Goal: Task Accomplishment & Management: Manage account settings

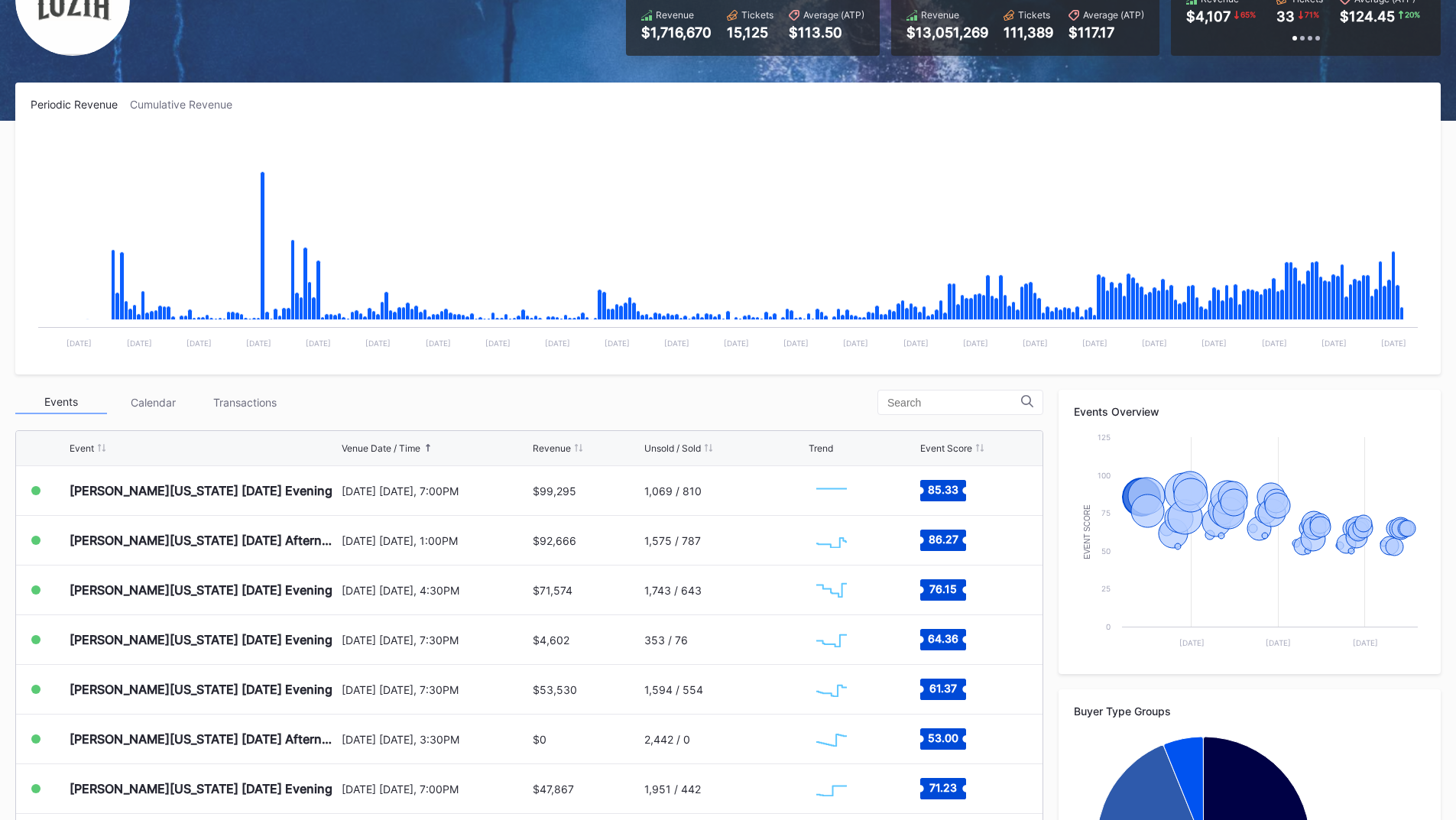
scroll to position [306, 0]
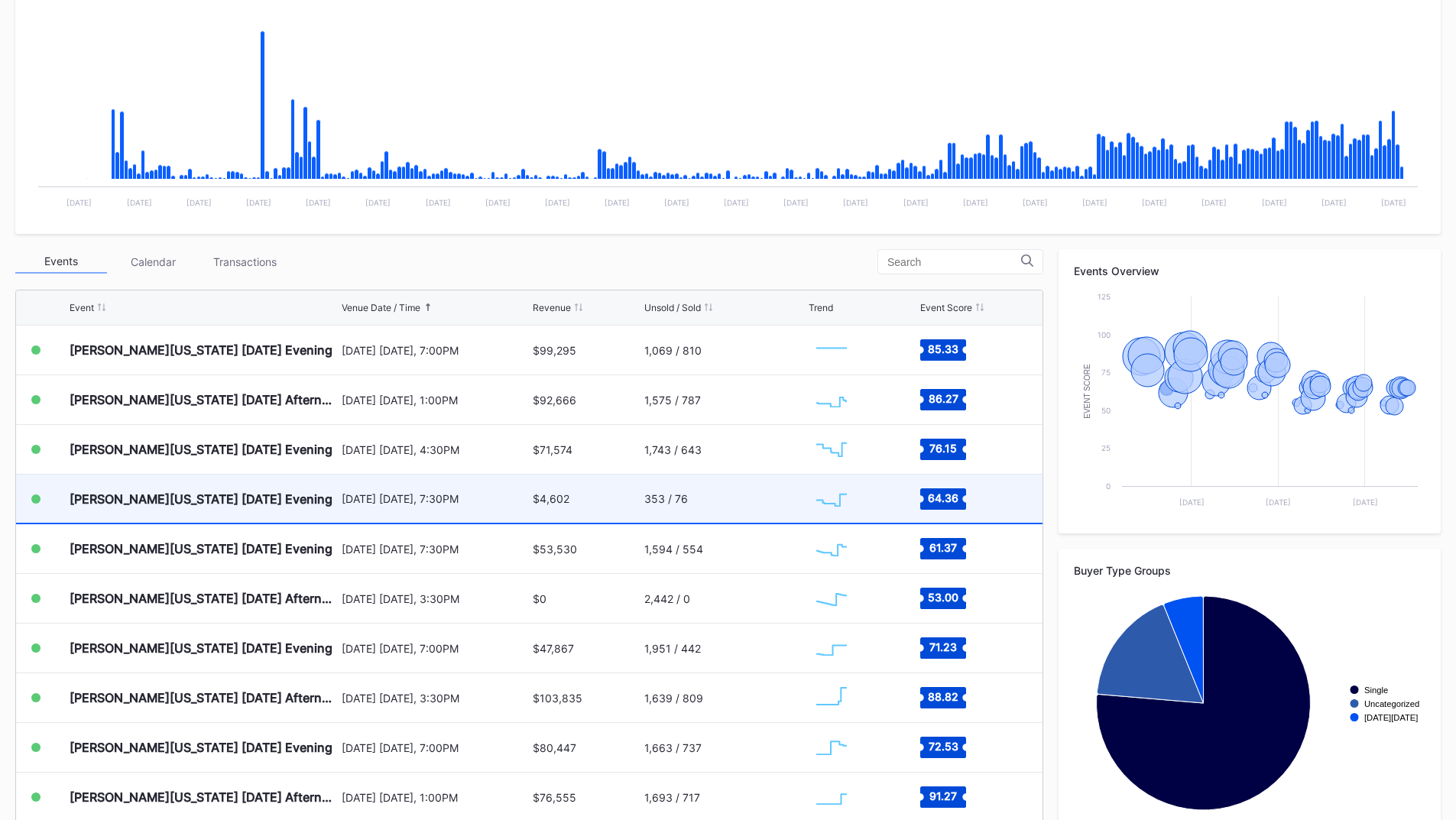
click at [445, 495] on div "September 10 Wednesday, 7:30PM" at bounding box center [436, 499] width 188 height 13
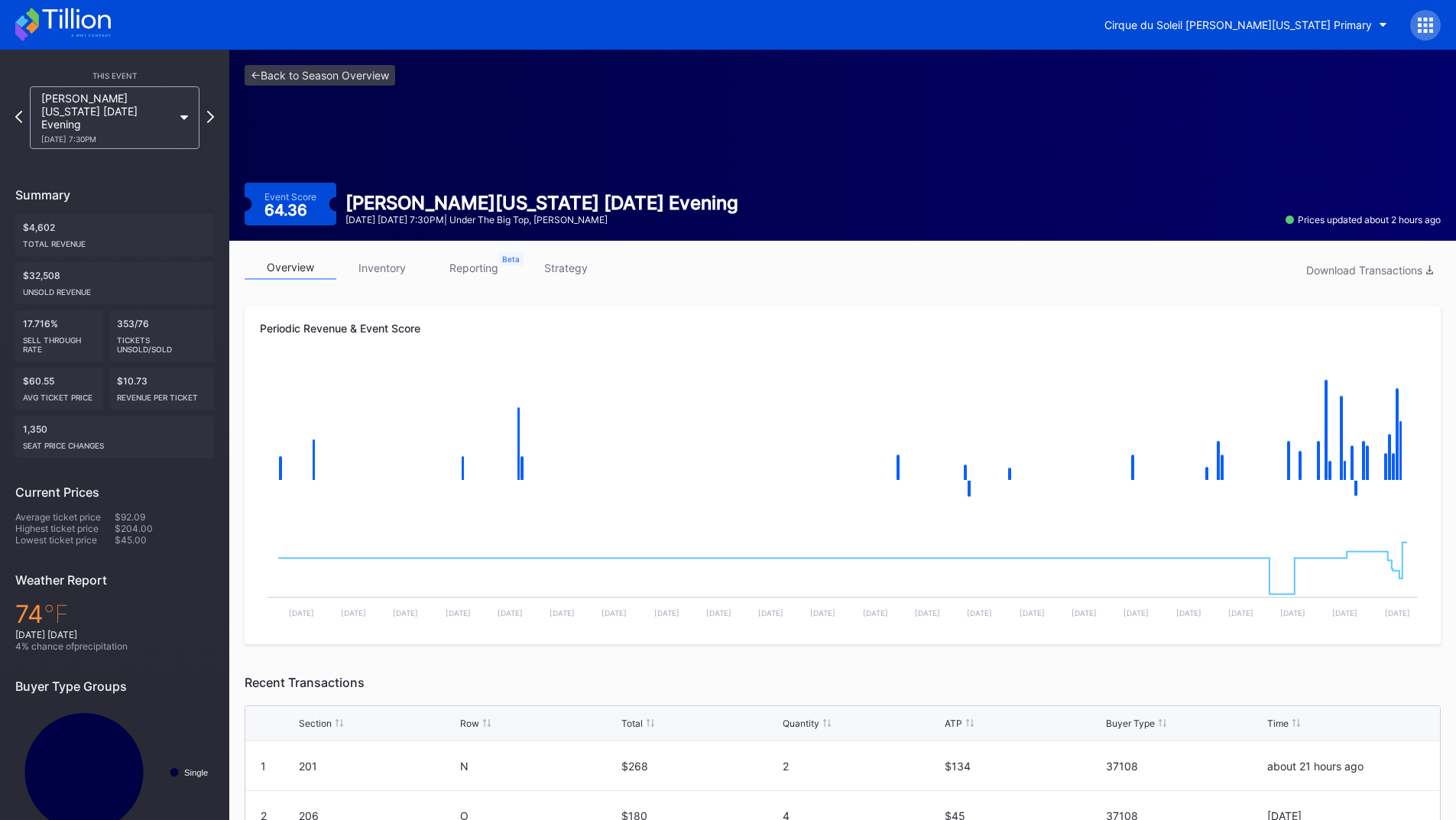
click at [454, 268] on link "reporting" at bounding box center [473, 267] width 92 height 23
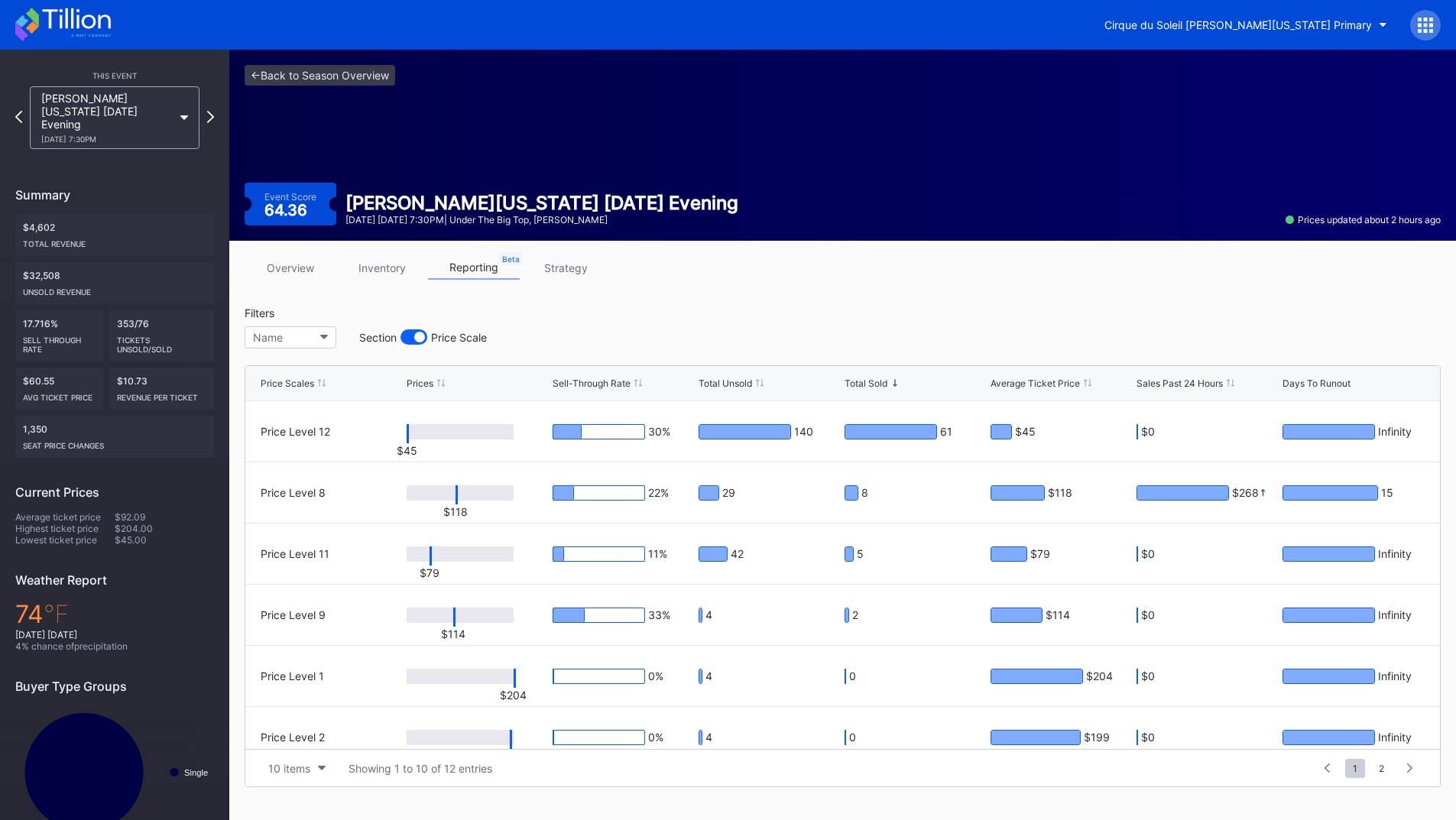
click at [367, 273] on link "inventory" at bounding box center [382, 267] width 92 height 23
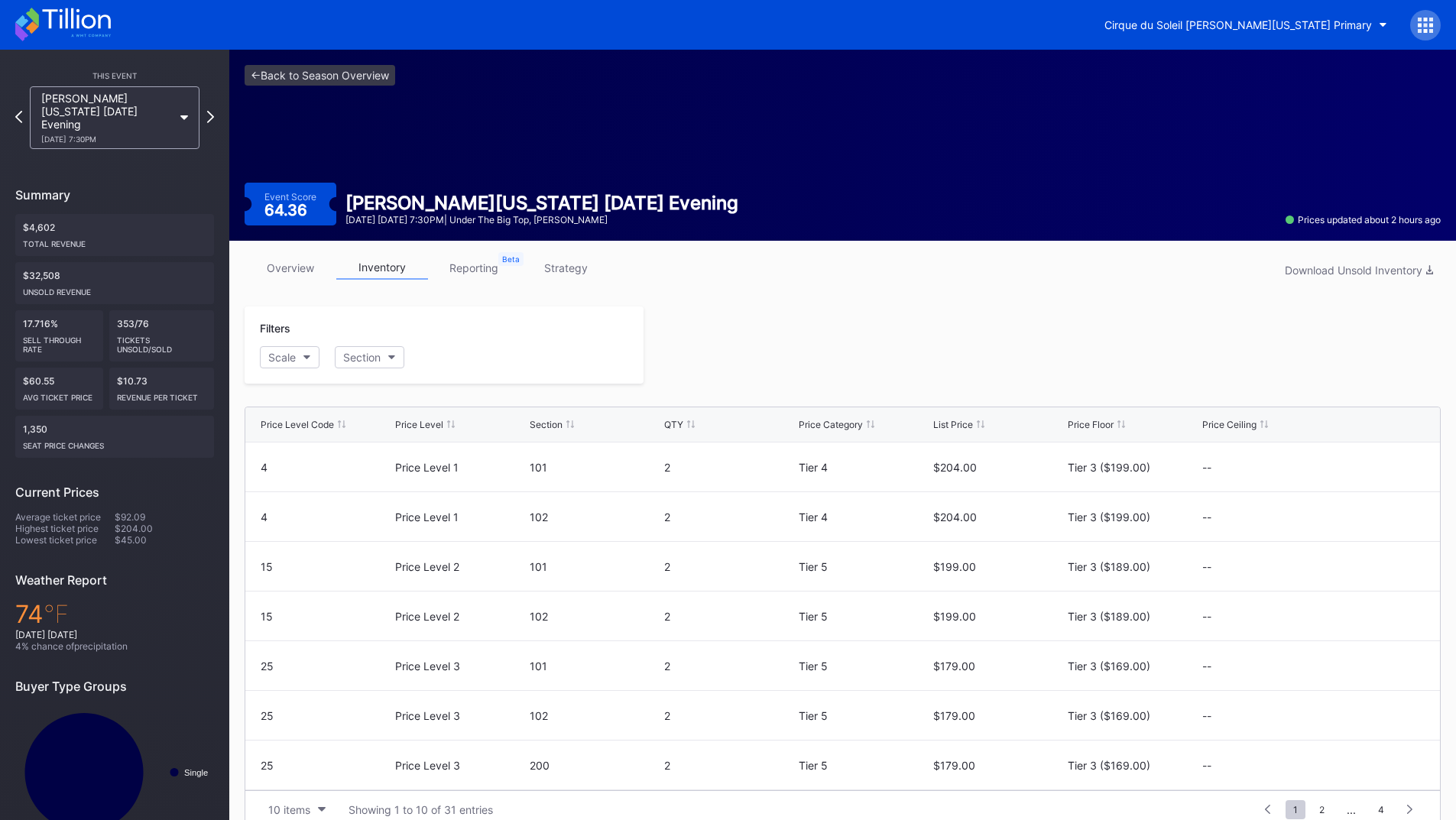
click at [561, 264] on link "strategy" at bounding box center [565, 267] width 92 height 23
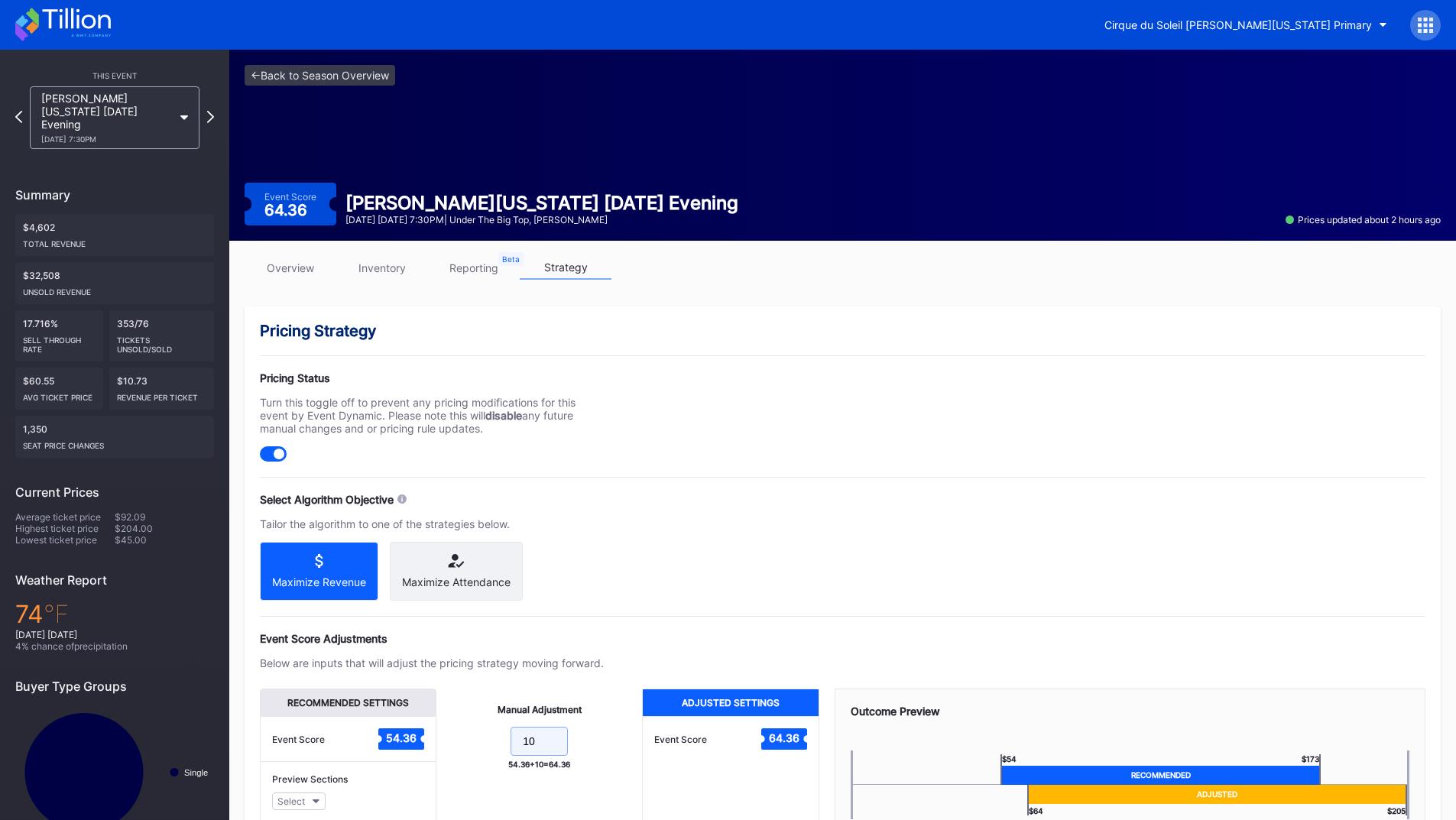
drag, startPoint x: 528, startPoint y: 752, endPoint x: 501, endPoint y: 751, distance: 27.0
click at [501, 751] on form "10" at bounding box center [539, 743] width 175 height 33
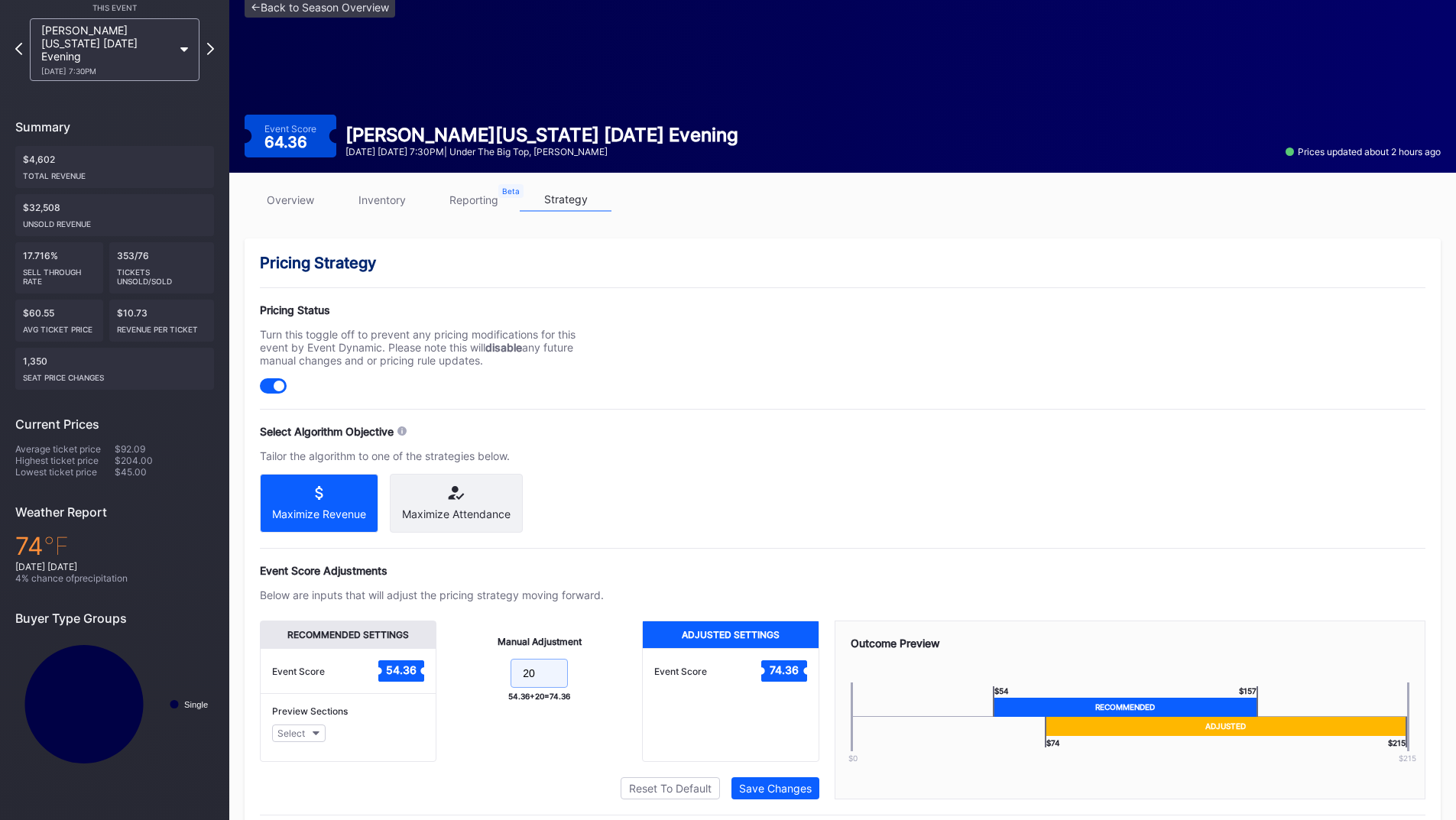
scroll to position [123, 0]
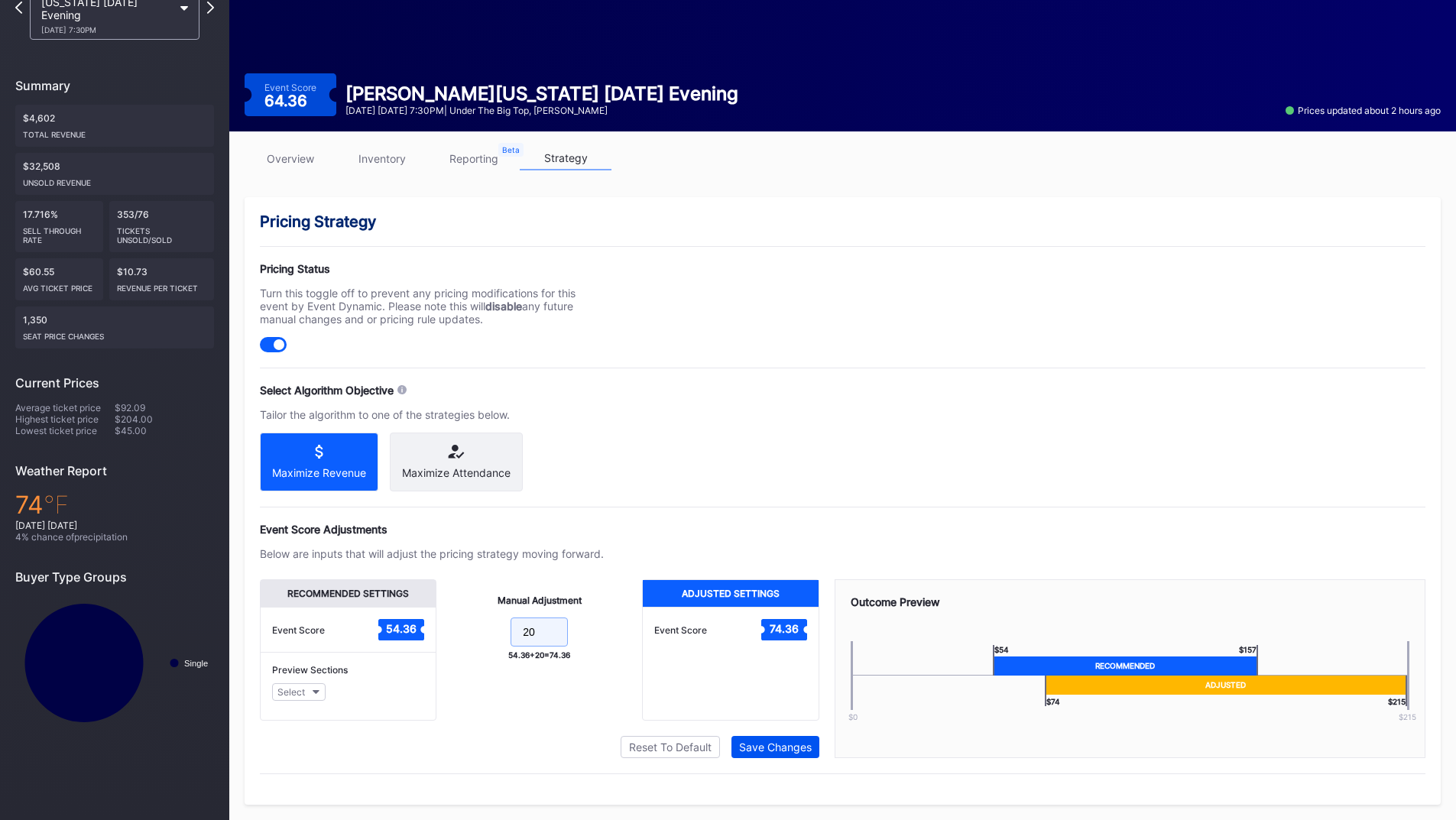
type input "20"
click at [779, 749] on div "Save Changes" at bounding box center [775, 747] width 73 height 13
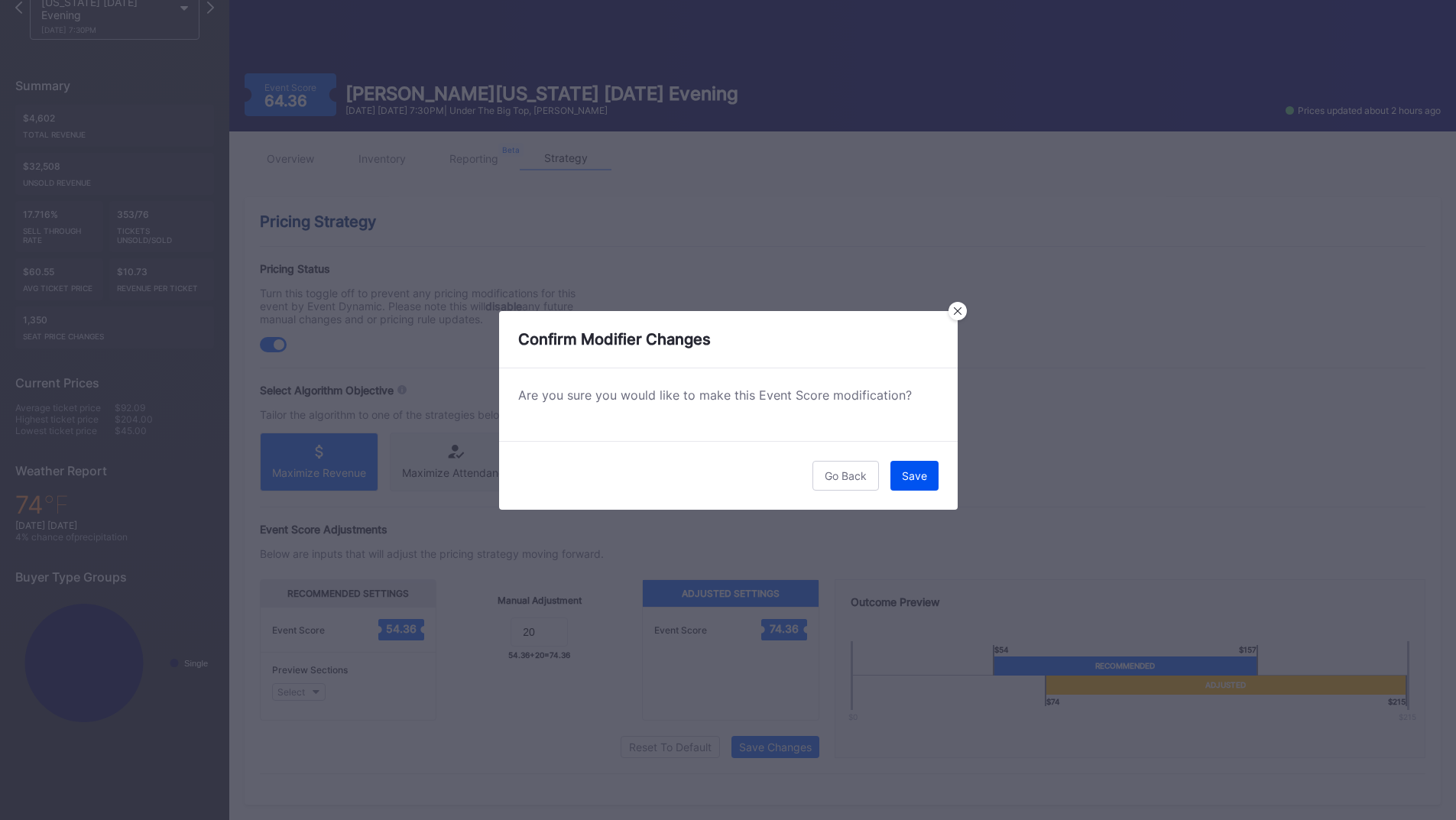
click at [920, 483] on button "Save" at bounding box center [915, 476] width 48 height 30
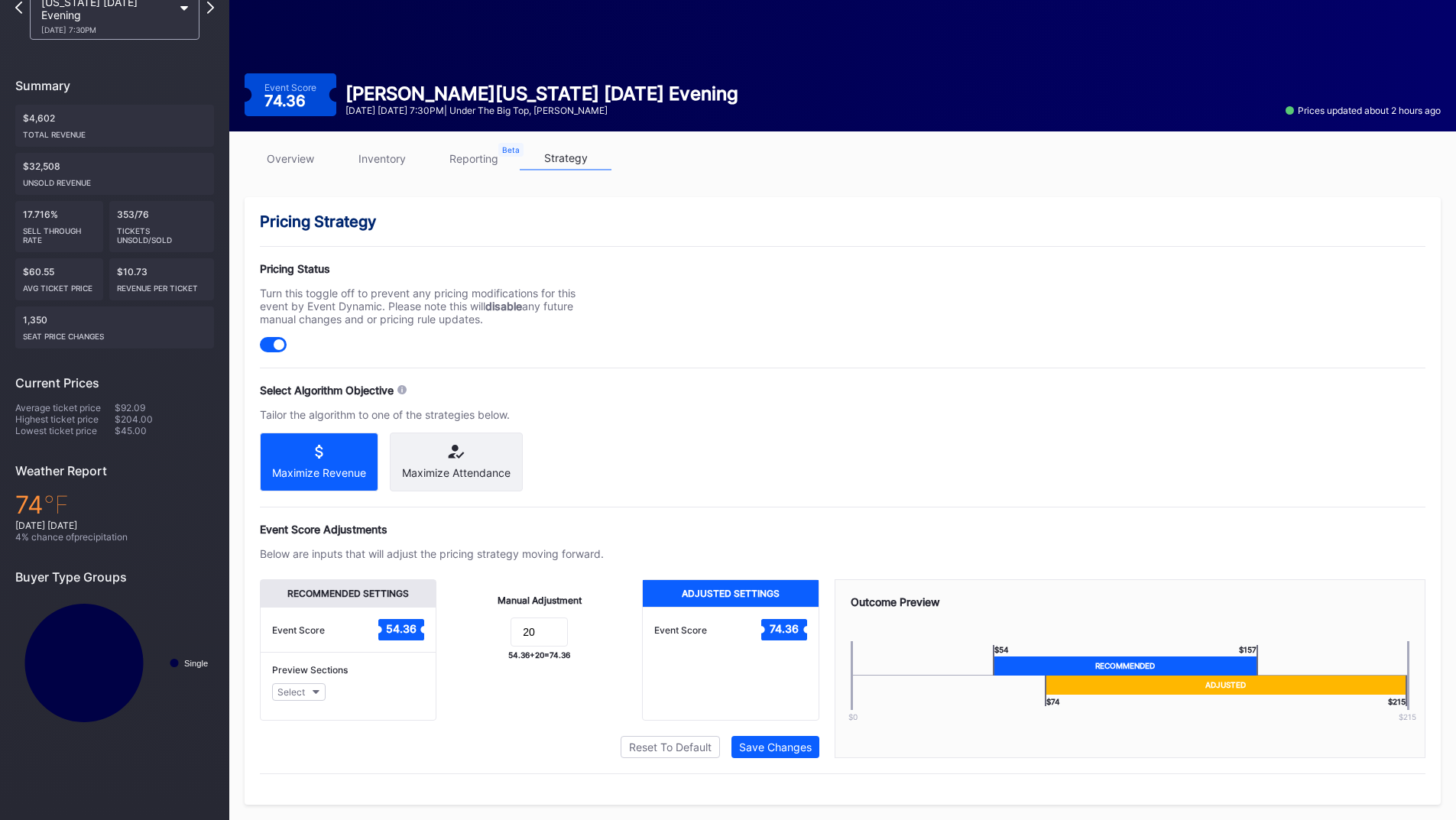
click at [301, 147] on link "overview" at bounding box center [290, 158] width 92 height 23
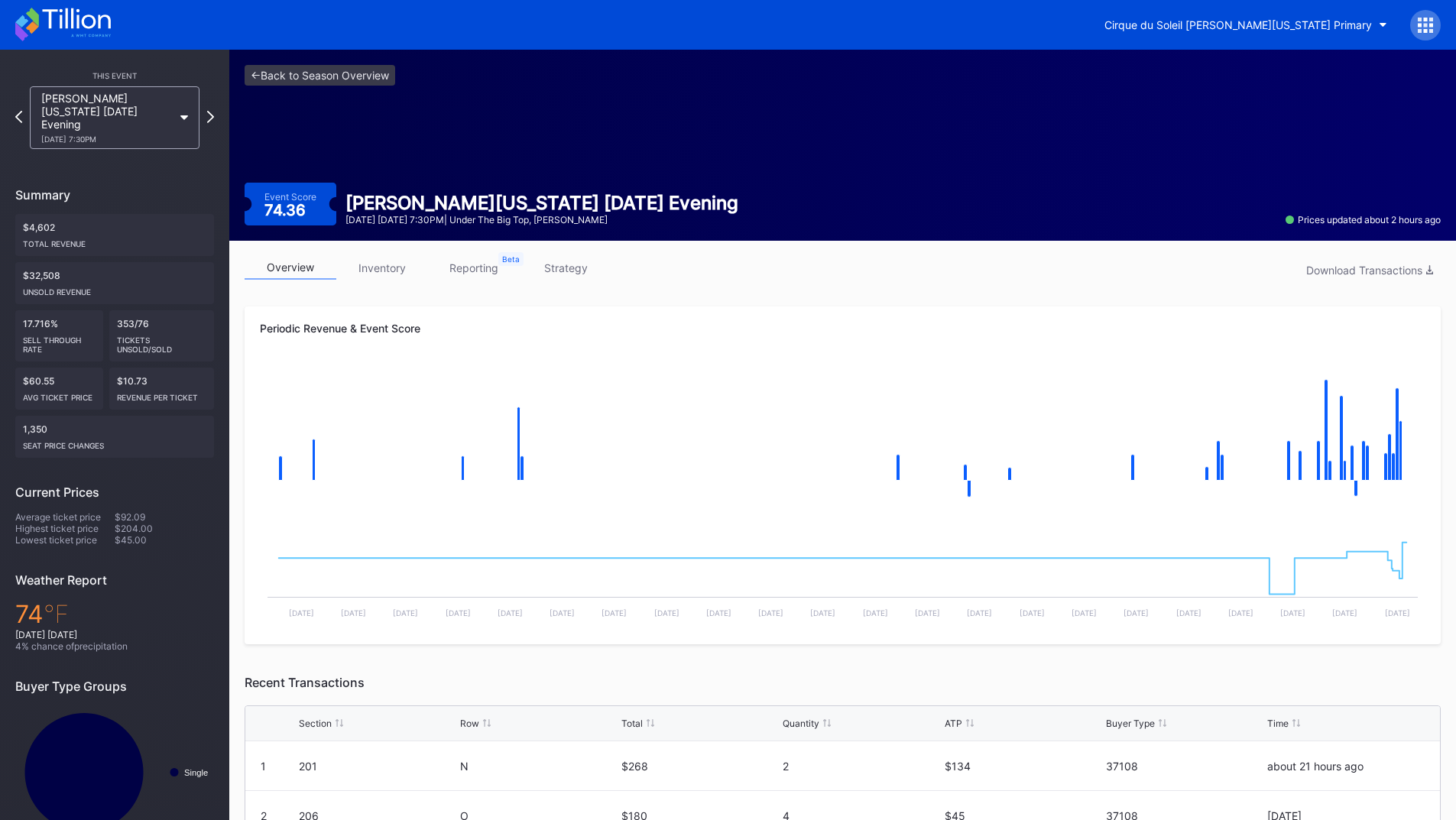
click at [562, 271] on link "strategy" at bounding box center [565, 267] width 92 height 23
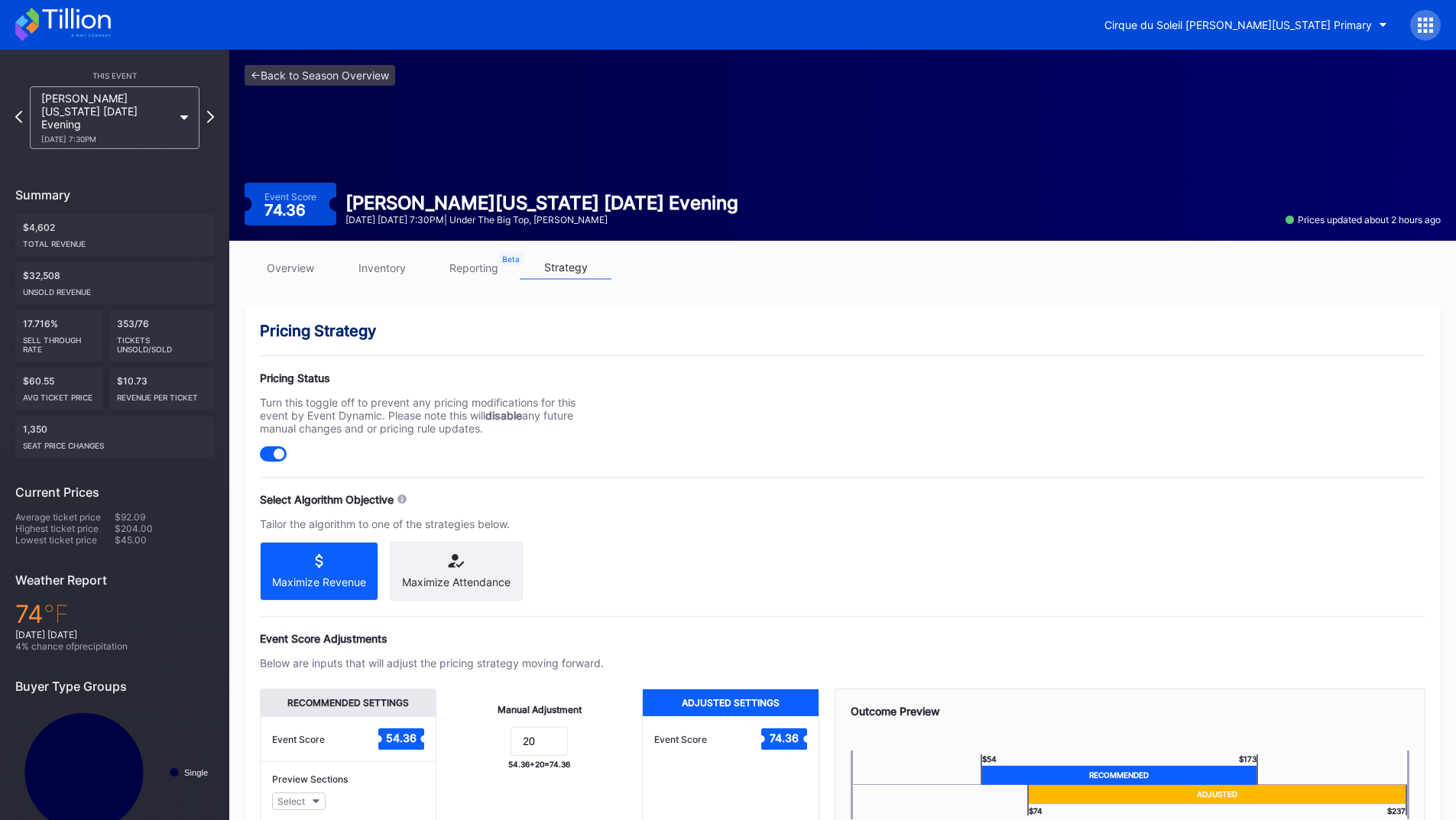
click at [470, 269] on link "reporting" at bounding box center [473, 267] width 92 height 23
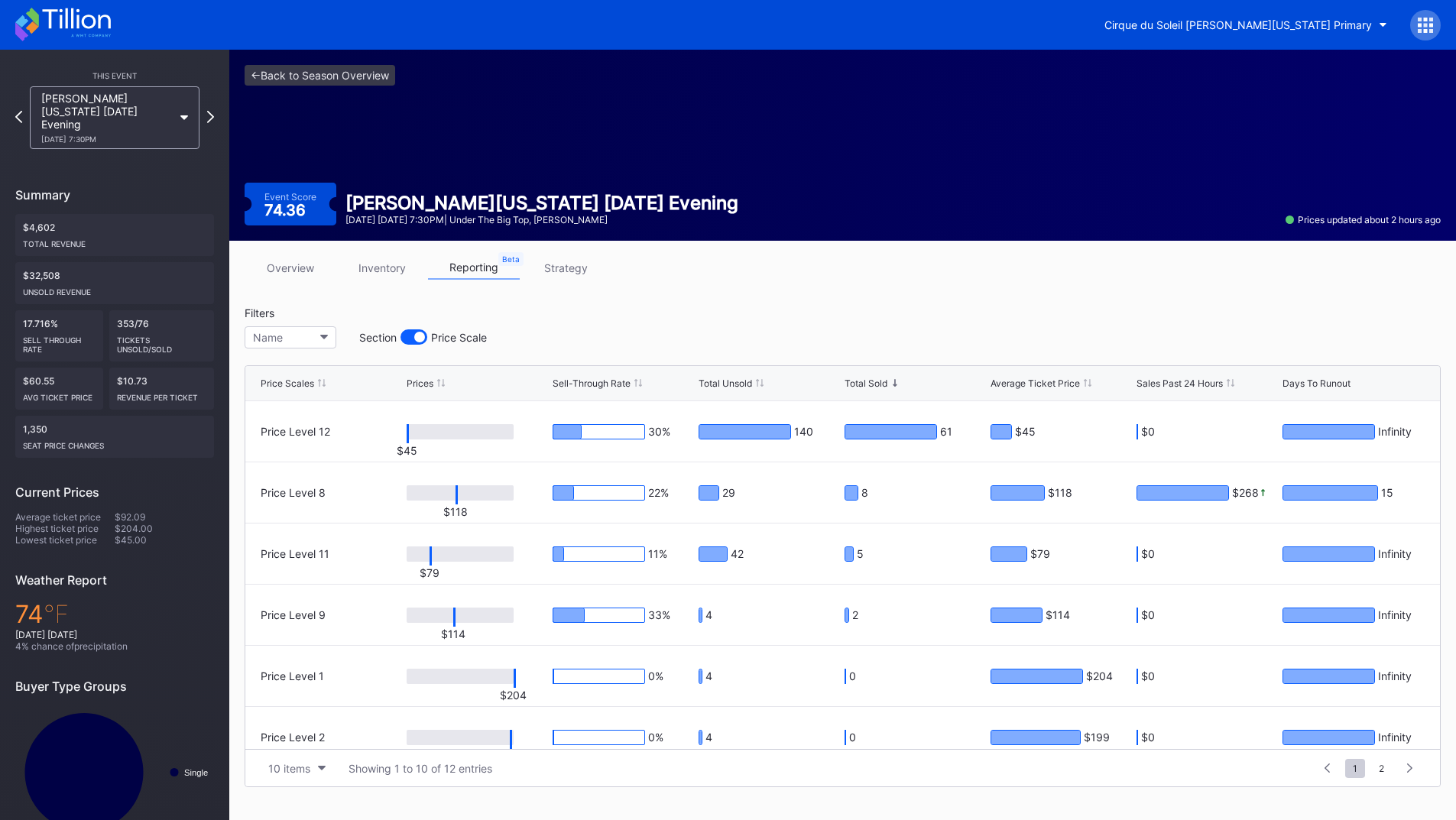
click at [540, 271] on link "strategy" at bounding box center [565, 267] width 92 height 23
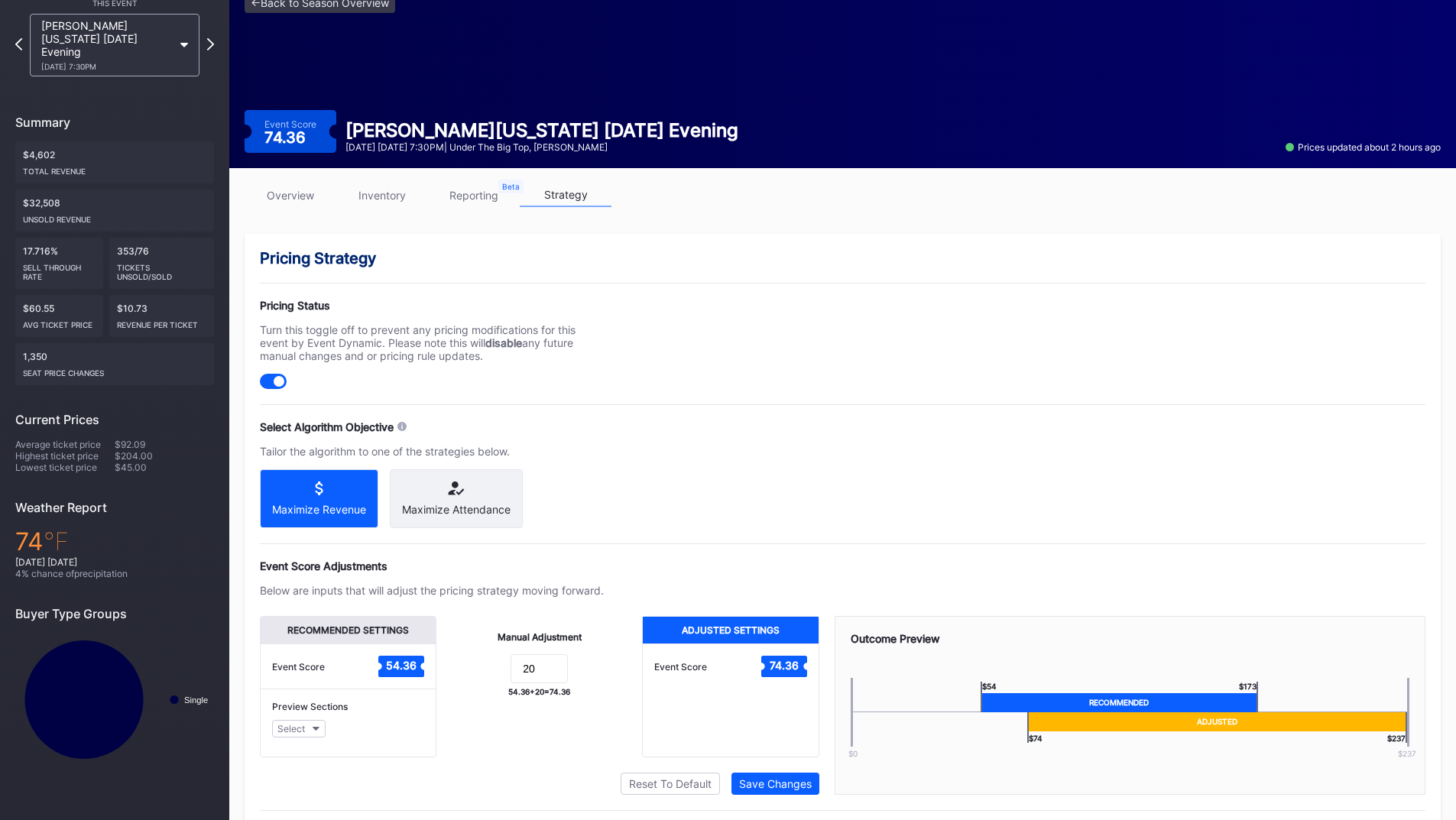
scroll to position [123, 0]
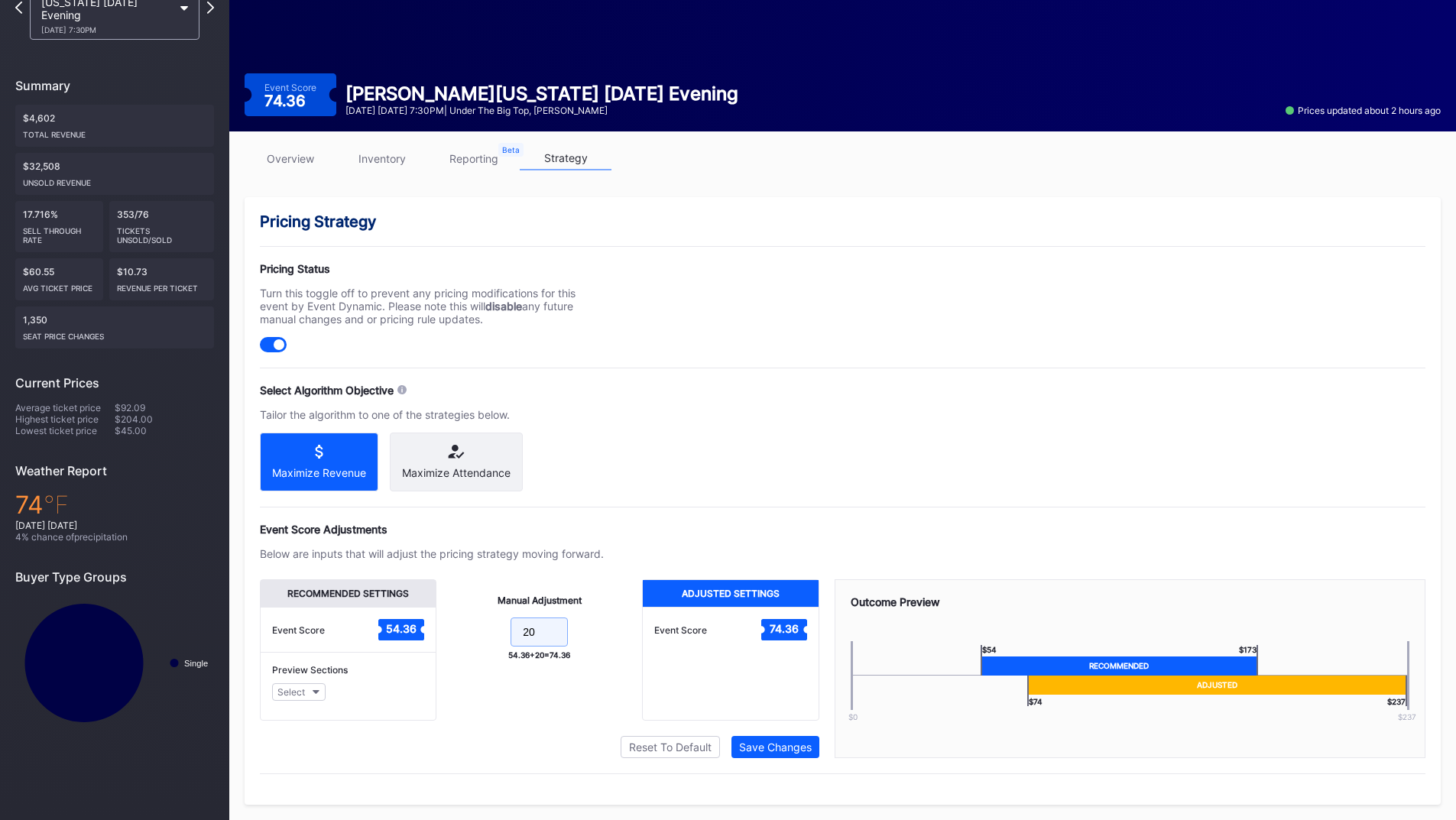
drag, startPoint x: 552, startPoint y: 643, endPoint x: 498, endPoint y: 622, distance: 57.9
click at [467, 631] on form "20" at bounding box center [539, 633] width 175 height 33
type input "10"
click at [755, 744] on div "Save Changes" at bounding box center [775, 747] width 73 height 13
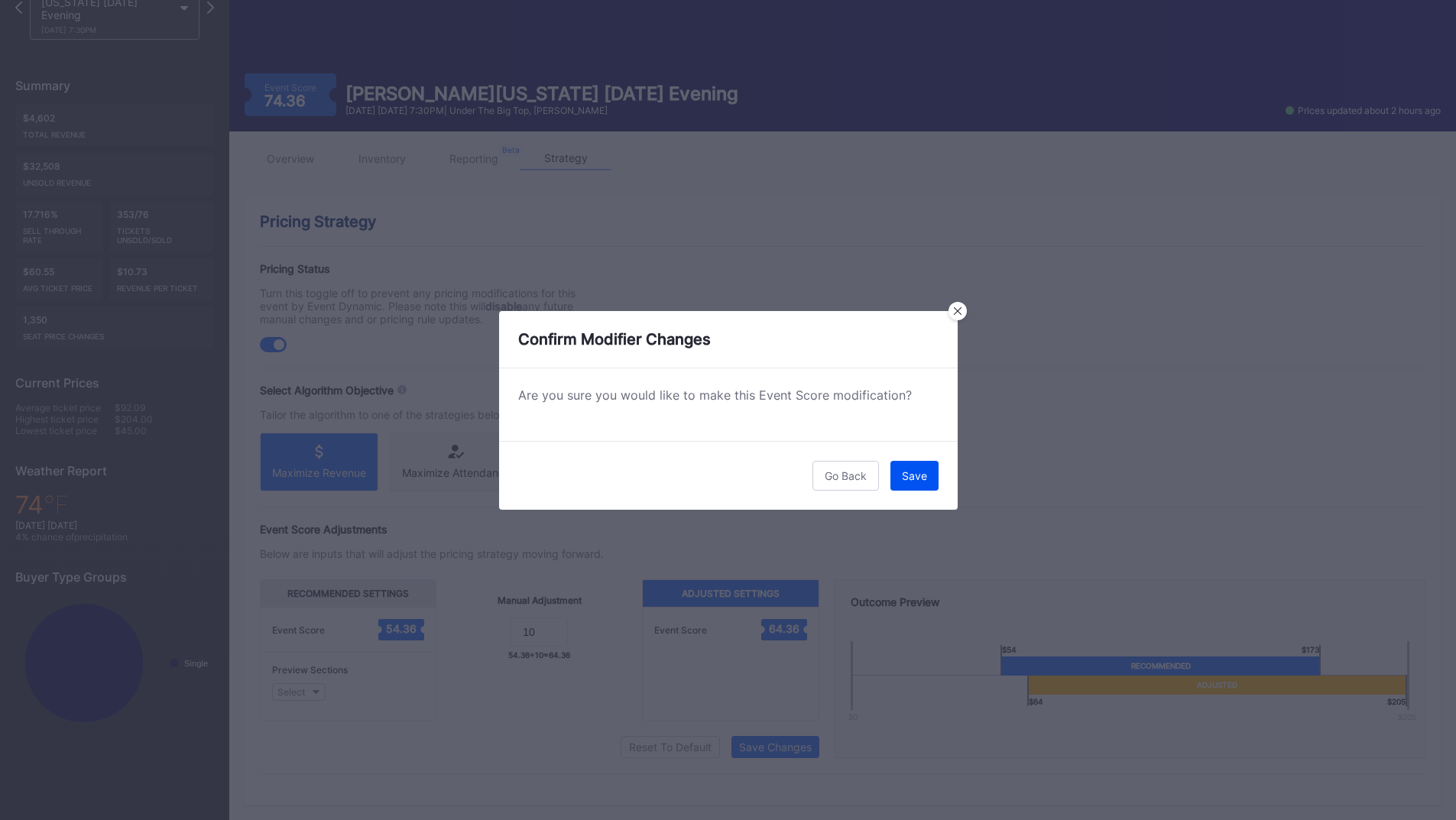
click at [903, 475] on div "Save" at bounding box center [914, 476] width 25 height 13
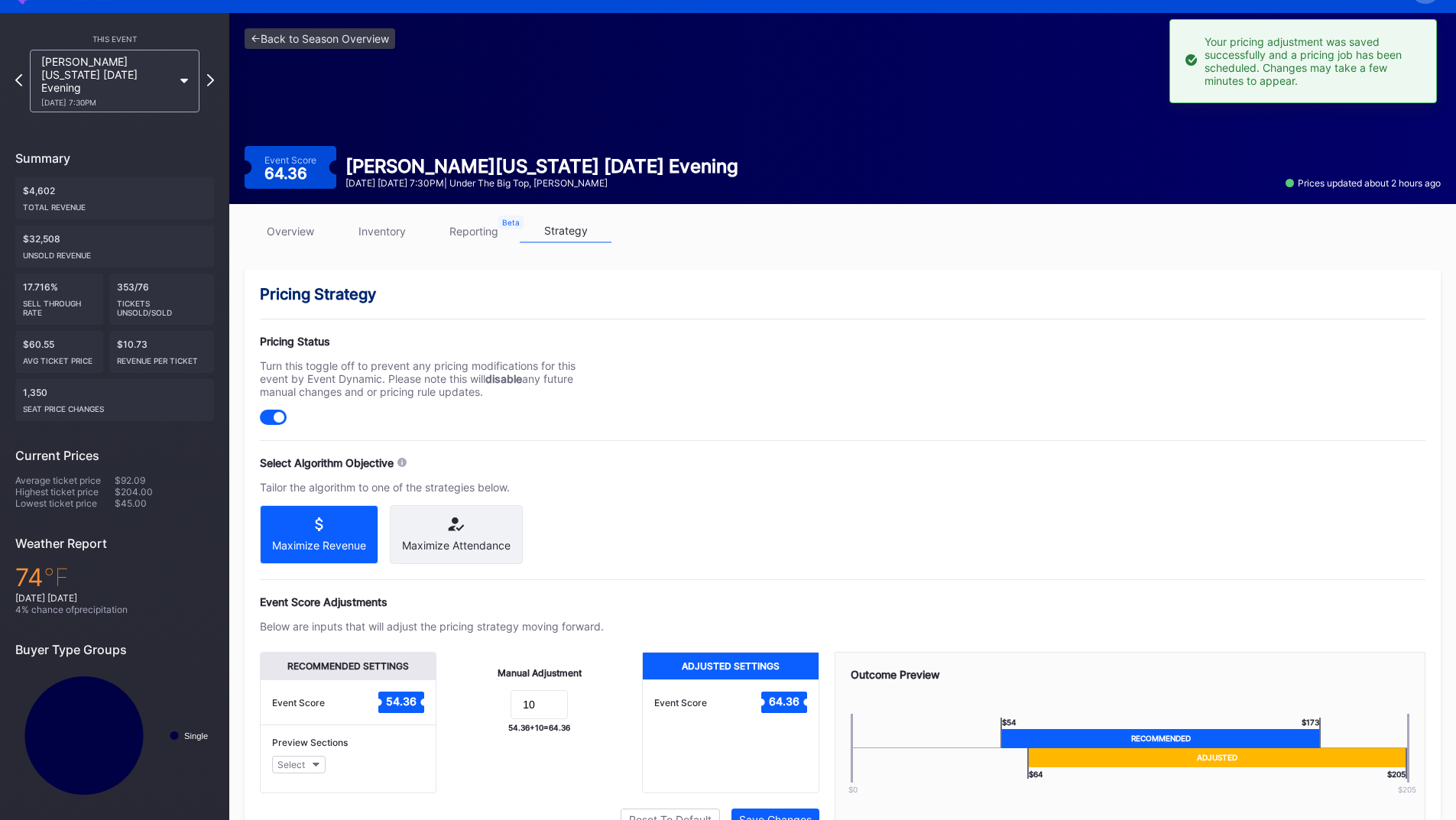
scroll to position [0, 0]
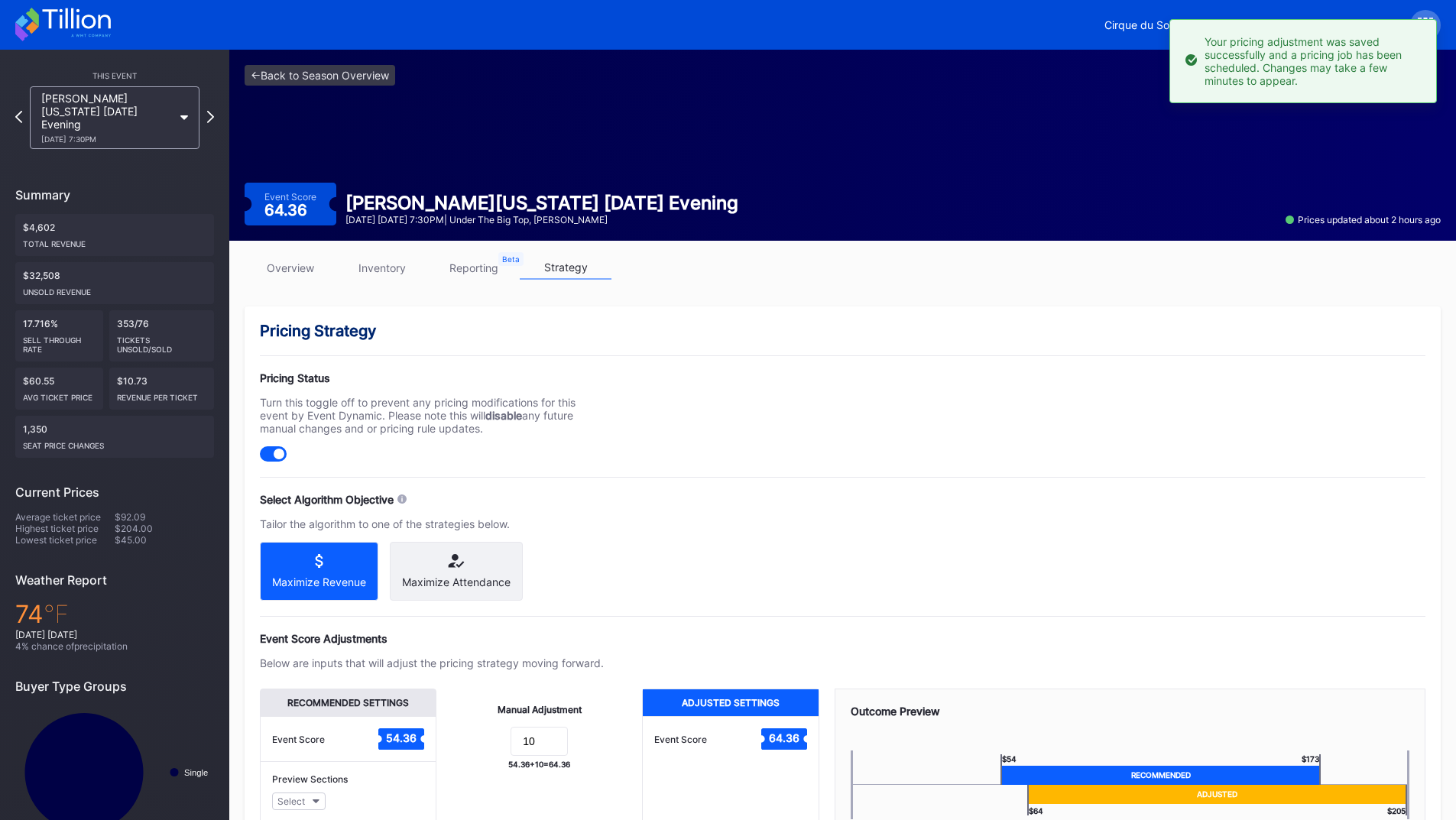
click at [56, 15] on icon at bounding box center [62, 24] width 96 height 33
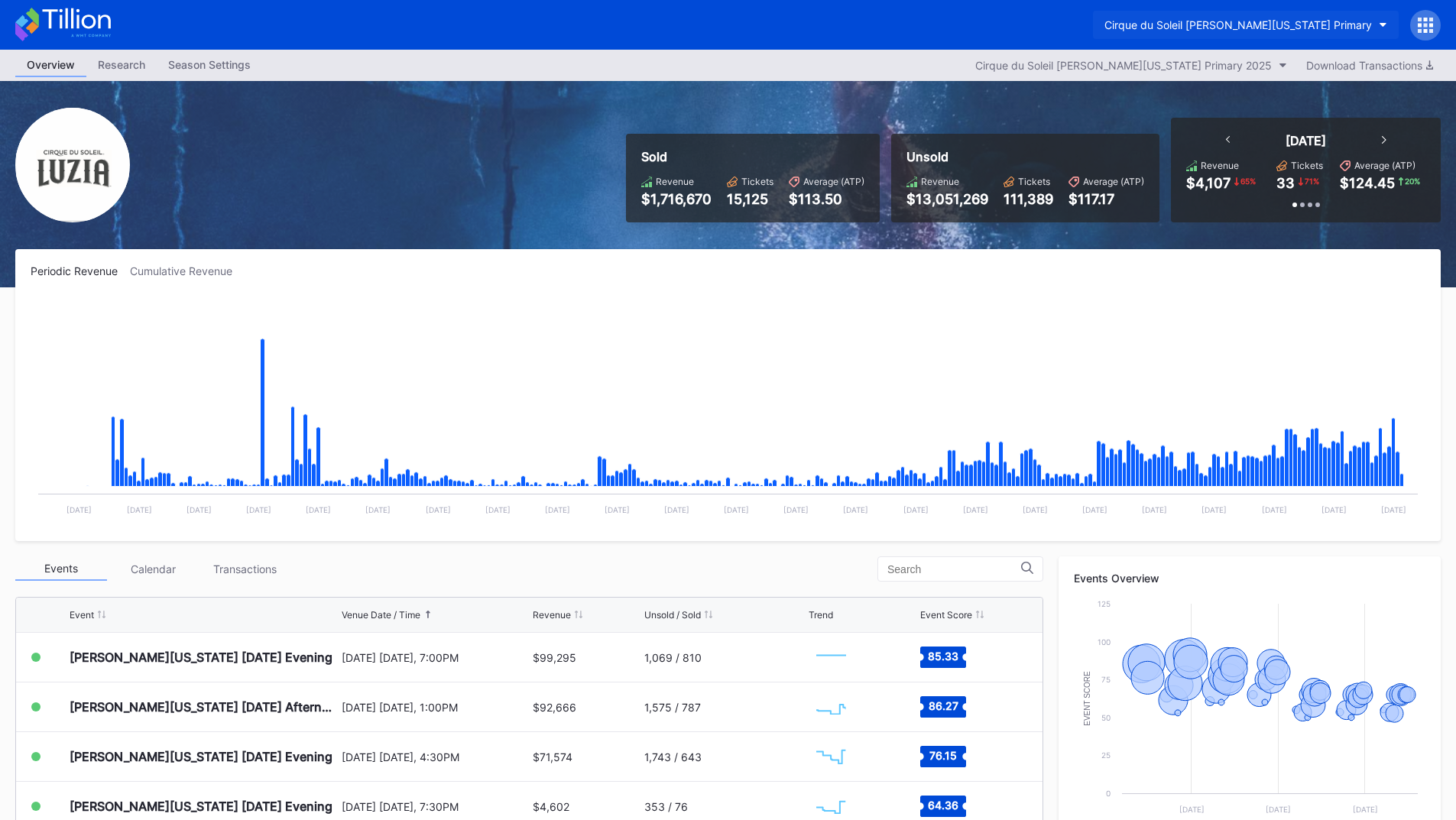
click at [1275, 18] on button "Cirque du Soleil LUZIA Washington Primary" at bounding box center [1246, 25] width 306 height 28
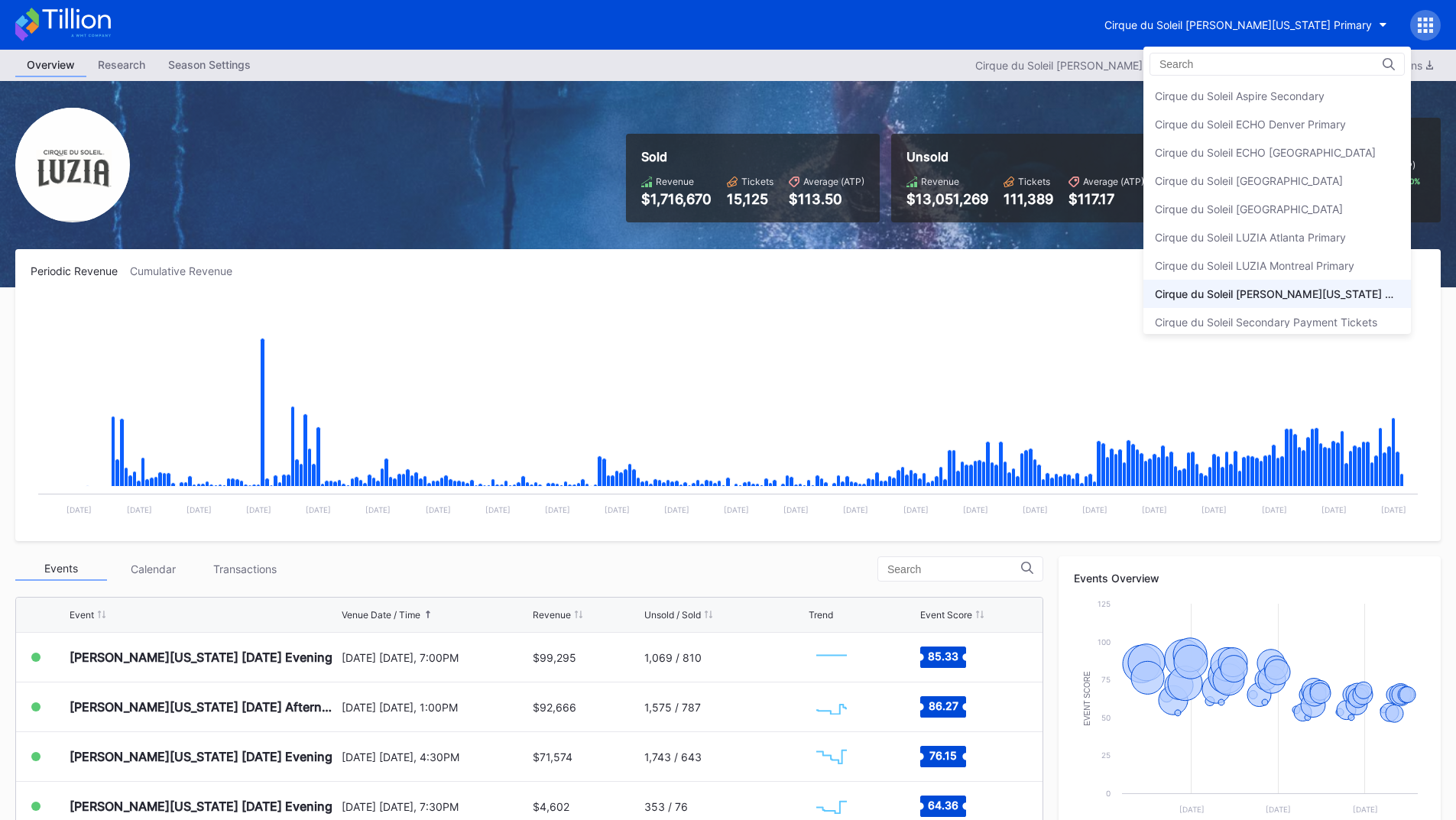
scroll to position [8, 0]
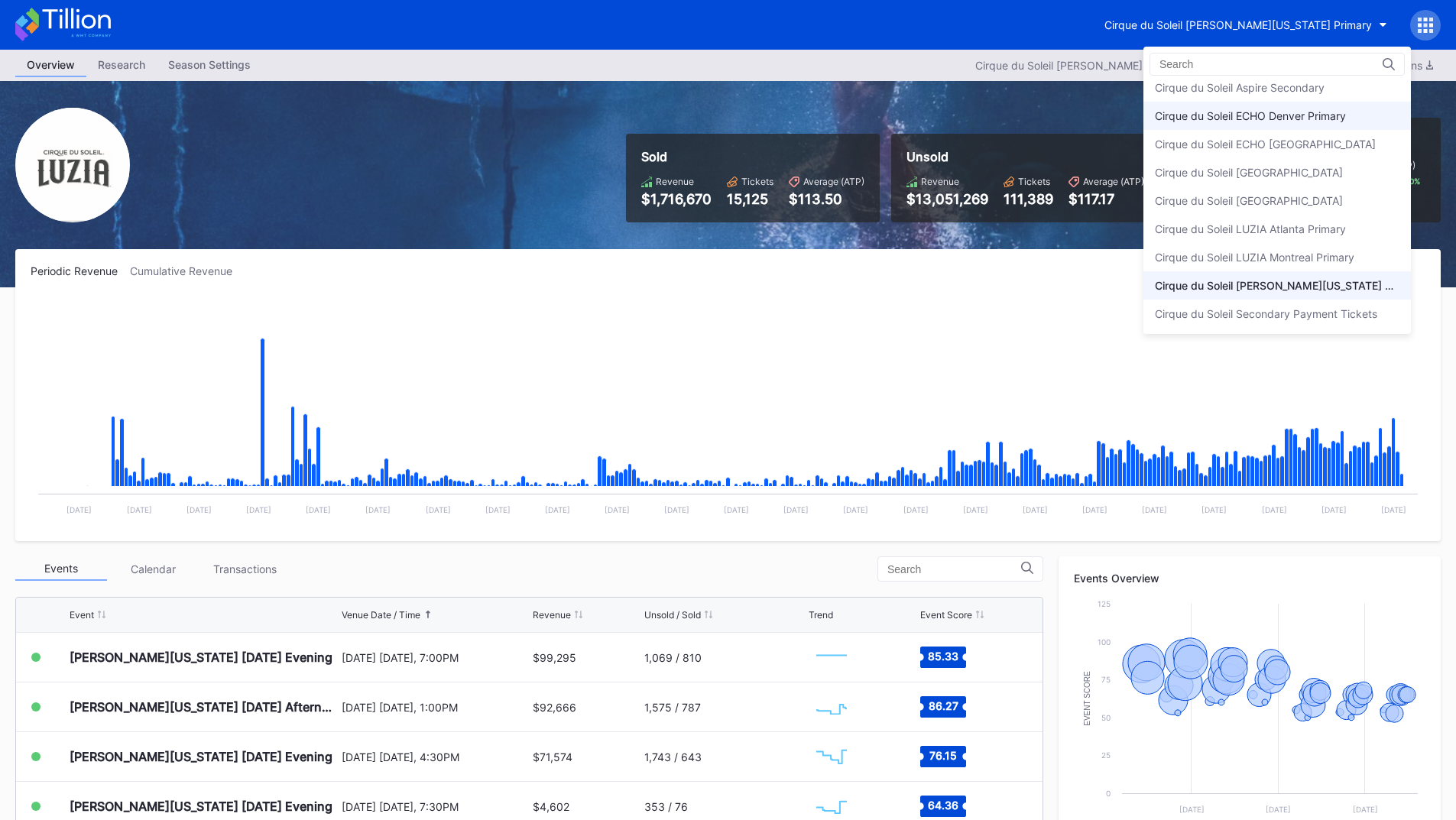
click at [1326, 108] on div "Cirque du Soleil ECHO Denver Primary" at bounding box center [1277, 115] width 268 height 28
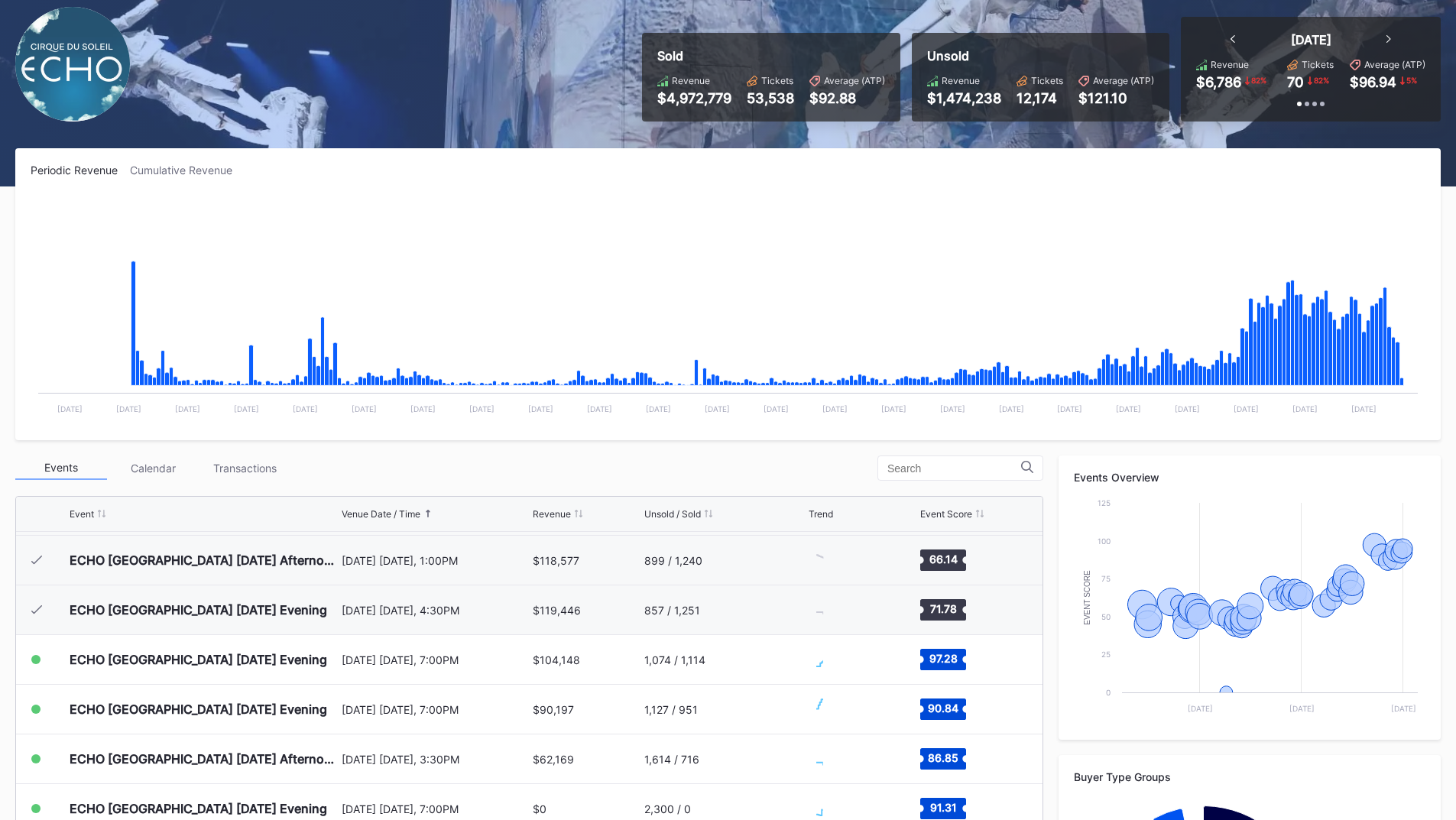
scroll to position [152, 0]
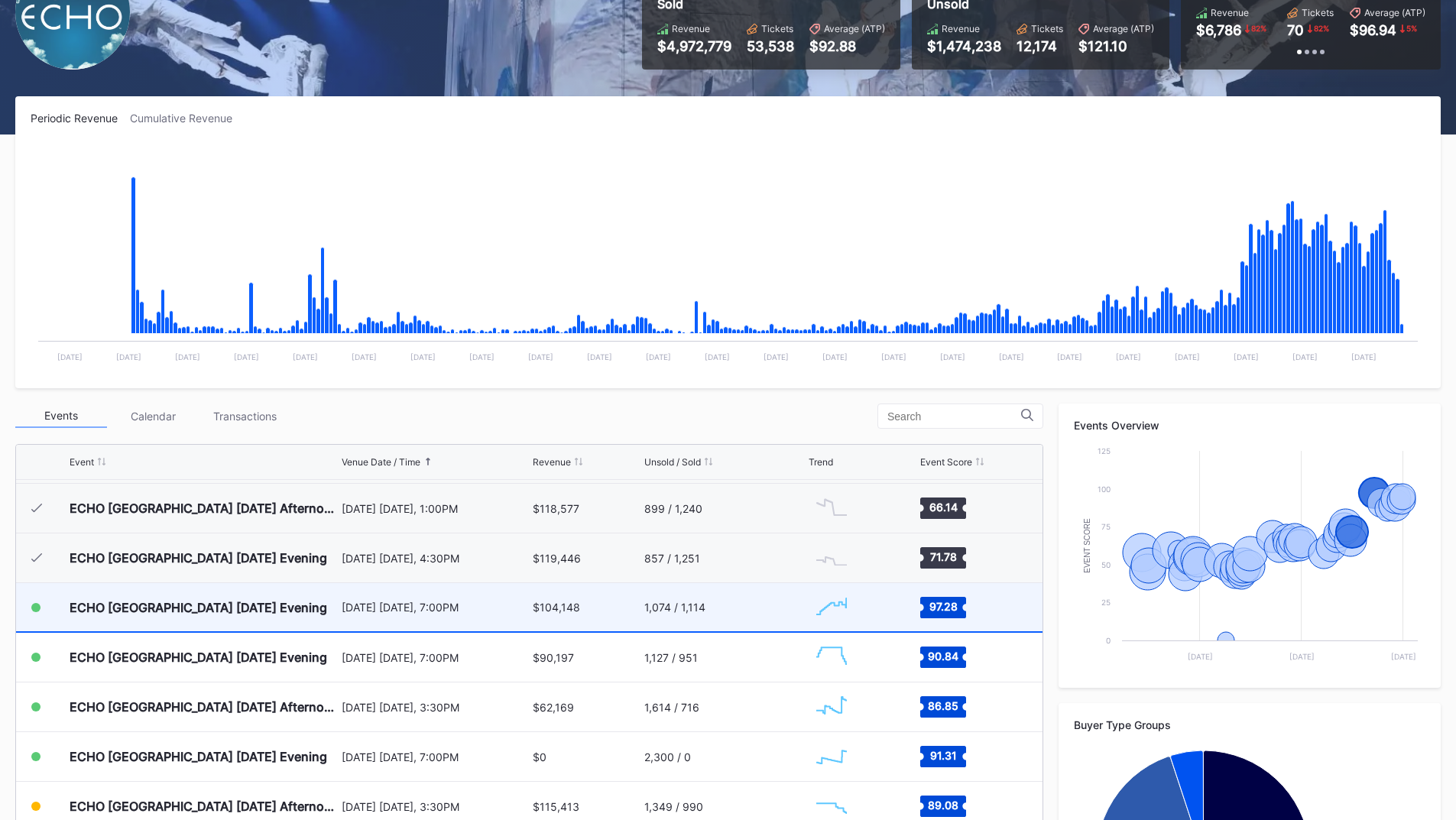
click at [430, 605] on div "August 13 Wednesday, 7:00PM" at bounding box center [436, 607] width 188 height 13
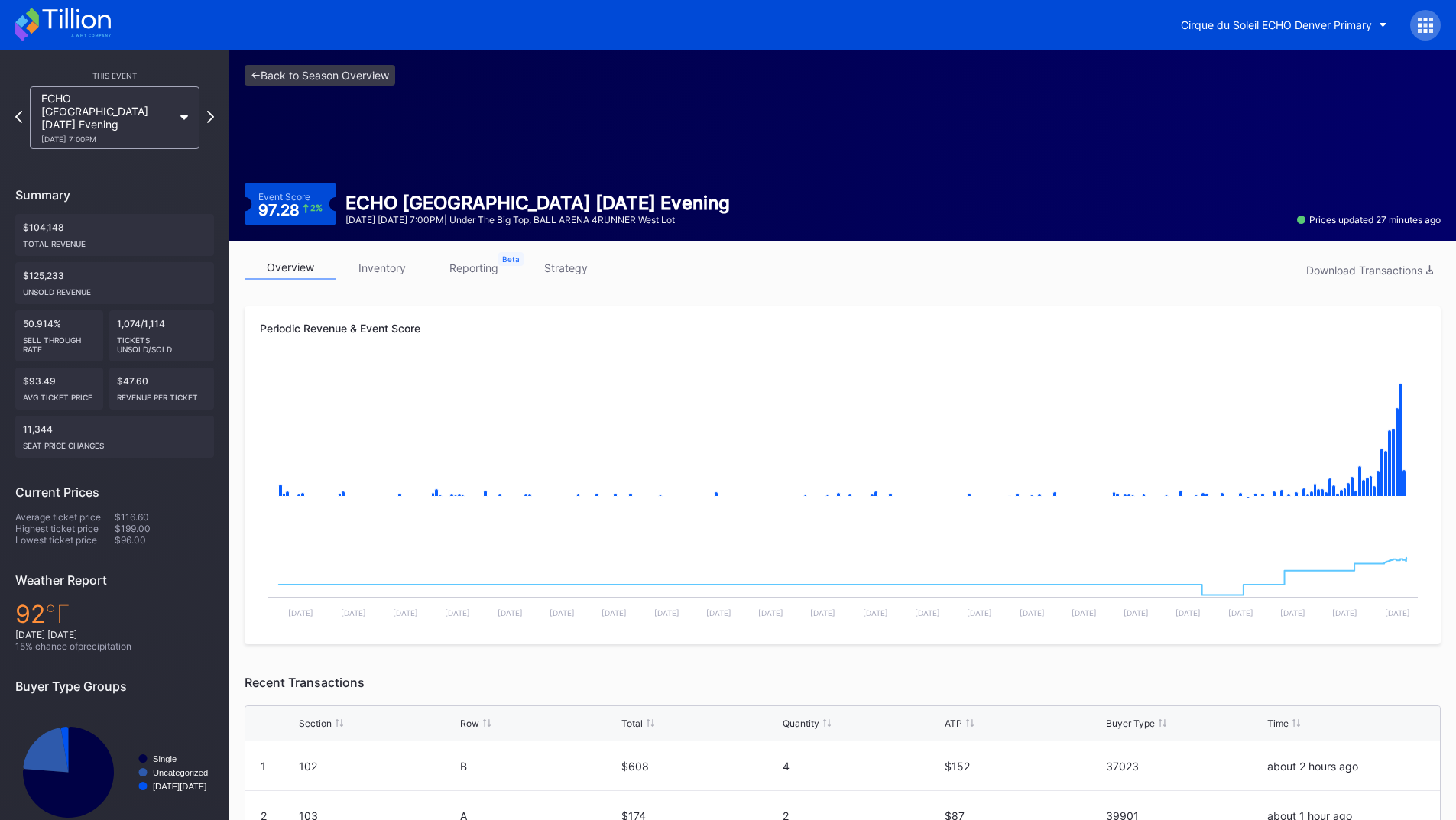
click at [65, 31] on icon at bounding box center [62, 24] width 96 height 33
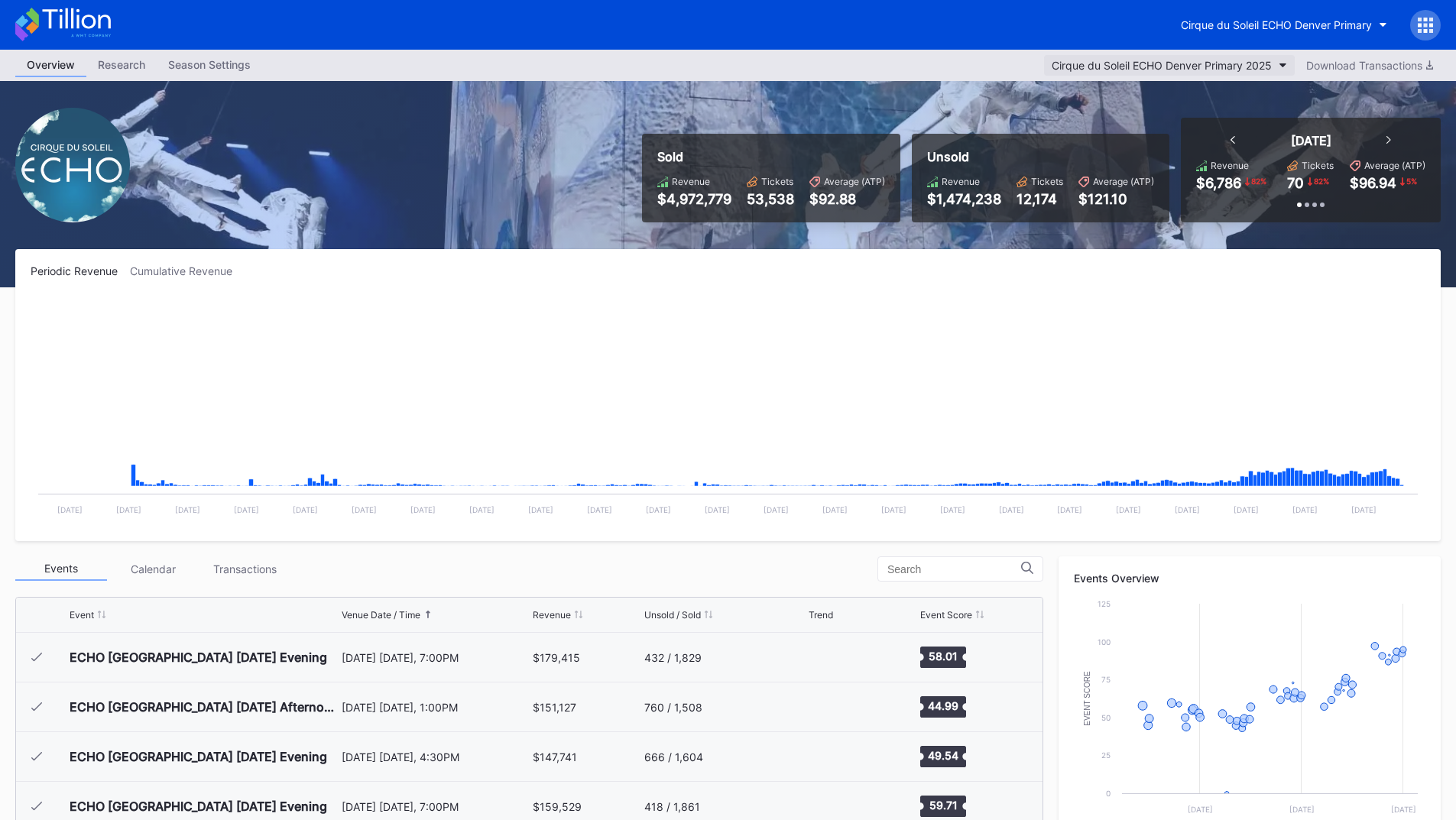
scroll to position [1834, 0]
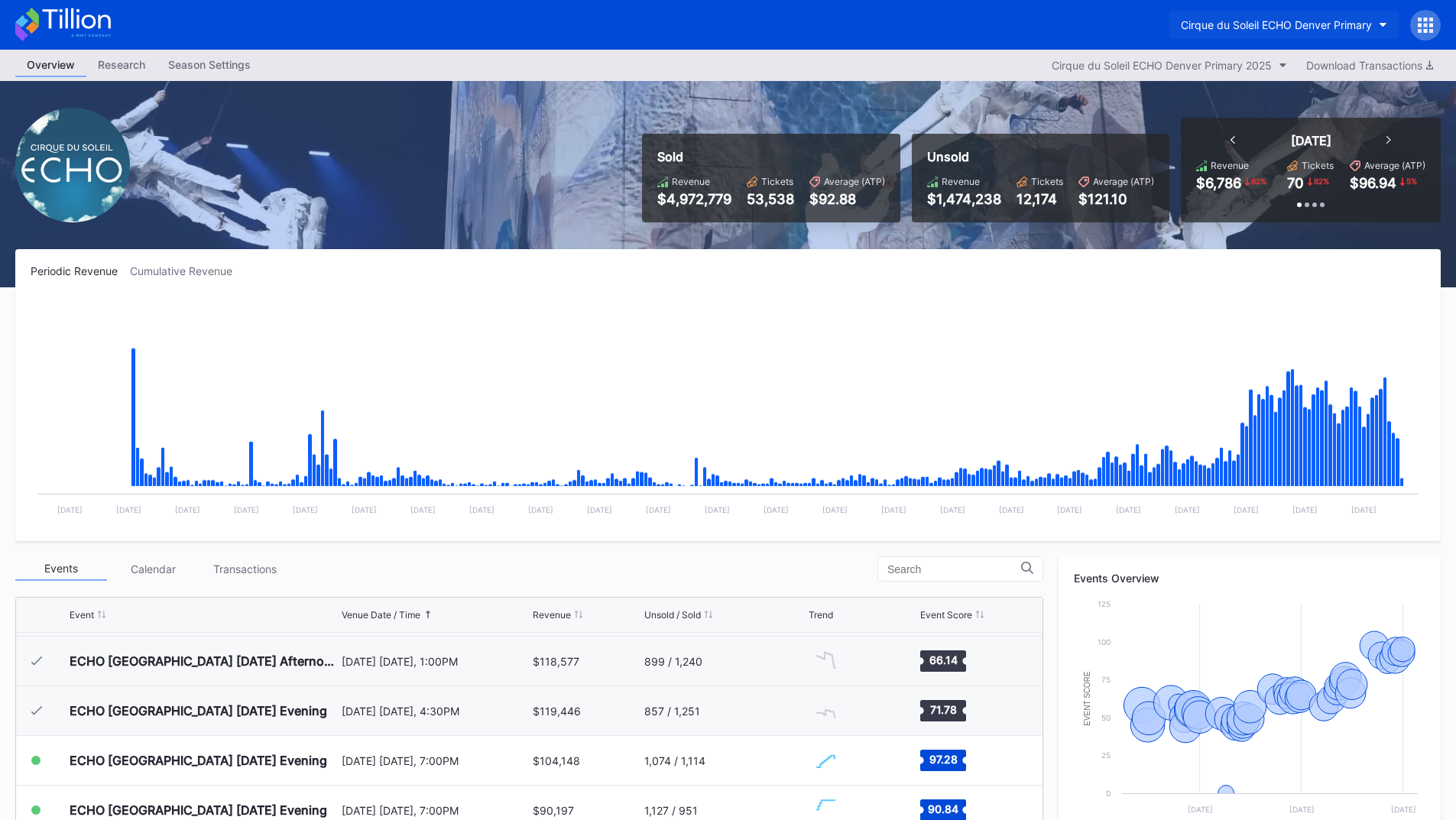
click at [1250, 26] on div "Cirque du Soleil ECHO Denver Primary" at bounding box center [1277, 25] width 192 height 13
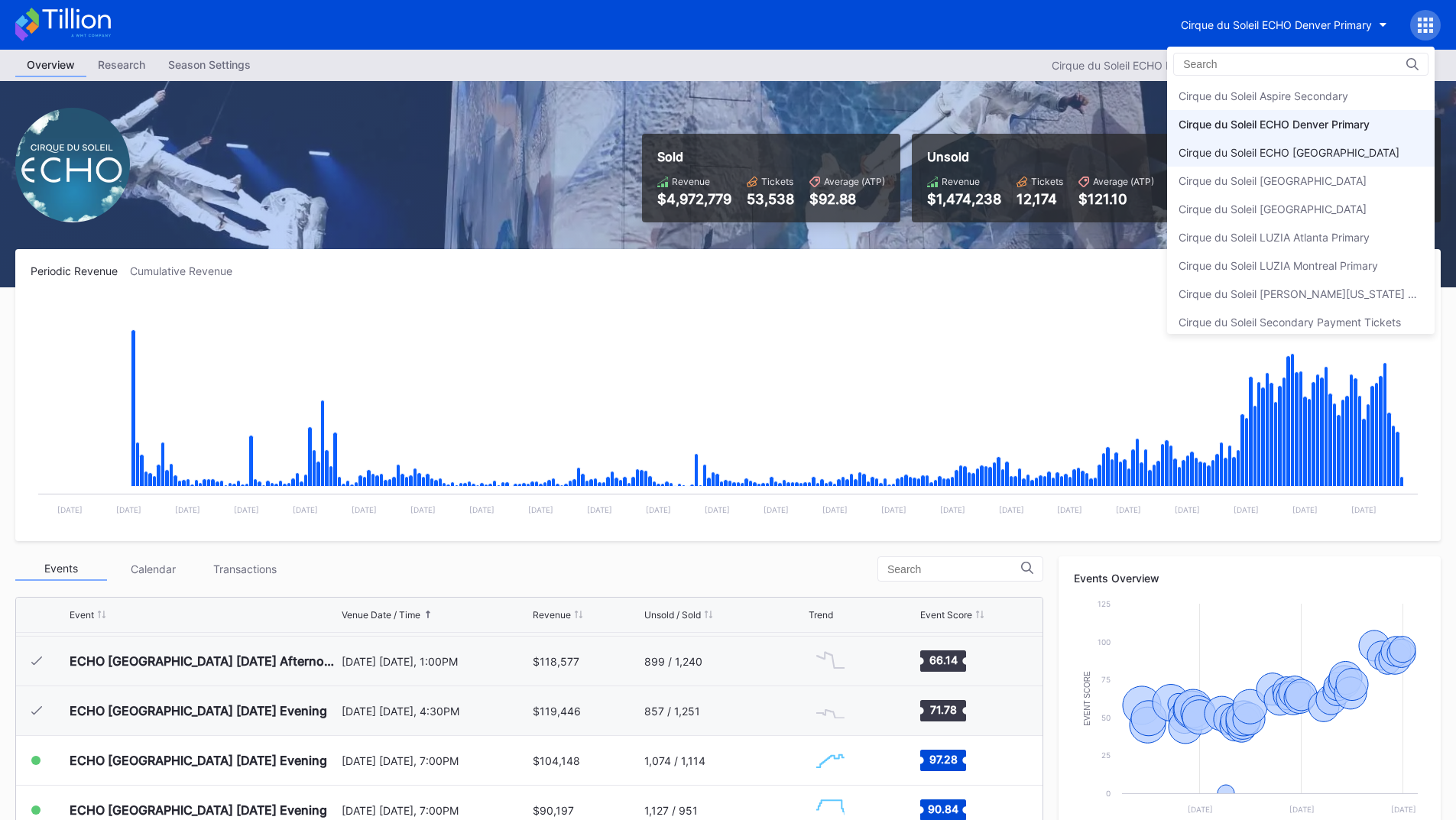
scroll to position [8, 0]
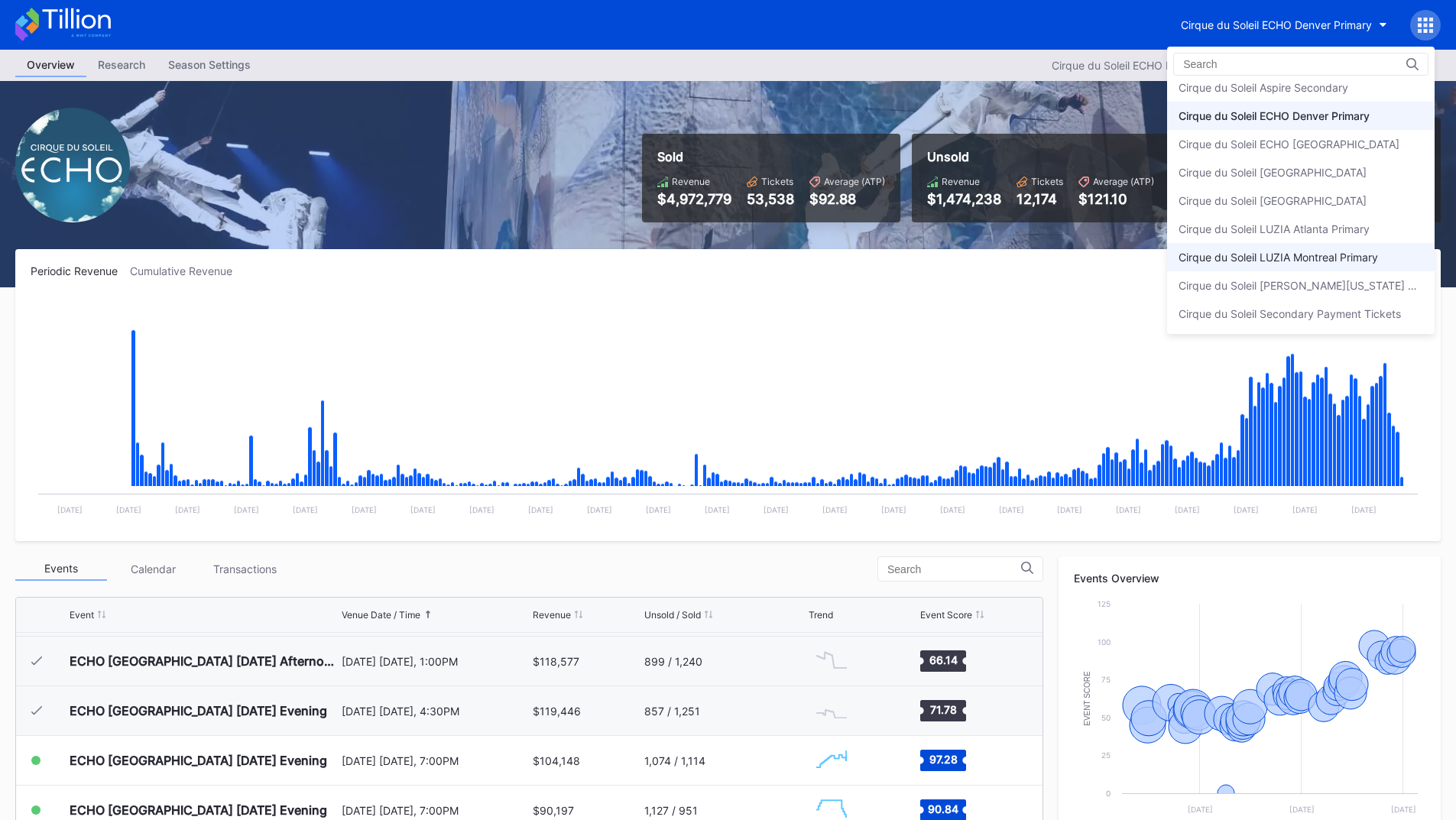
click at [1357, 260] on div "Cirque du Soleil LUZIA Montreal Primary" at bounding box center [1278, 258] width 200 height 13
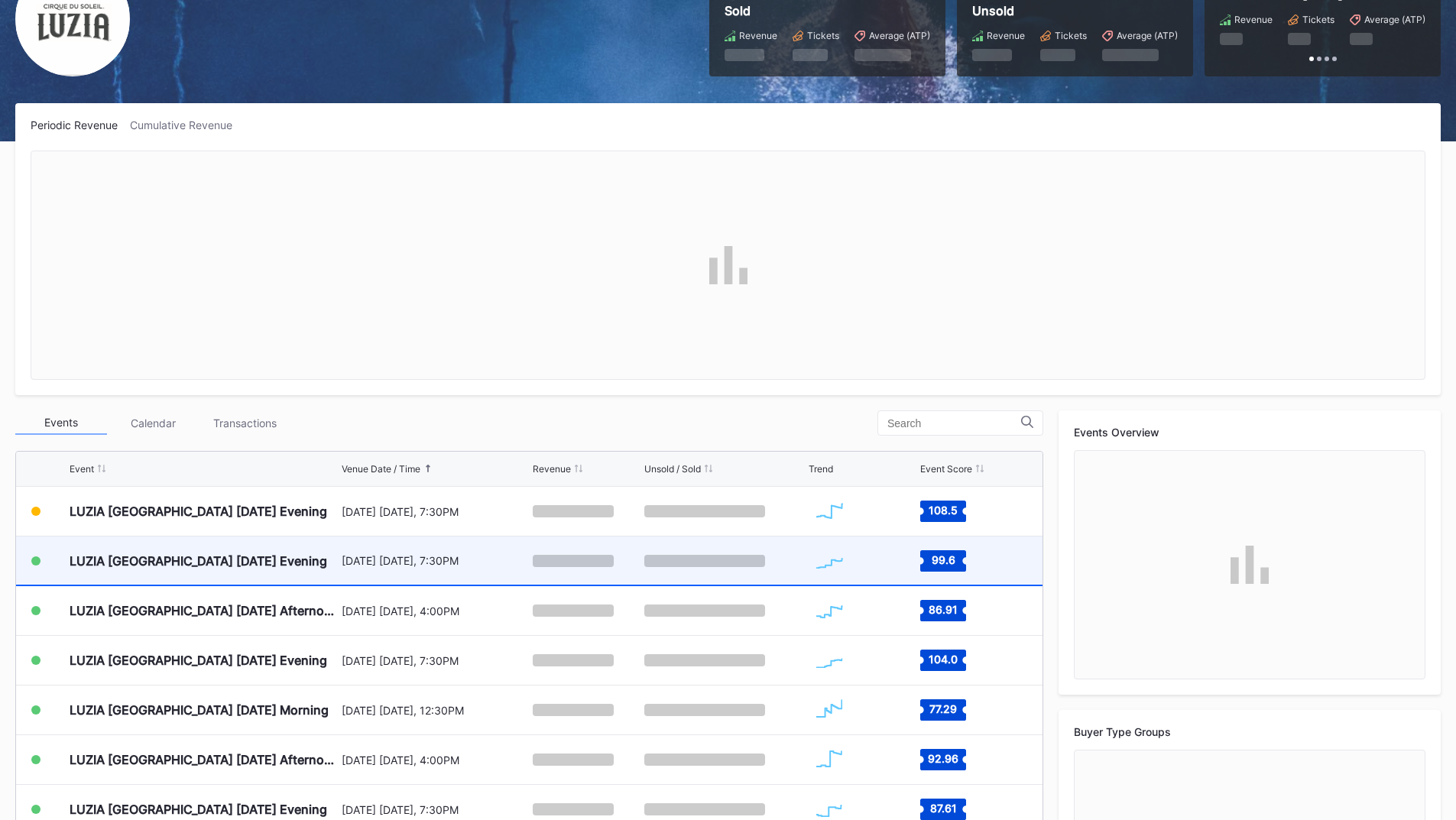
scroll to position [152, 0]
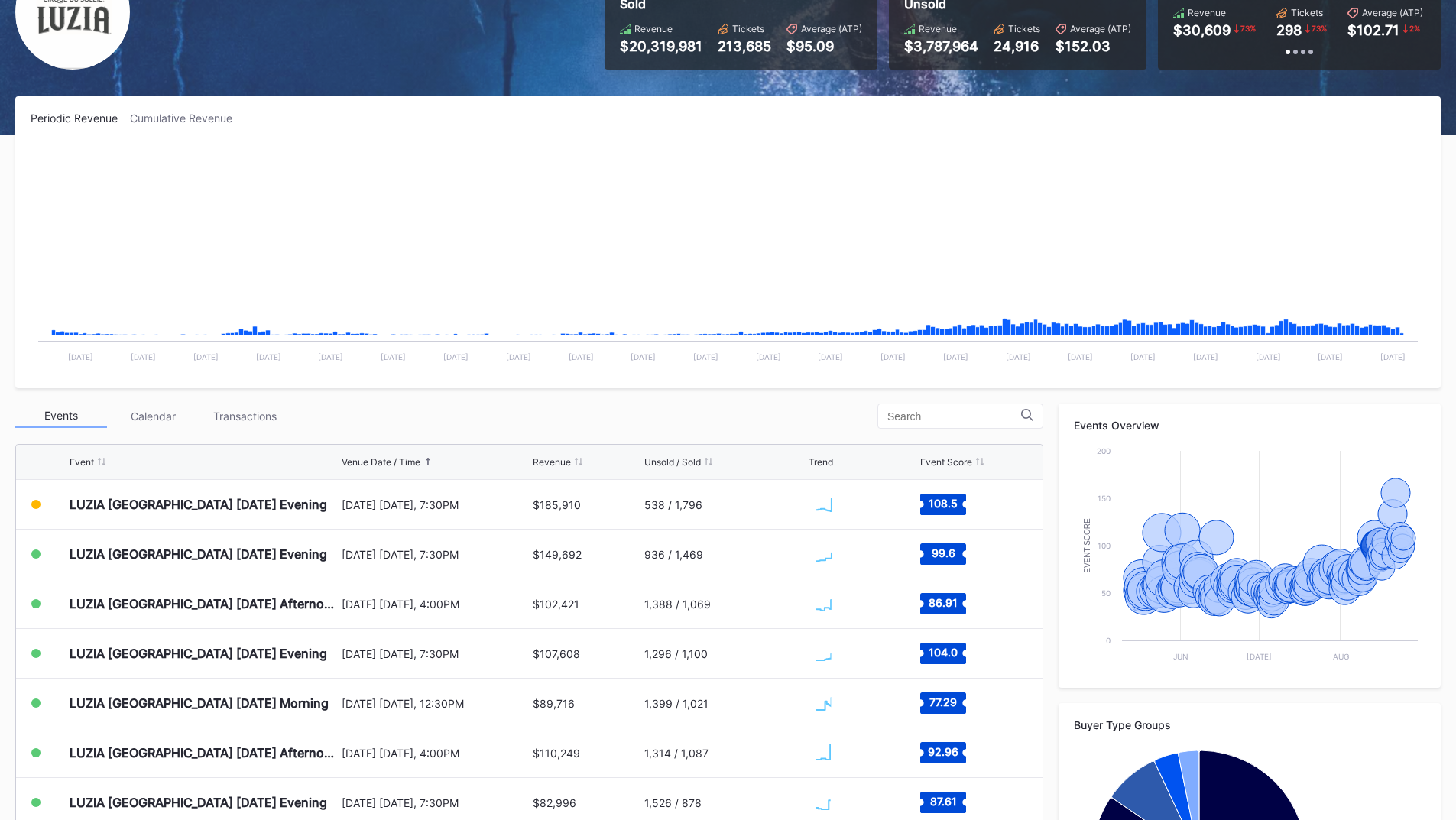
click at [441, 655] on div "[DATE] [DATE], 7:30PM" at bounding box center [436, 654] width 188 height 13
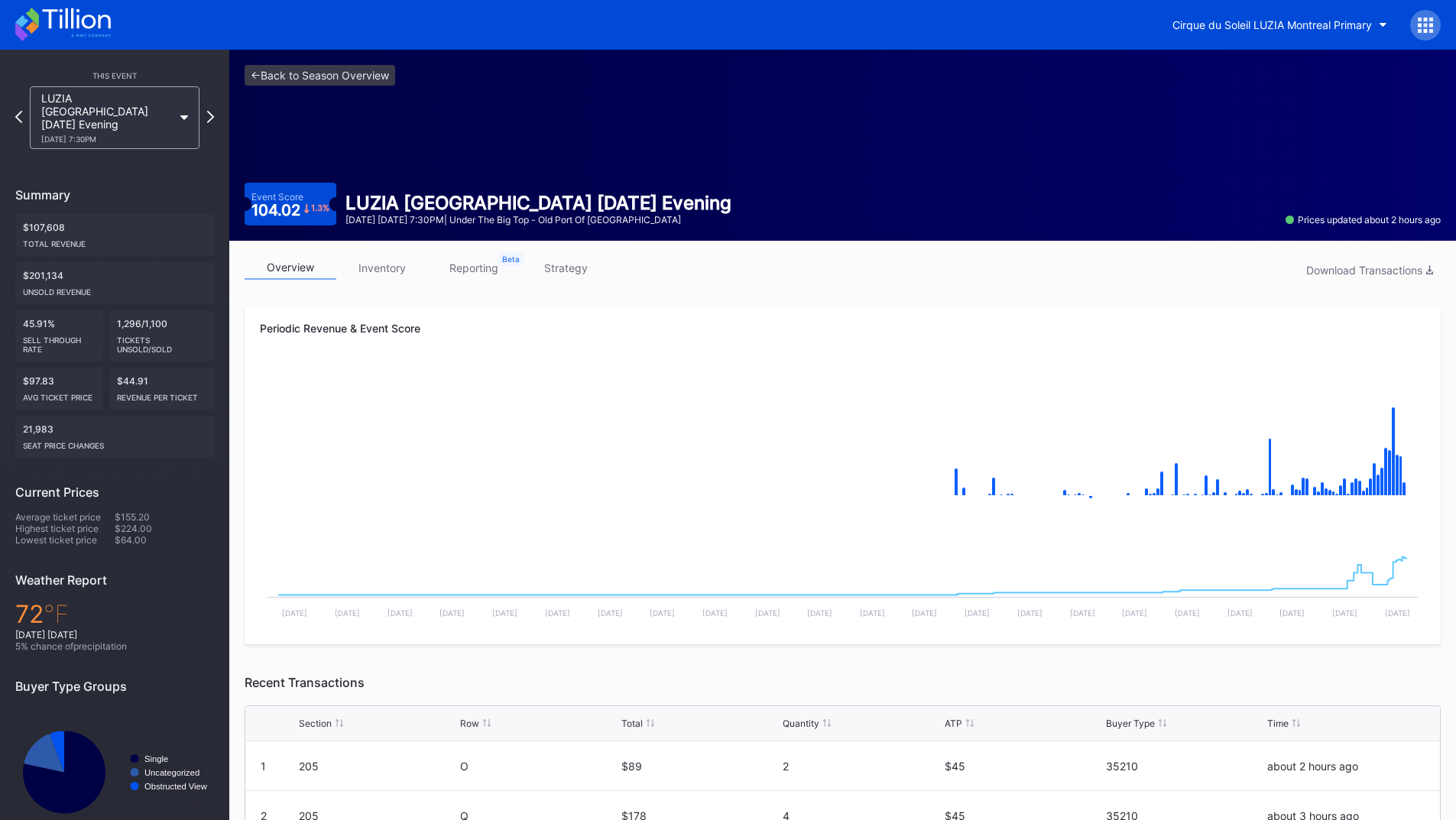
click at [557, 271] on link "strategy" at bounding box center [565, 267] width 92 height 23
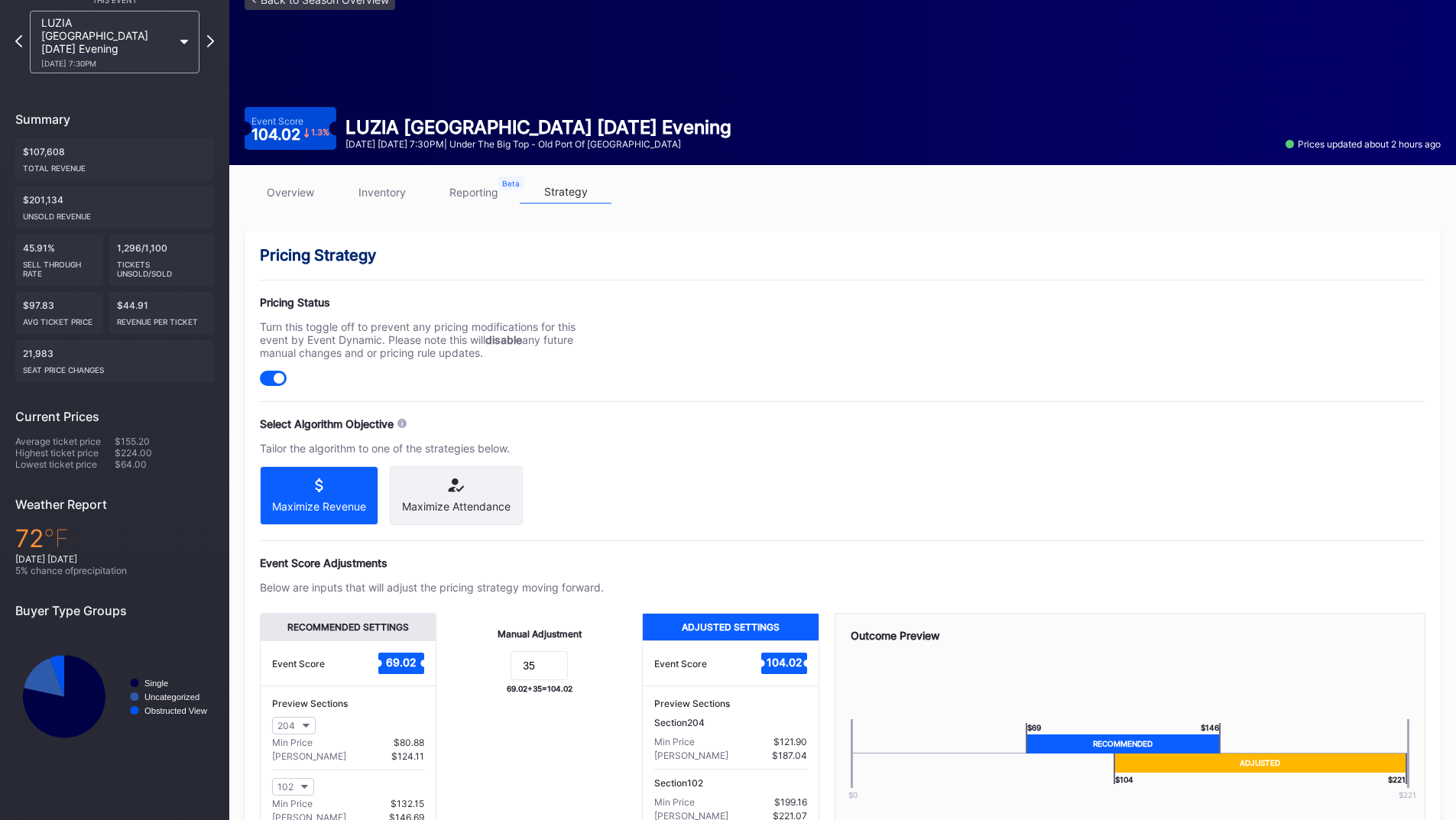
scroll to position [211, 0]
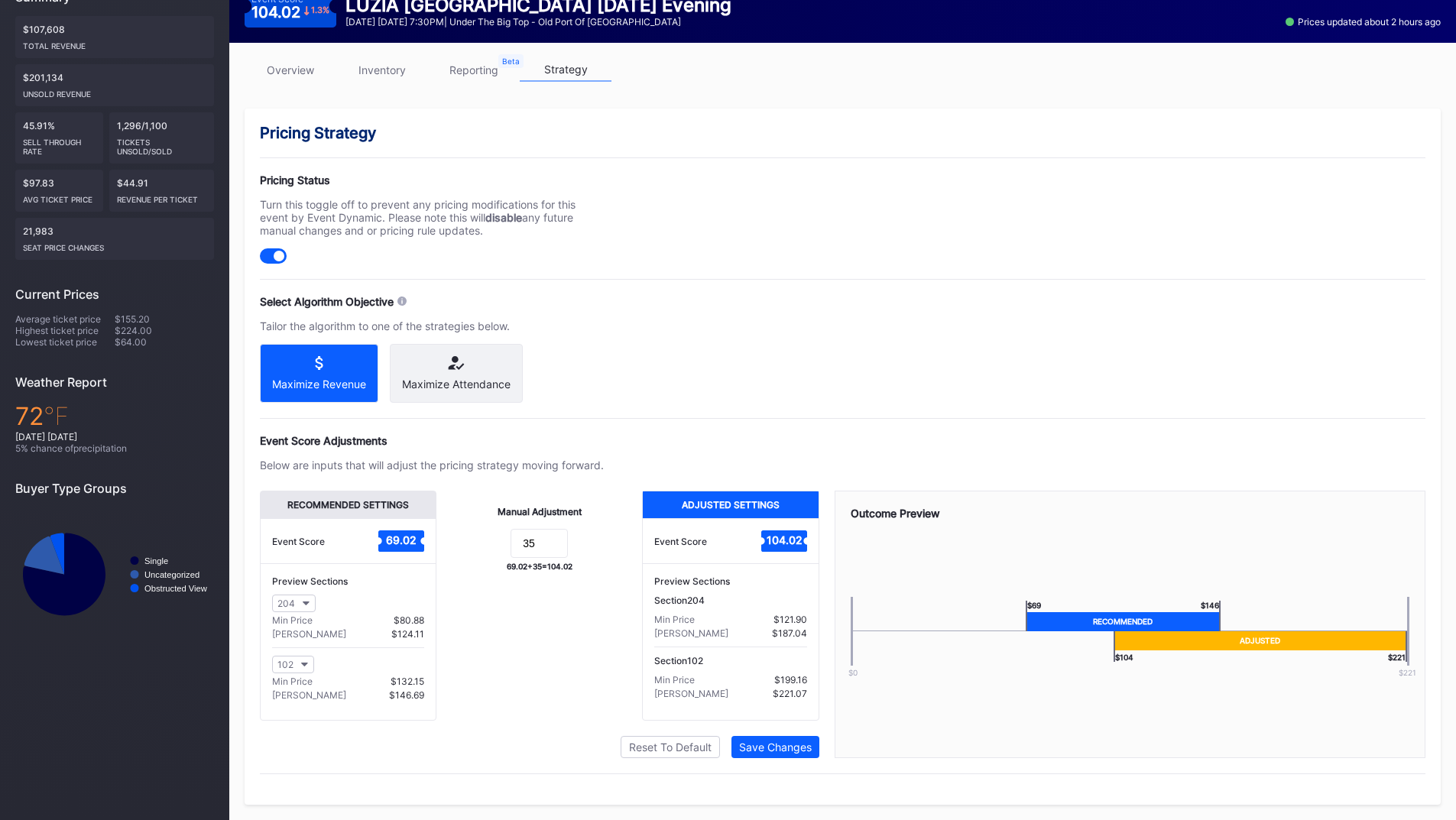
click at [298, 58] on link "overview" at bounding box center [290, 69] width 92 height 23
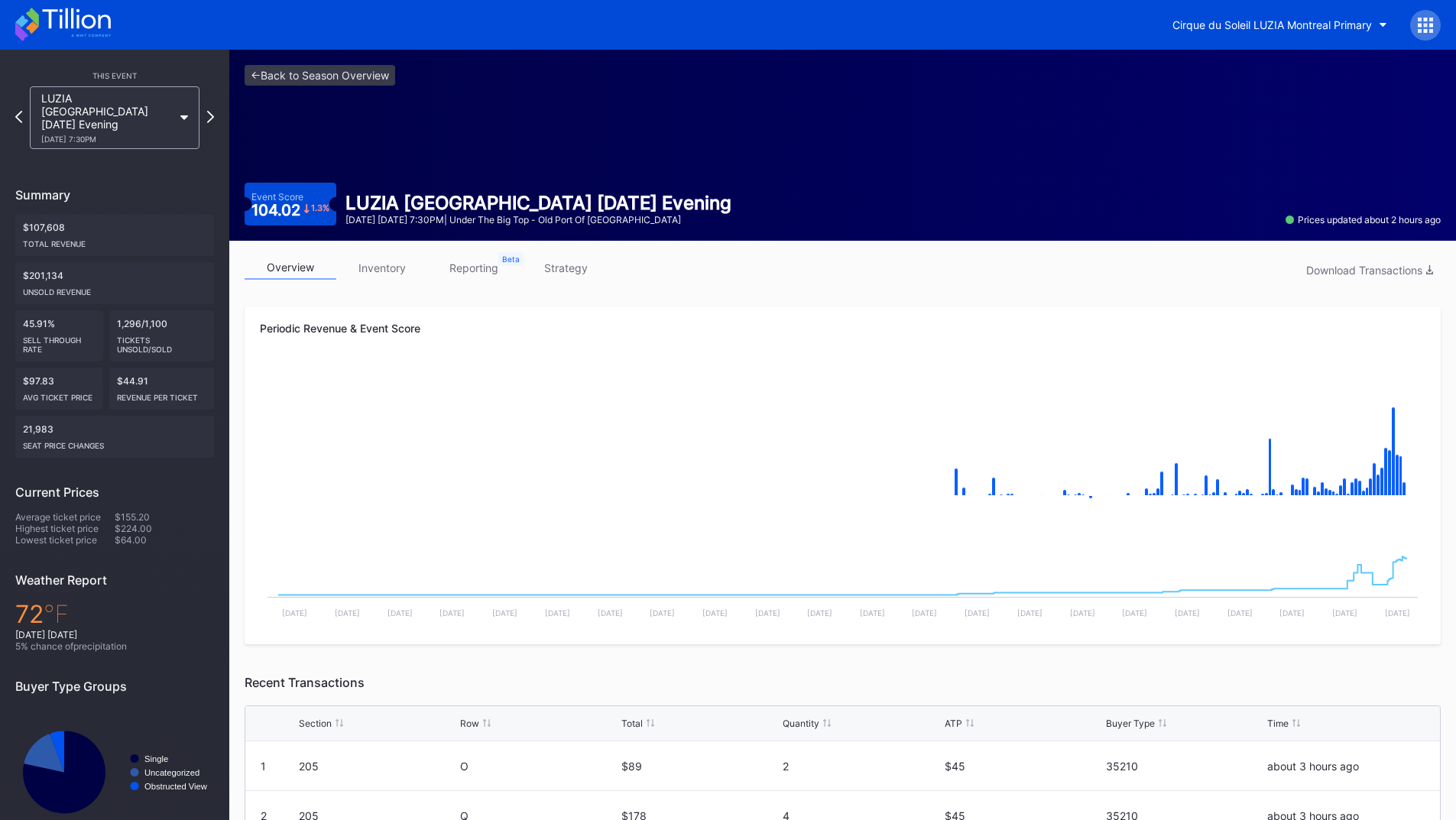
click at [567, 276] on link "strategy" at bounding box center [565, 267] width 92 height 23
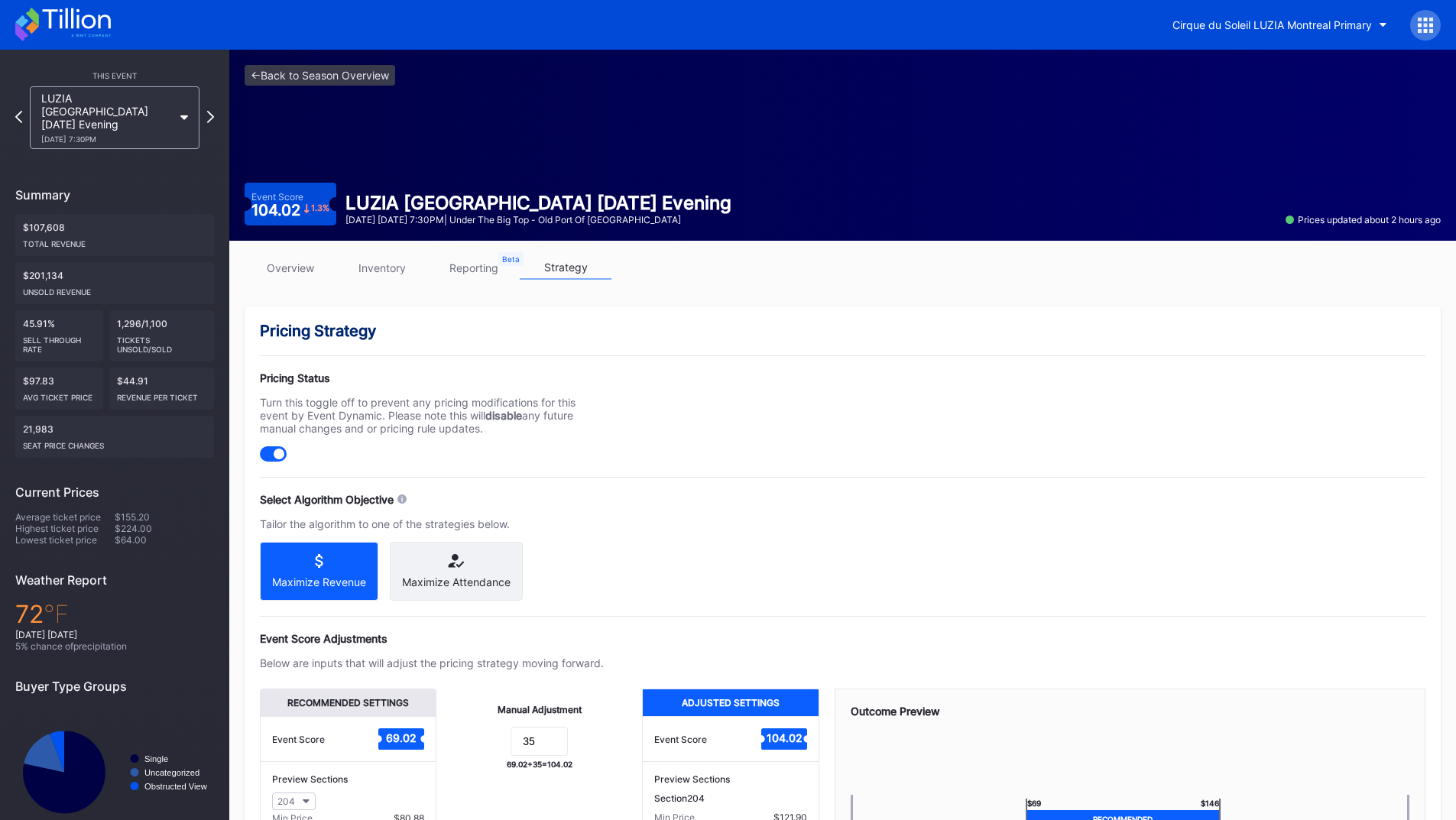
click at [459, 271] on link "reporting" at bounding box center [473, 267] width 92 height 23
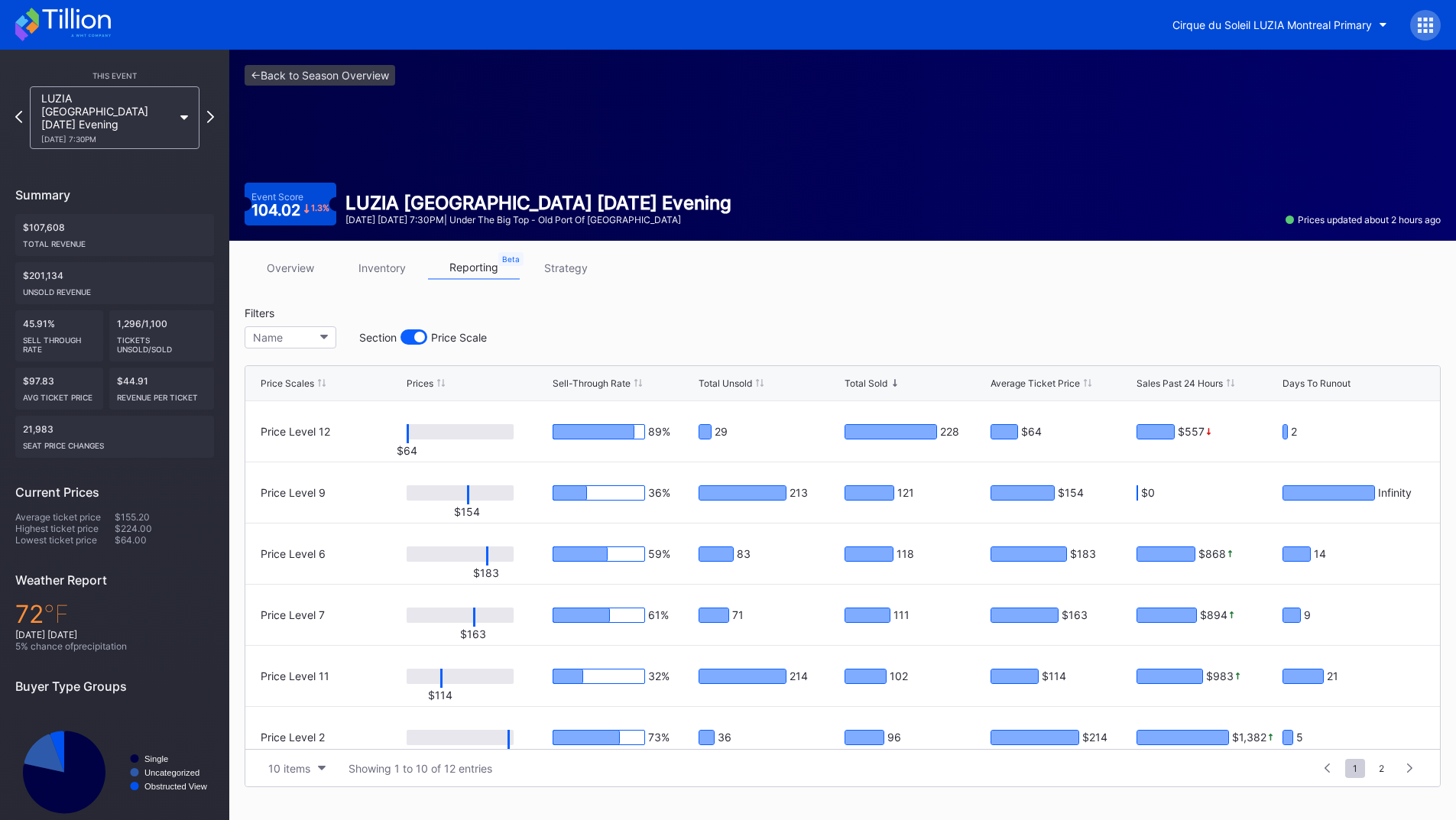
click at [292, 268] on link "overview" at bounding box center [290, 267] width 92 height 23
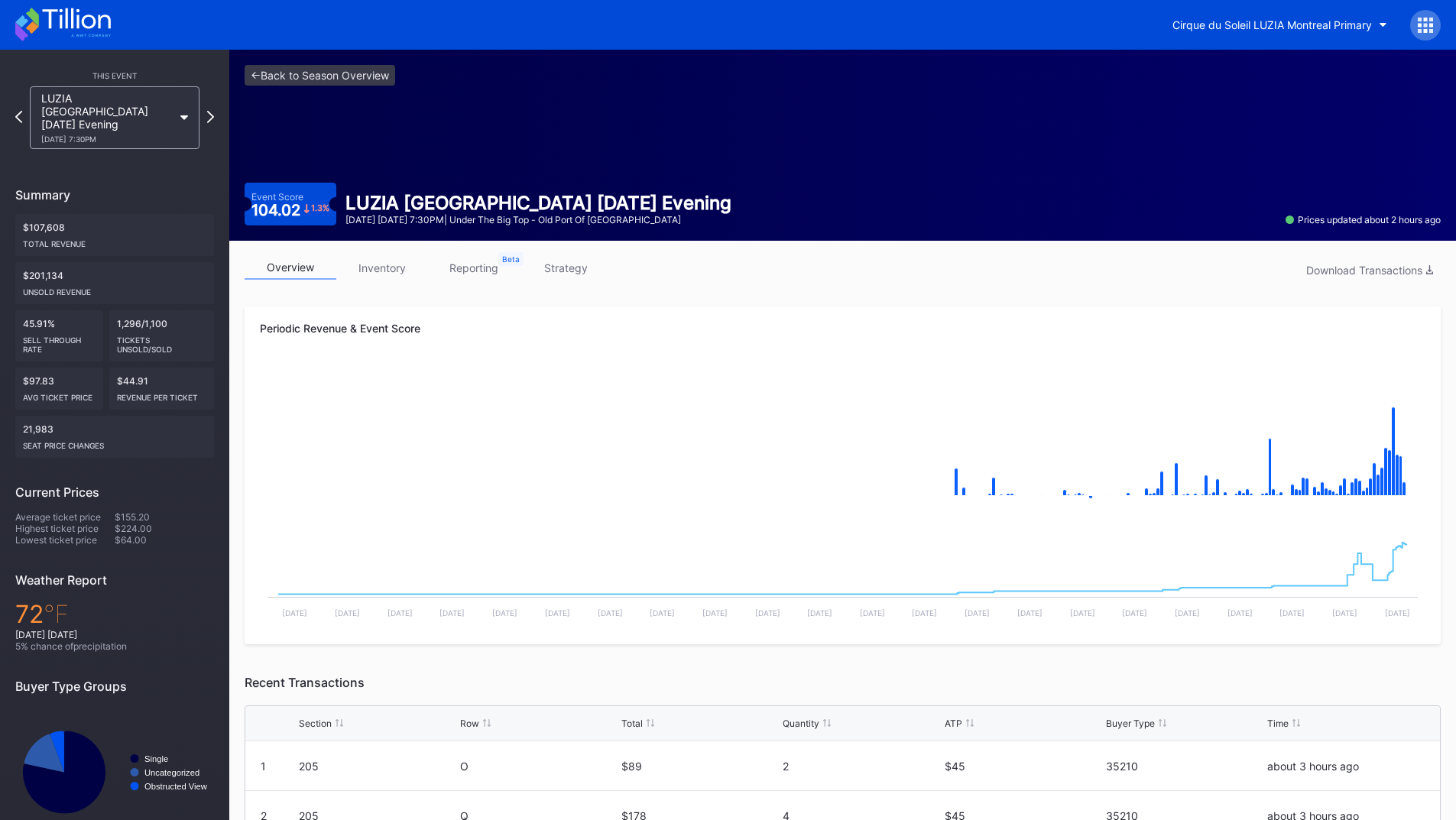
click at [571, 267] on link "strategy" at bounding box center [565, 267] width 92 height 23
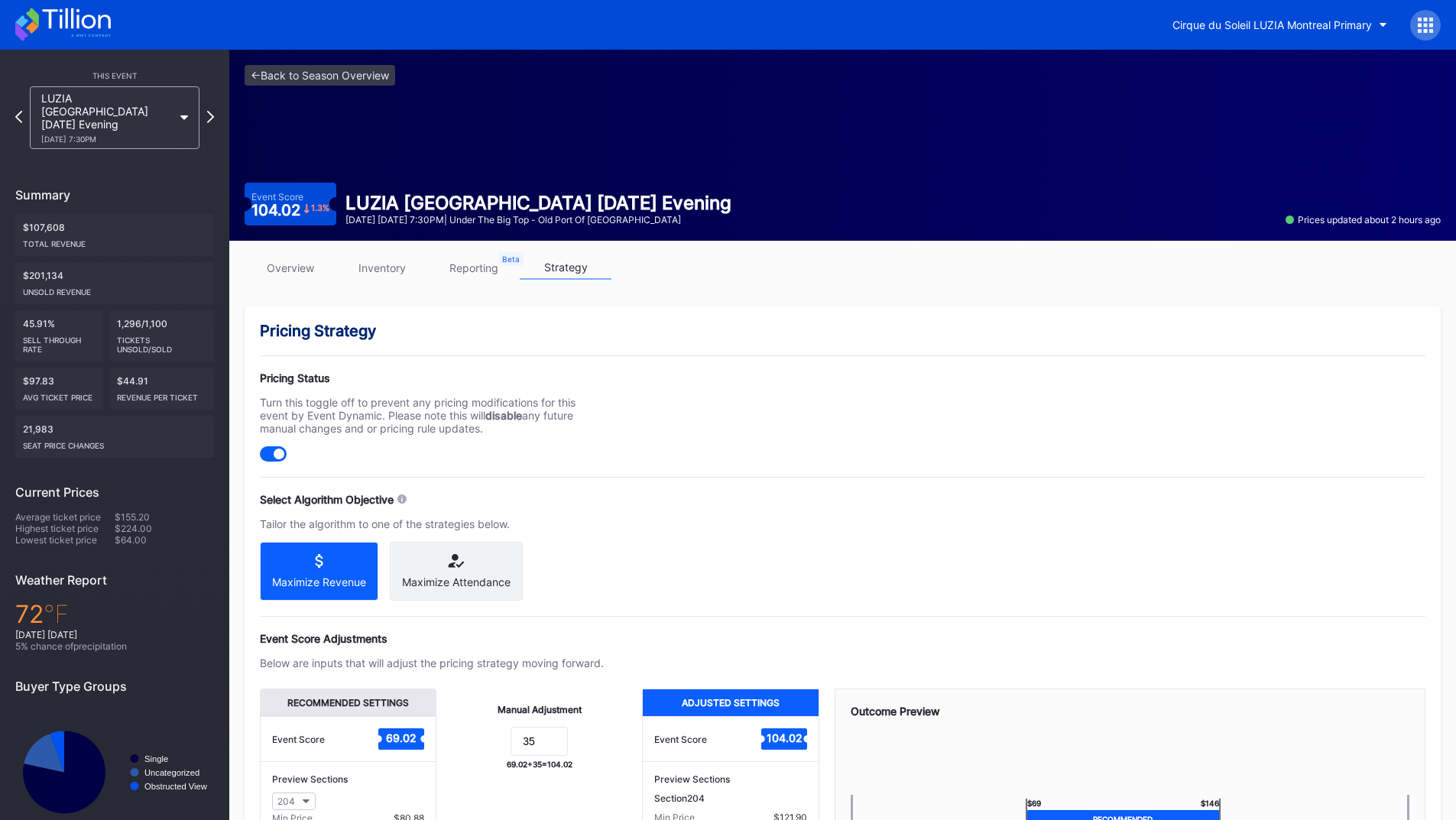
click at [385, 275] on link "inventory" at bounding box center [382, 267] width 92 height 23
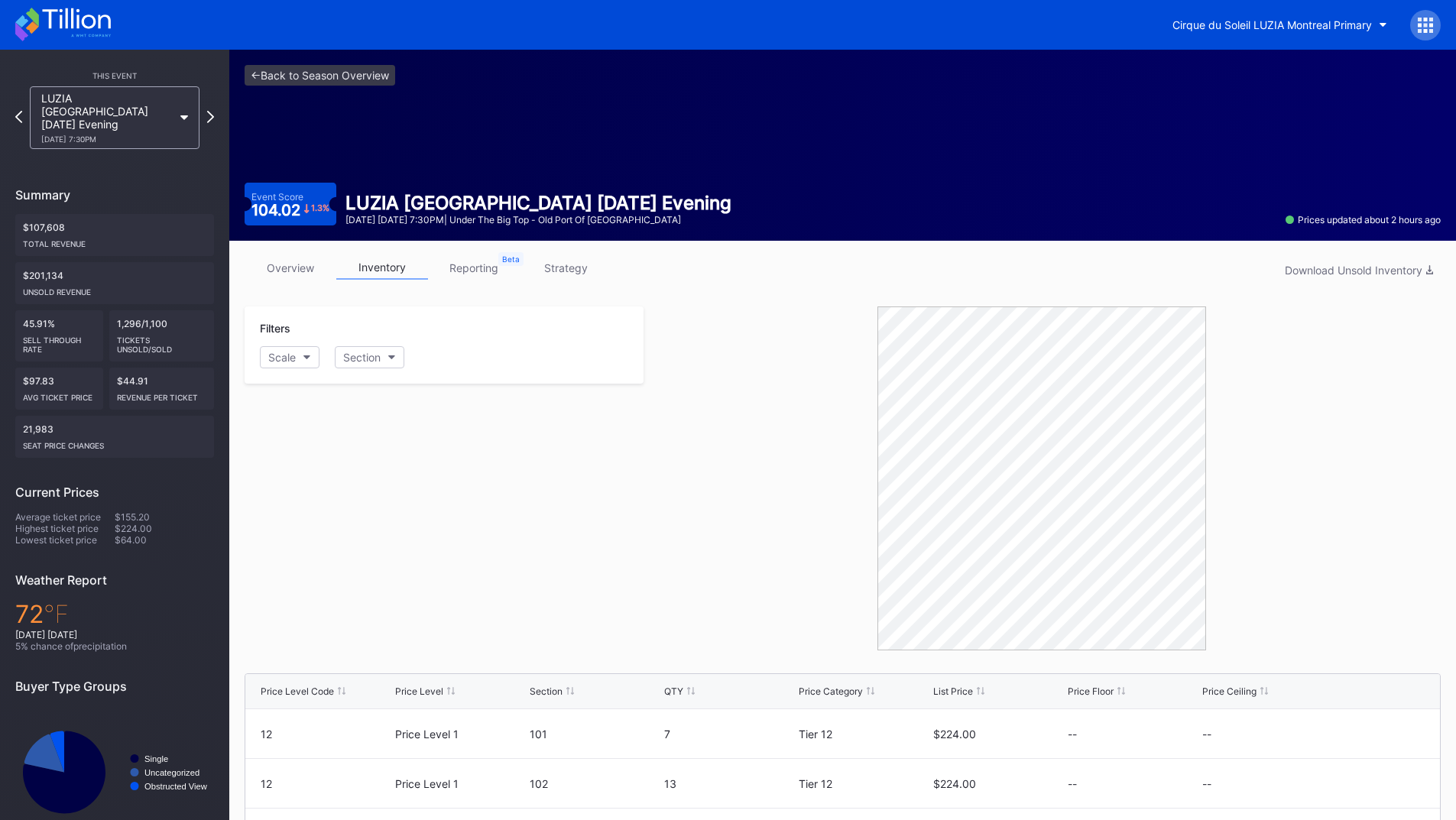
click at [298, 270] on link "overview" at bounding box center [290, 267] width 92 height 23
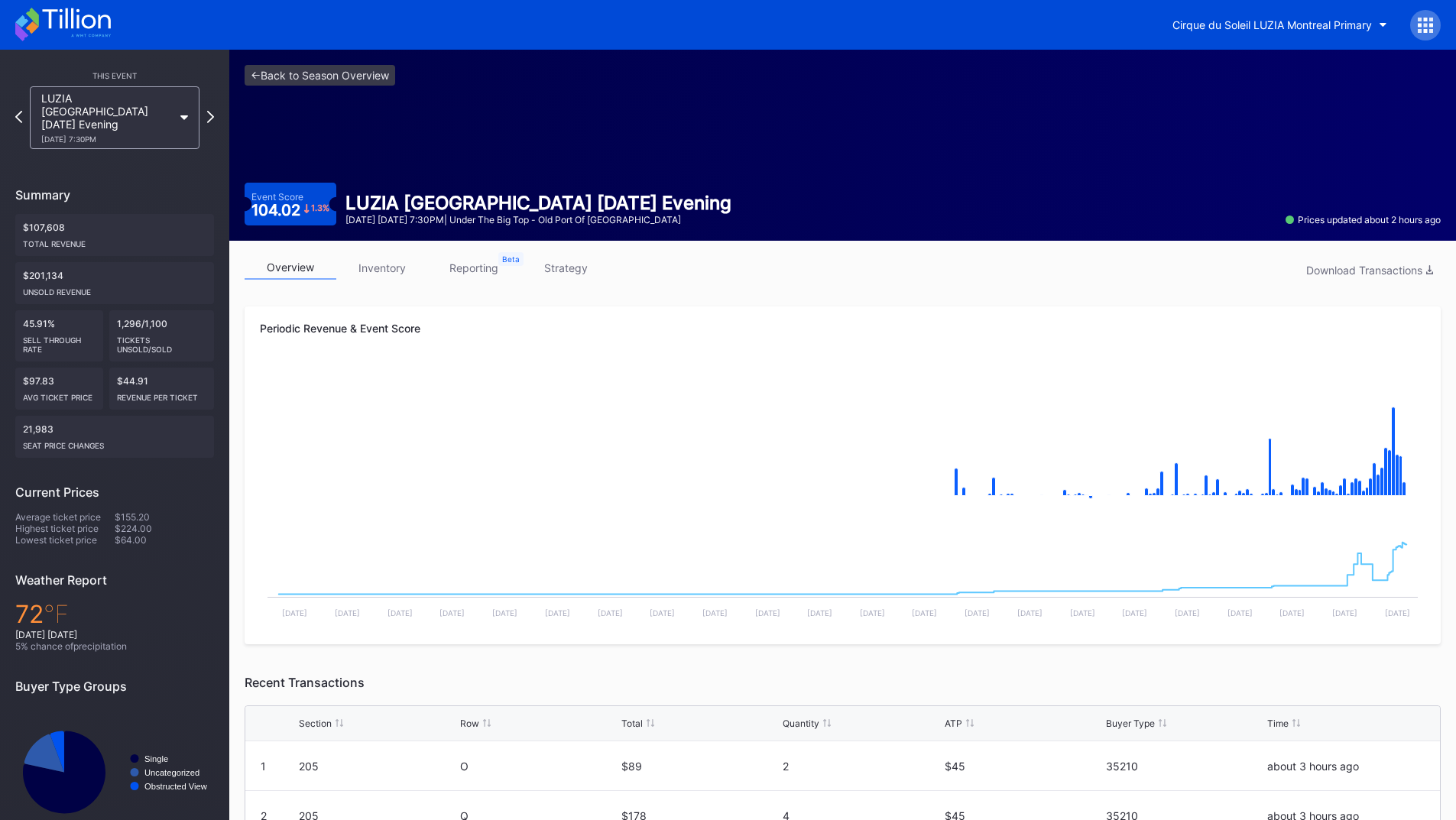
click at [563, 274] on link "strategy" at bounding box center [565, 267] width 92 height 23
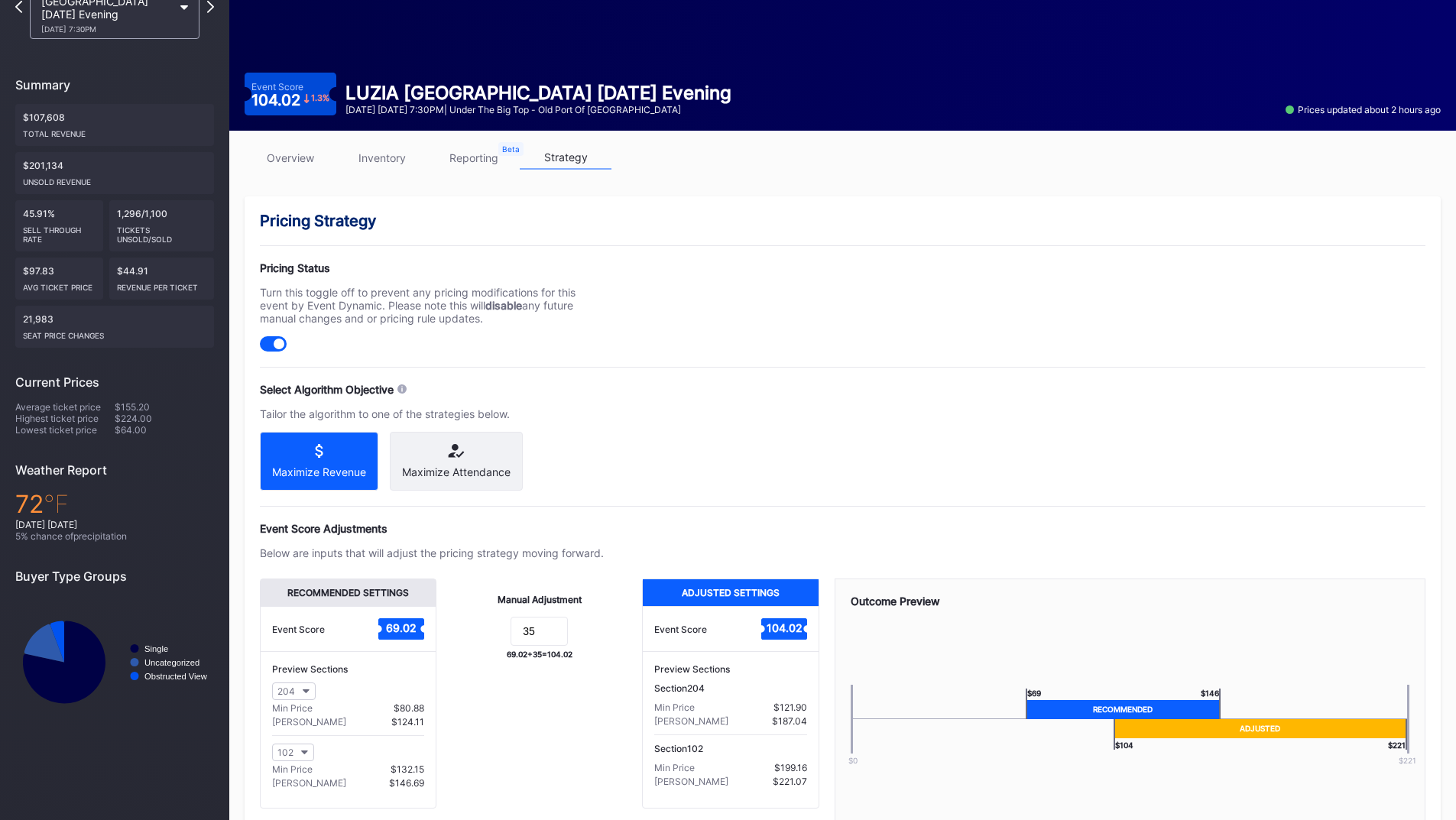
scroll to position [58, 0]
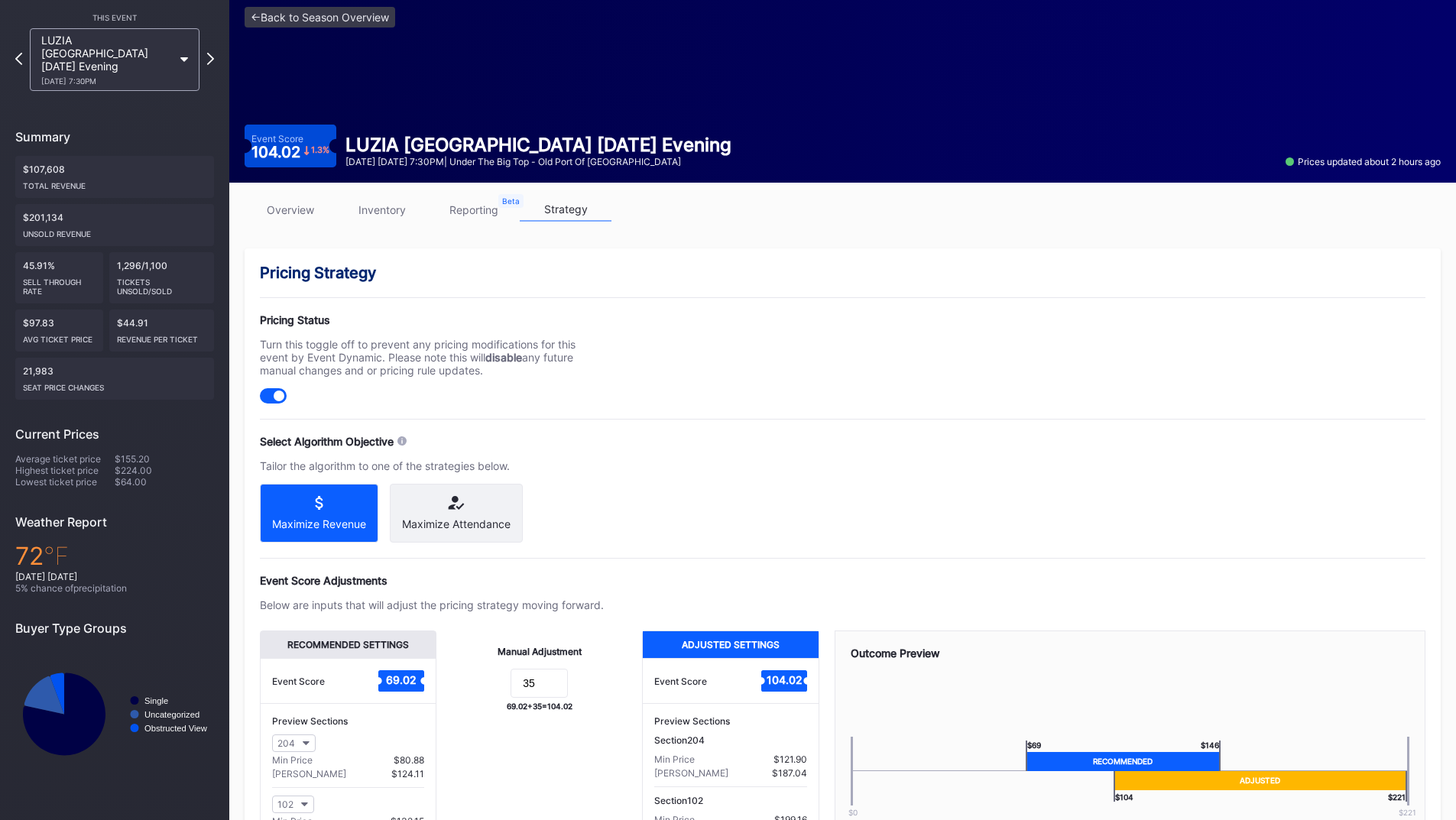
click at [385, 210] on link "inventory" at bounding box center [382, 209] width 92 height 23
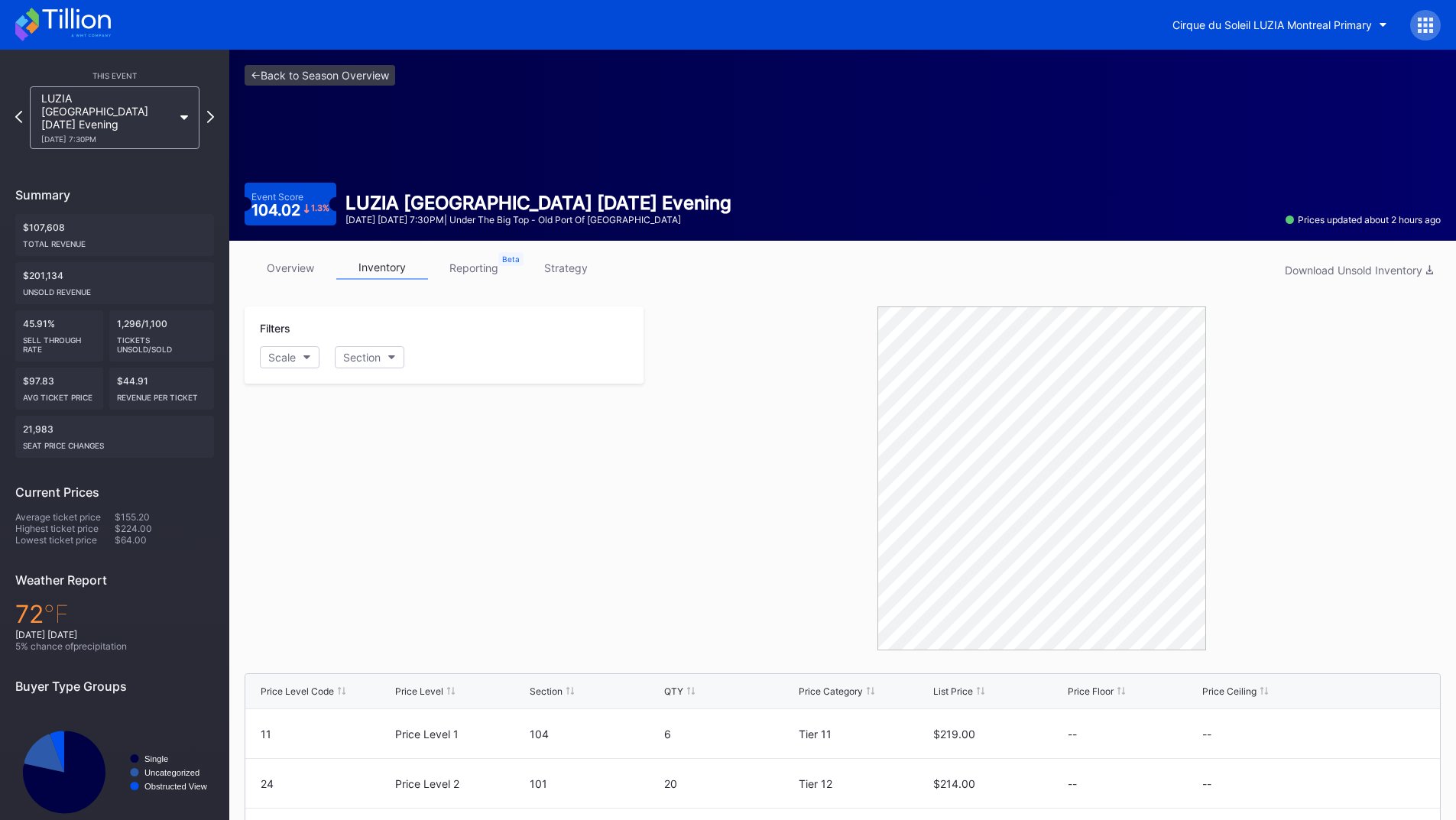
click at [58, 28] on icon at bounding box center [62, 24] width 96 height 33
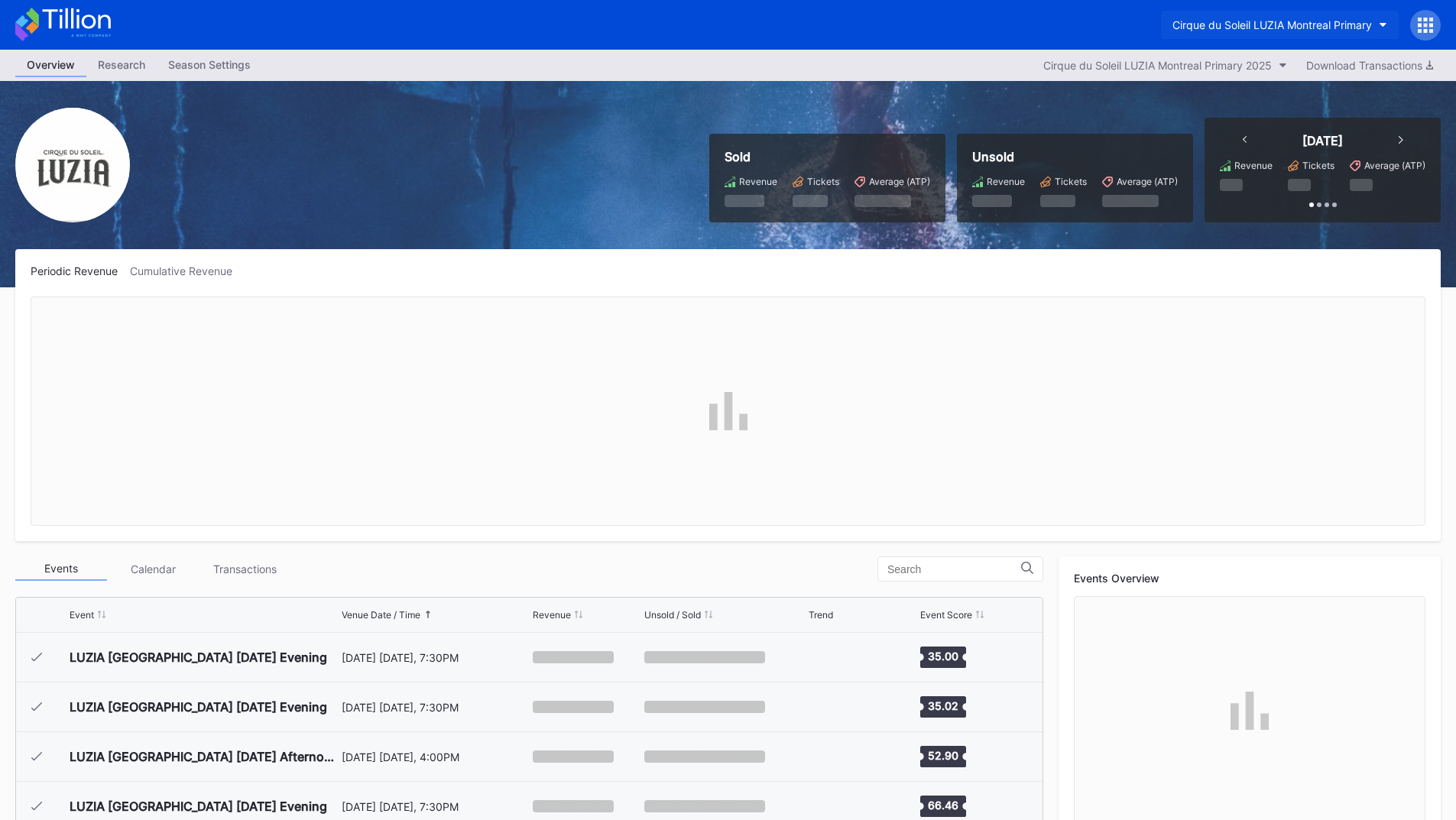
click at [1327, 20] on div "Cirque du Soleil LUZIA Montreal Primary" at bounding box center [1272, 25] width 200 height 13
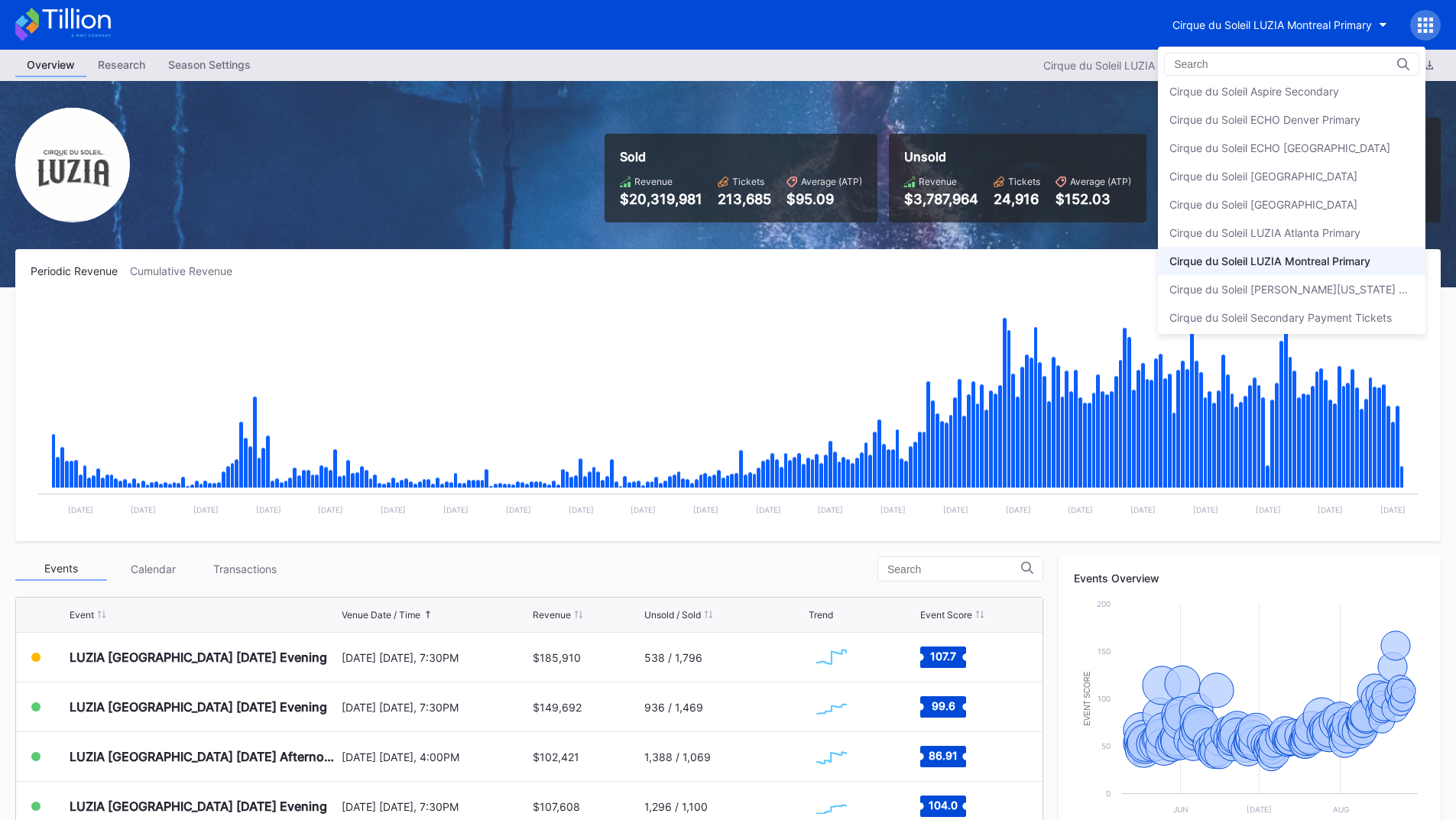
scroll to position [8, 0]
click at [1322, 239] on div "Cirque du Soleil LUZIA Atlanta Primary" at bounding box center [1292, 229] width 268 height 28
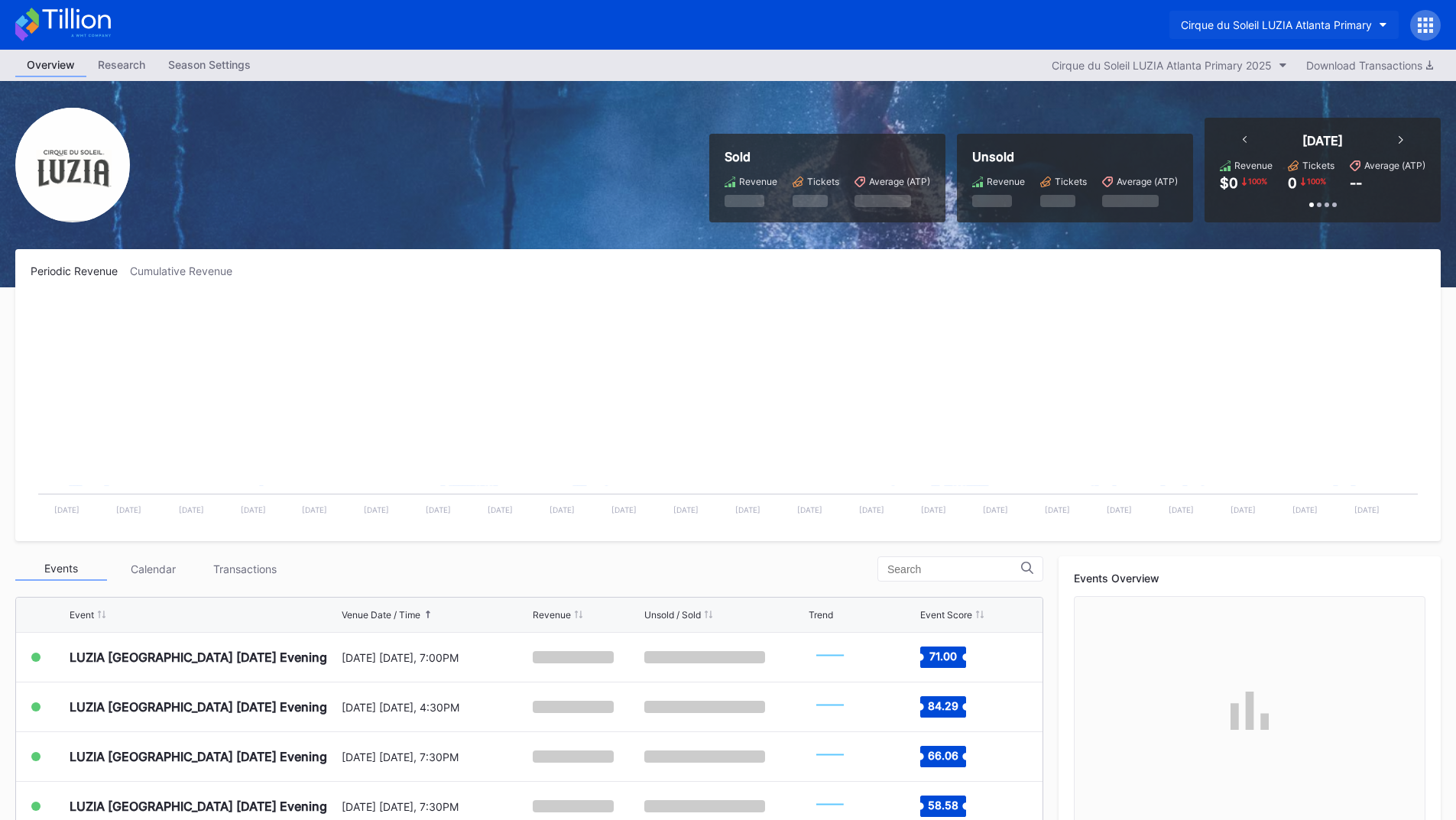
click at [1304, 26] on div "Cirque du Soleil LUZIA Atlanta Primary" at bounding box center [1277, 25] width 192 height 13
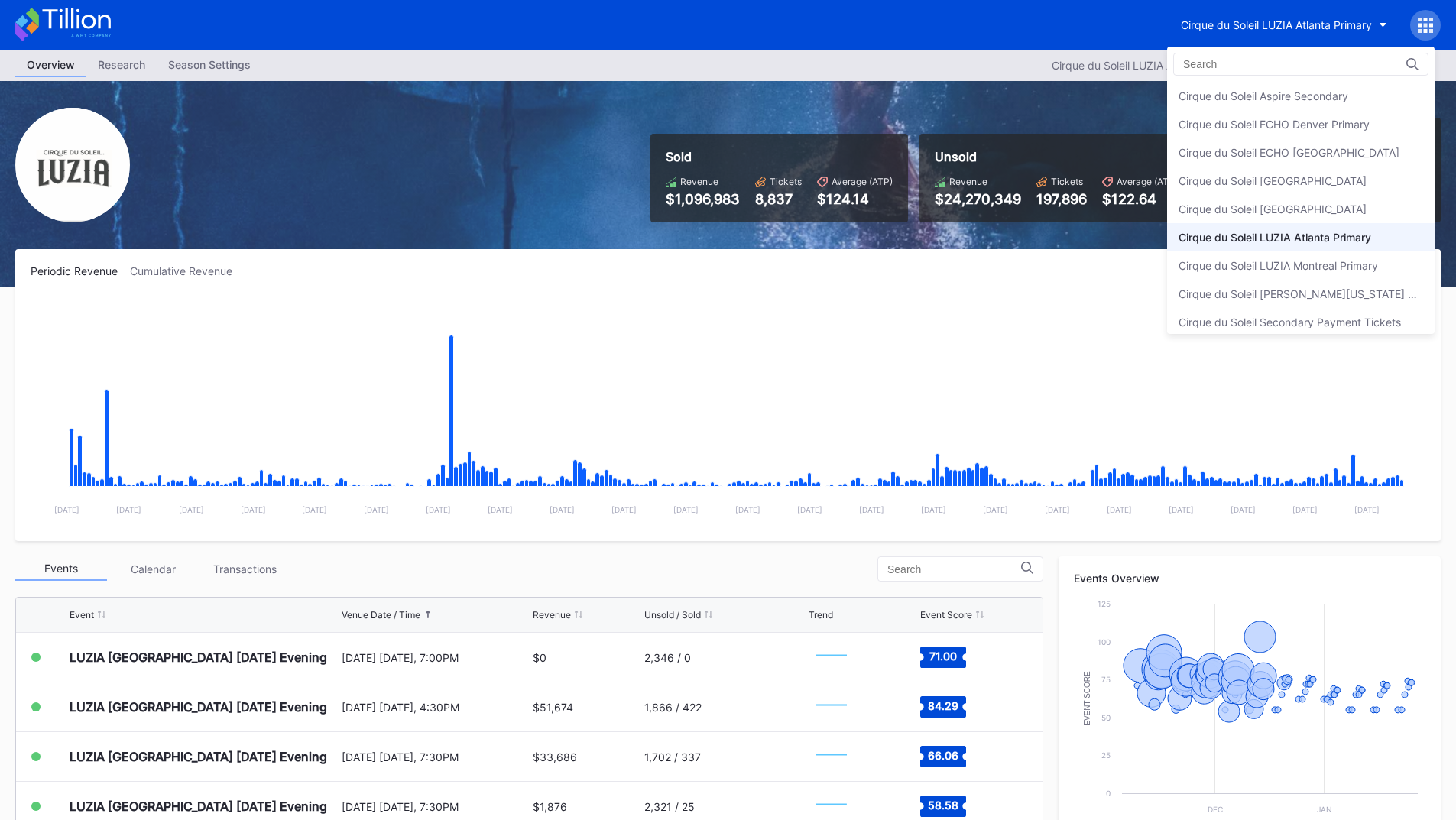
scroll to position [8, 0]
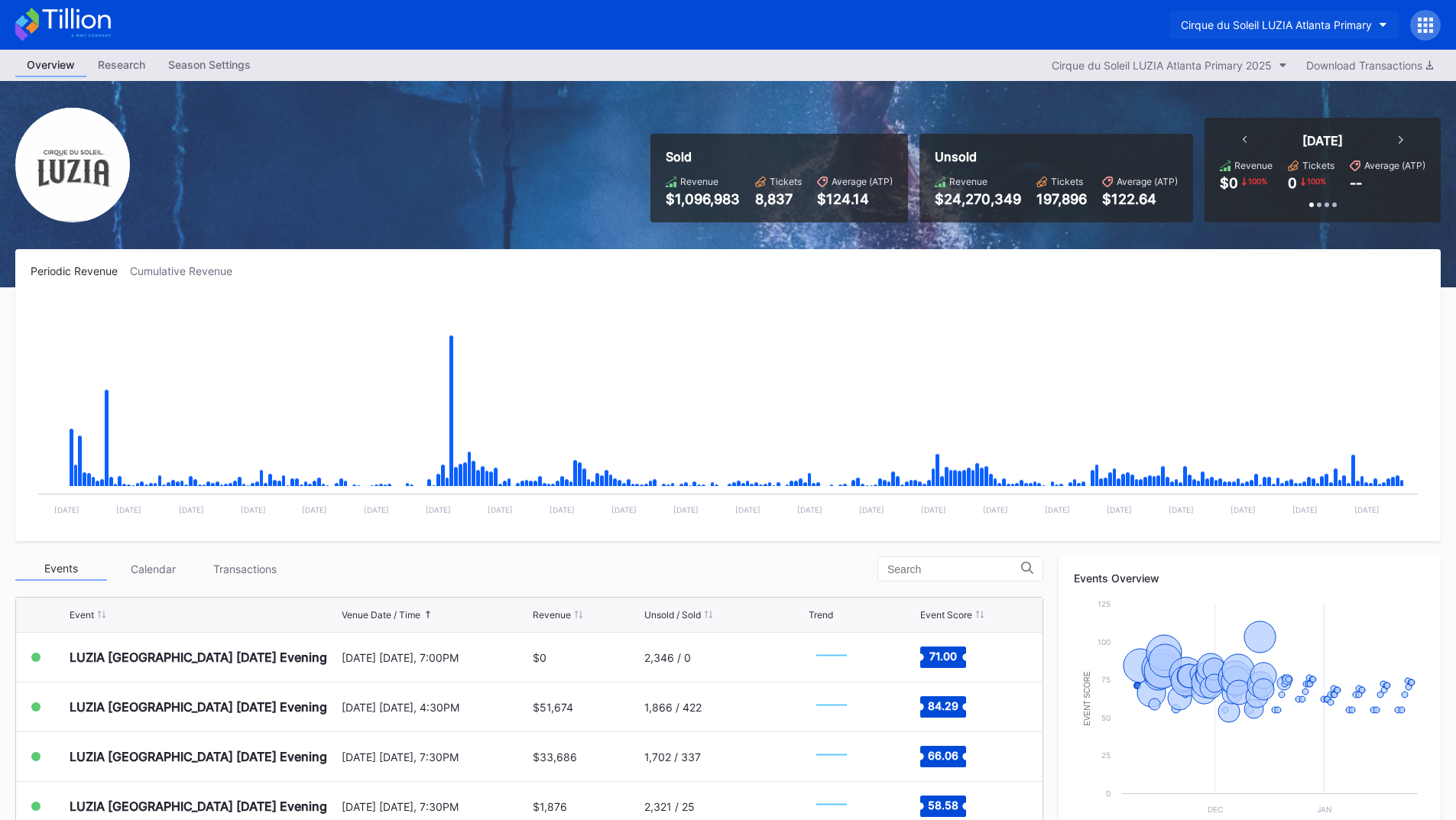
click at [1237, 18] on button "Cirque du Soleil LUZIA Atlanta Primary" at bounding box center [1284, 25] width 230 height 28
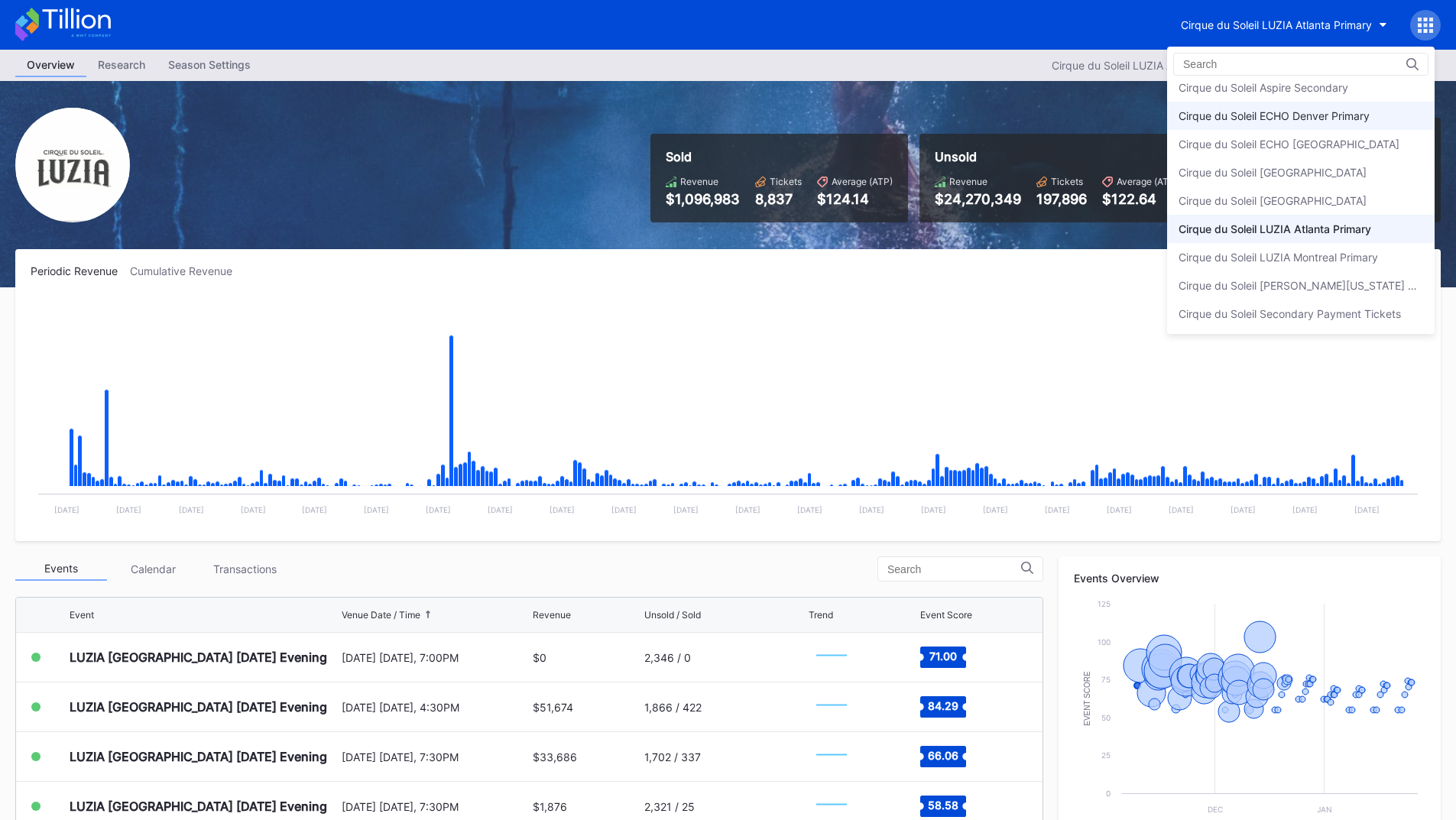
click at [1329, 106] on div "Cirque du Soleil ECHO Denver Primary" at bounding box center [1302, 115] width 268 height 28
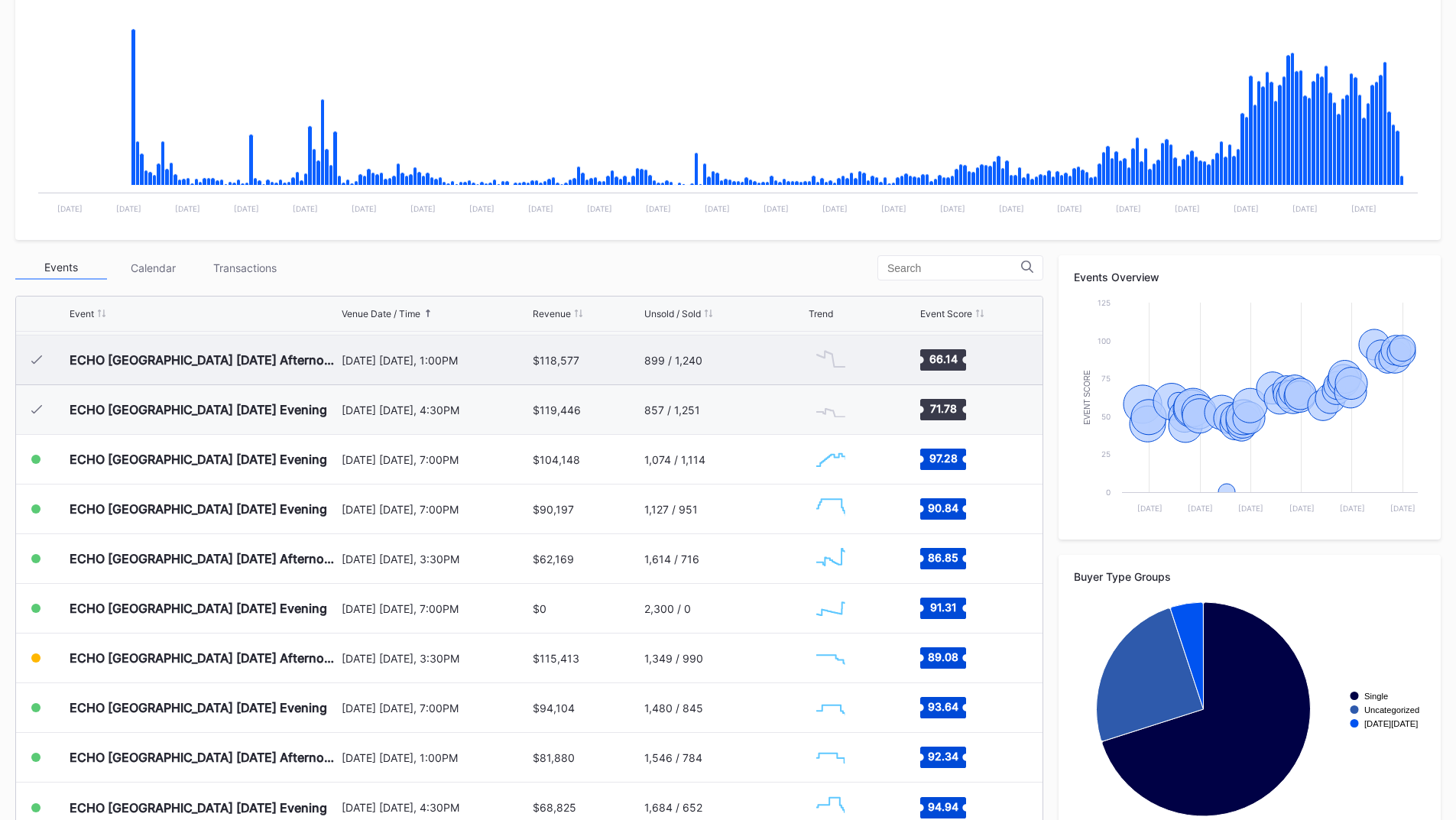
scroll to position [306, 0]
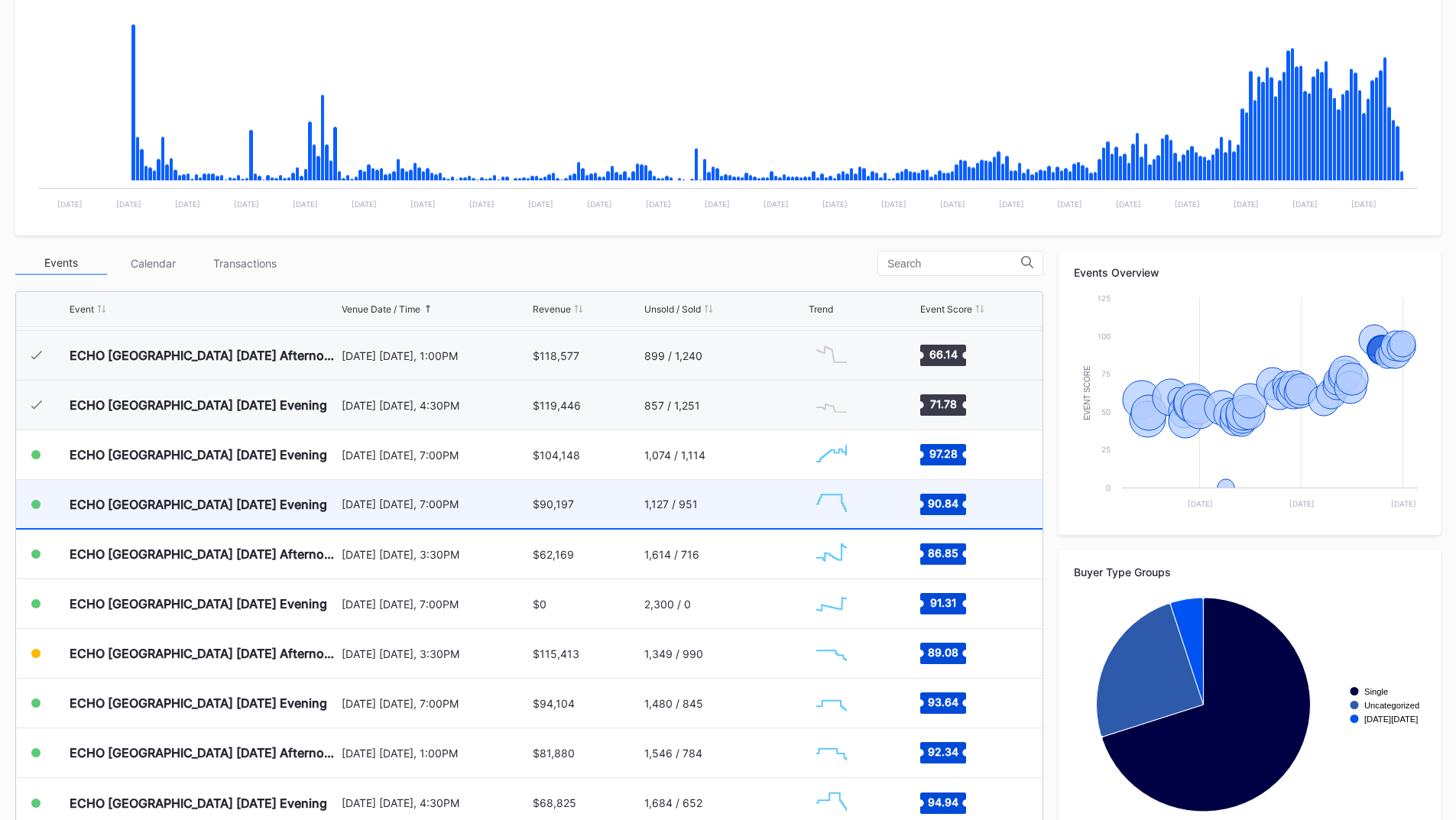
click at [770, 501] on div "1,127 / 951" at bounding box center [724, 504] width 161 height 48
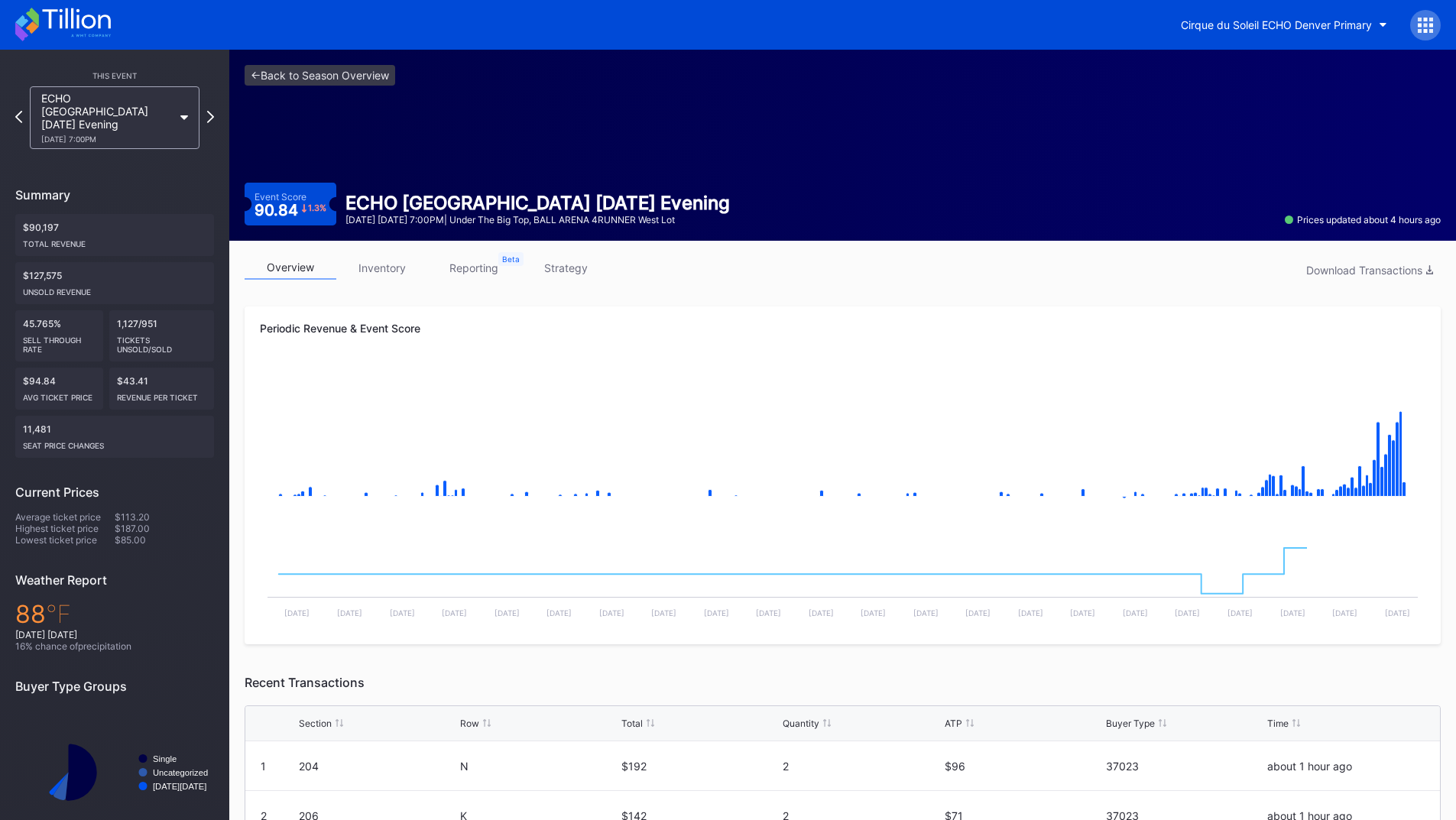
click at [464, 269] on link "reporting" at bounding box center [473, 267] width 92 height 23
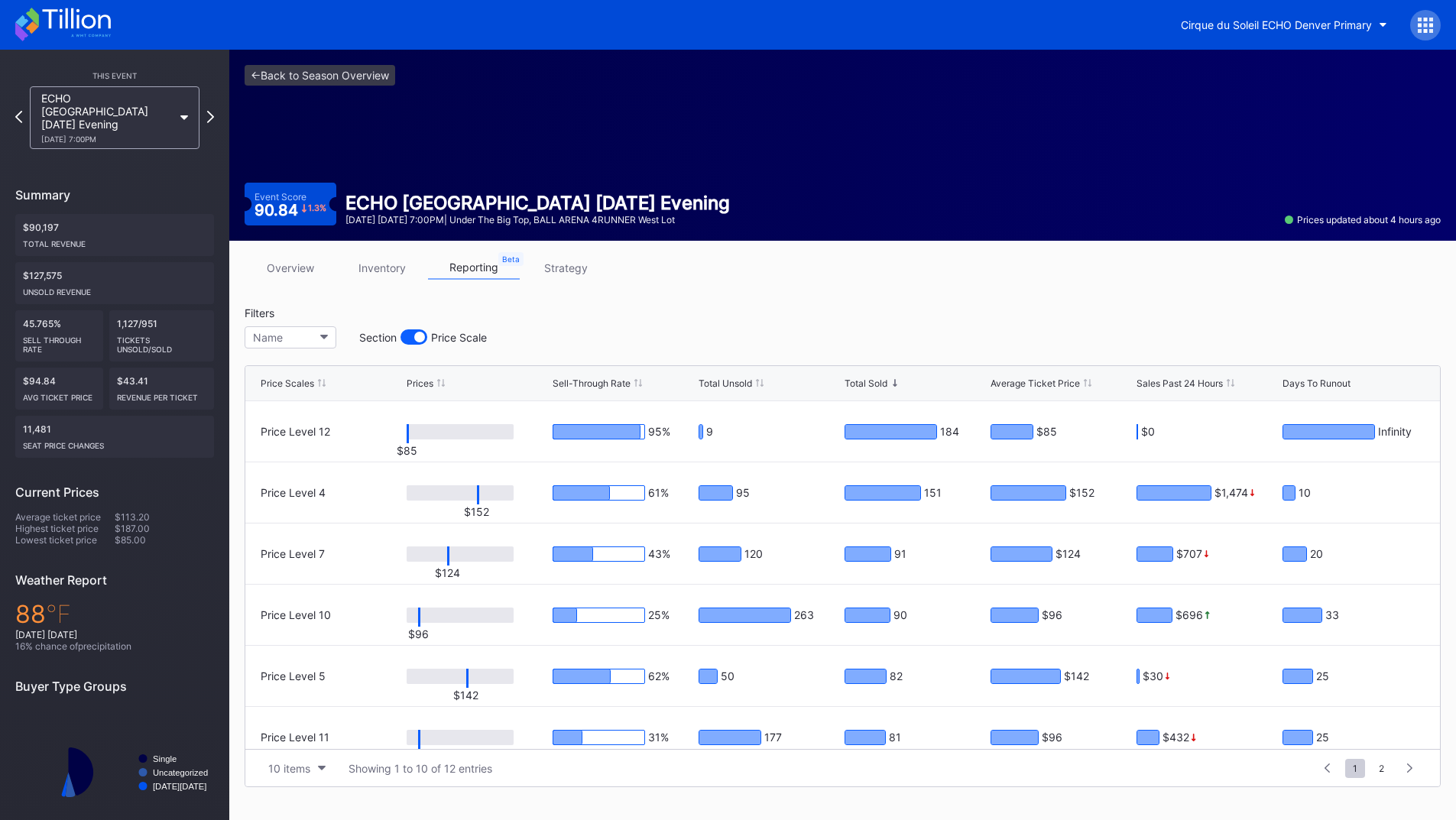
click at [578, 270] on link "strategy" at bounding box center [565, 267] width 92 height 23
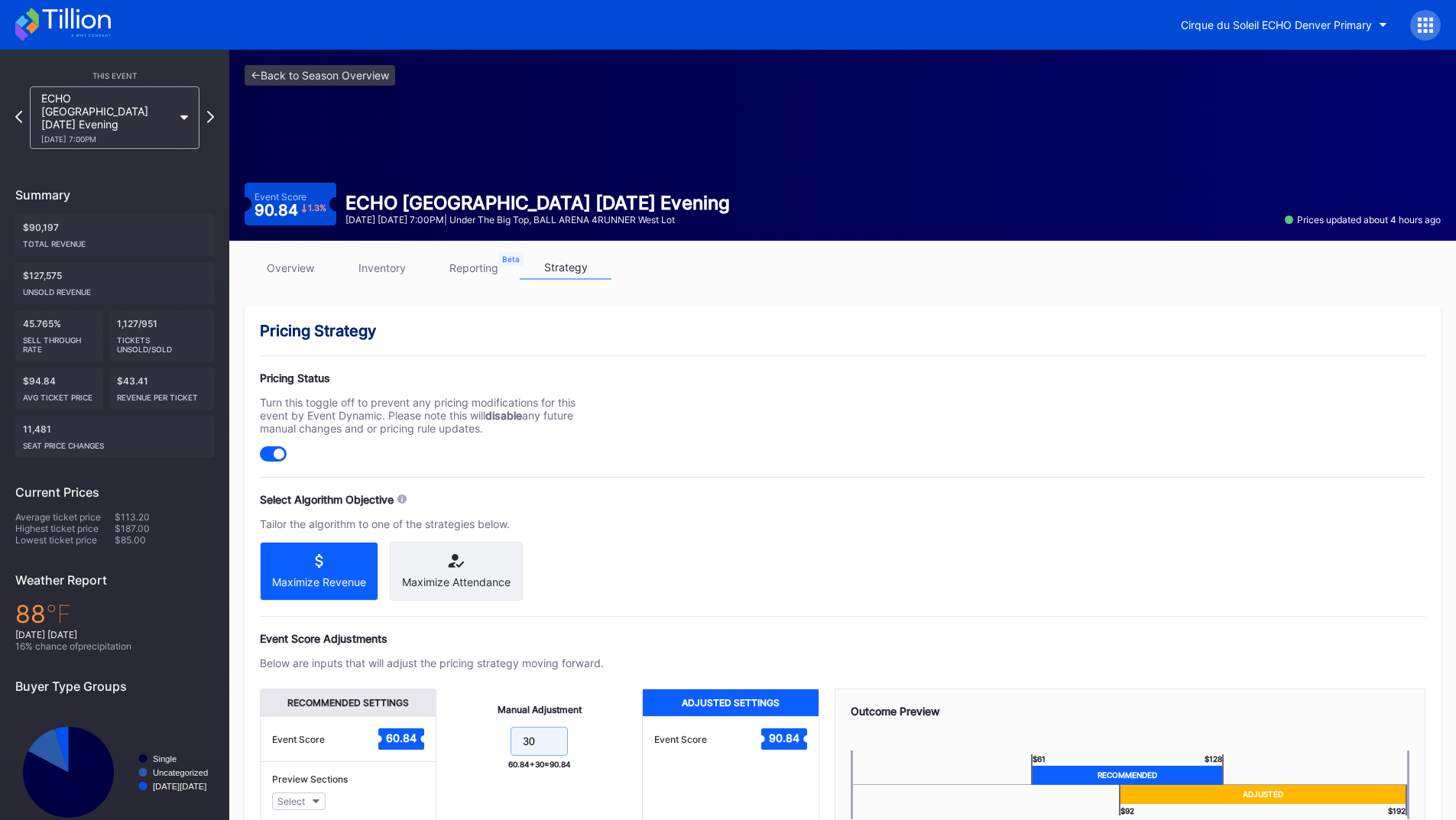
drag, startPoint x: 542, startPoint y: 751, endPoint x: 463, endPoint y: 755, distance: 79.1
click at [462, 755] on form "30" at bounding box center [539, 743] width 175 height 33
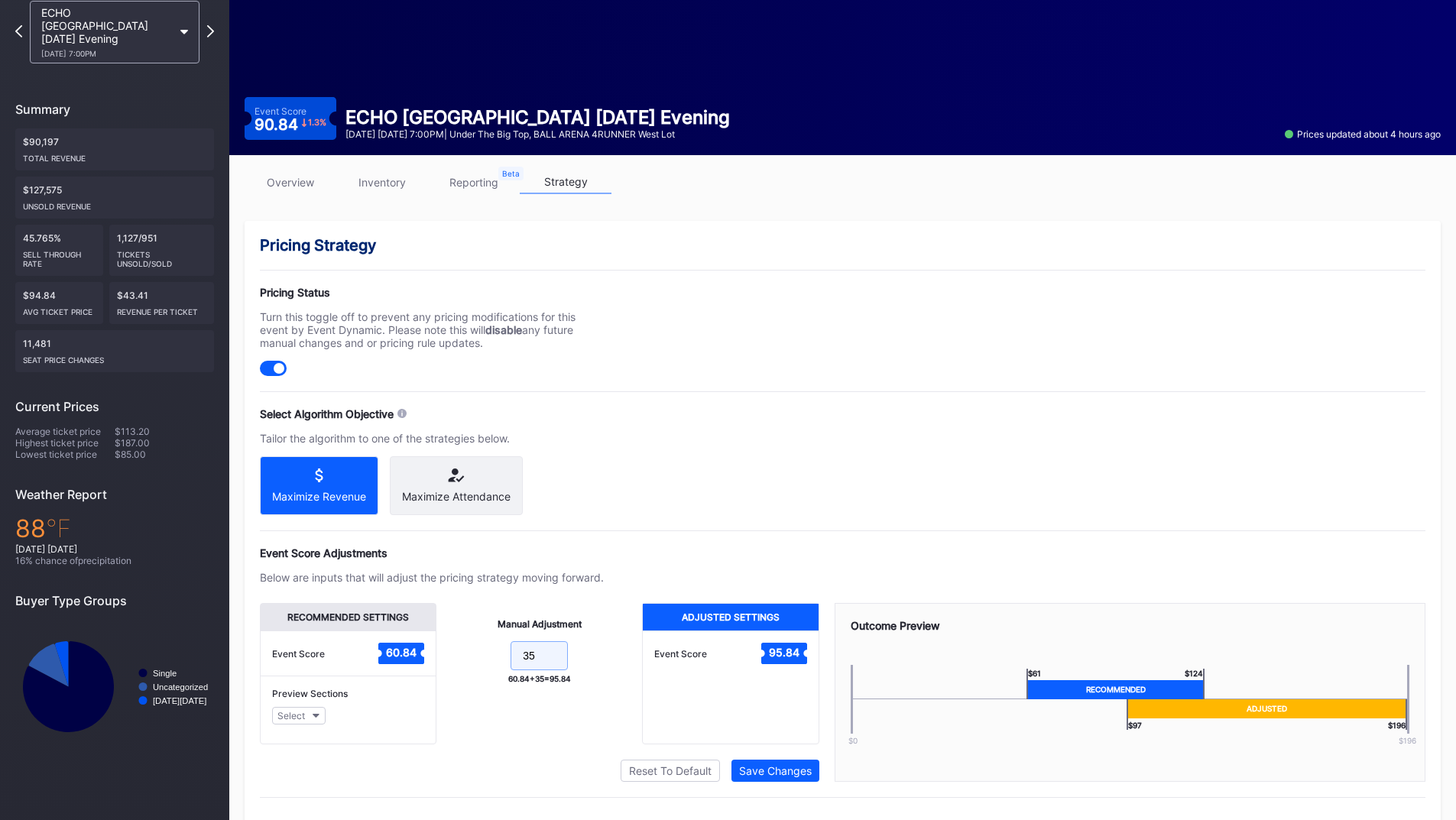
scroll to position [123, 0]
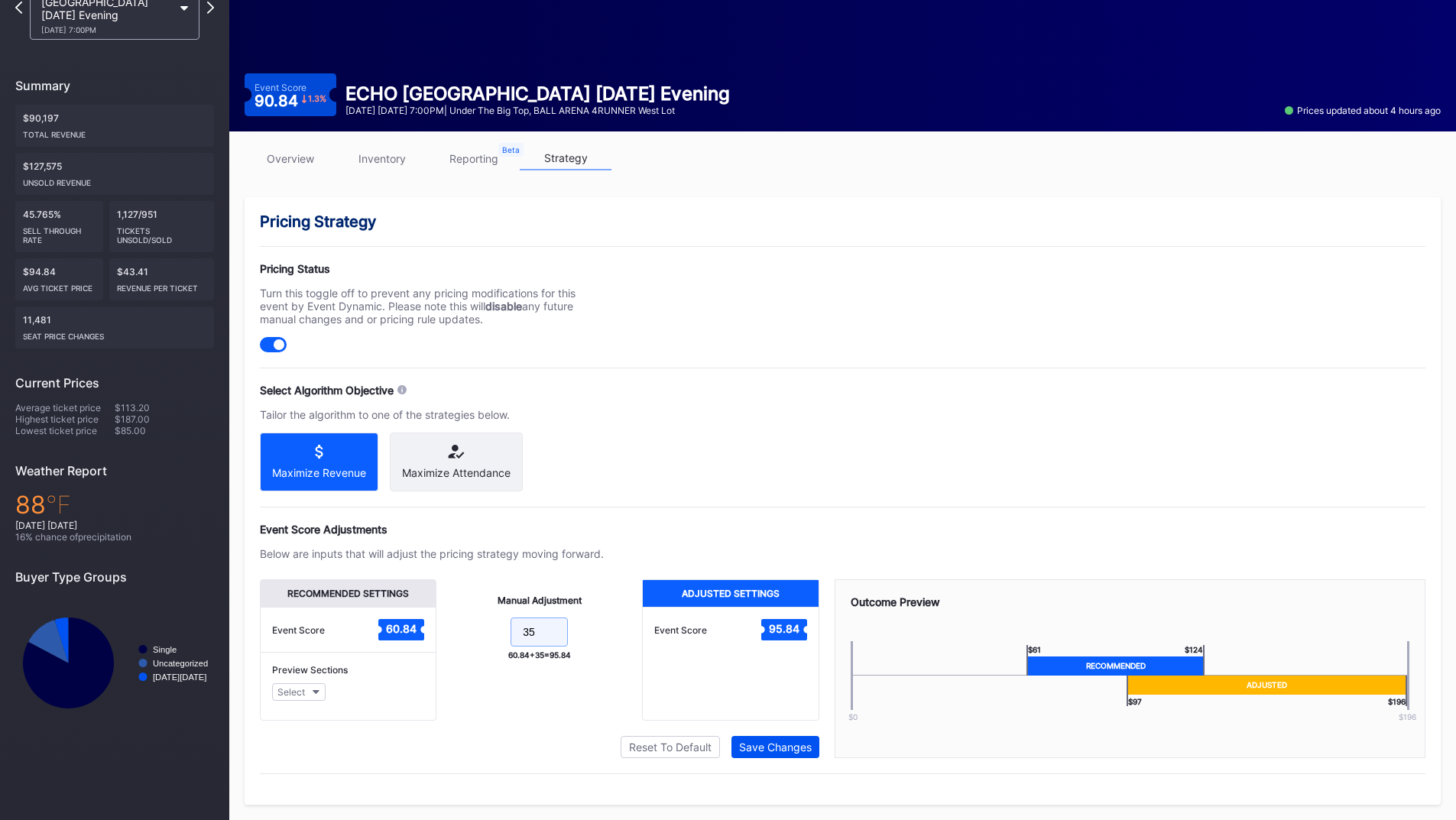
type input "35"
click at [752, 747] on div "Save Changes" at bounding box center [775, 747] width 73 height 13
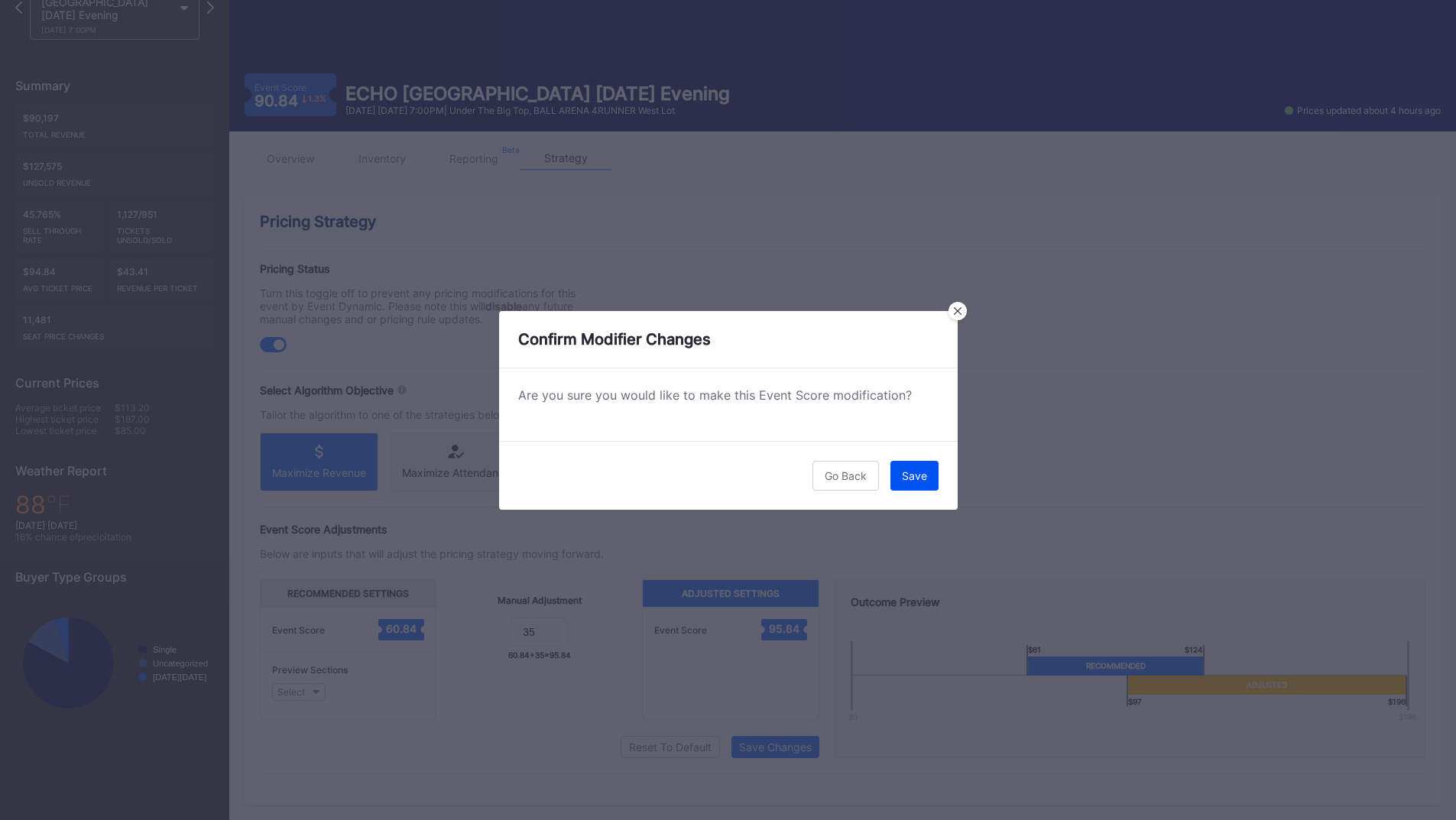
click at [919, 483] on button "Save" at bounding box center [915, 476] width 48 height 30
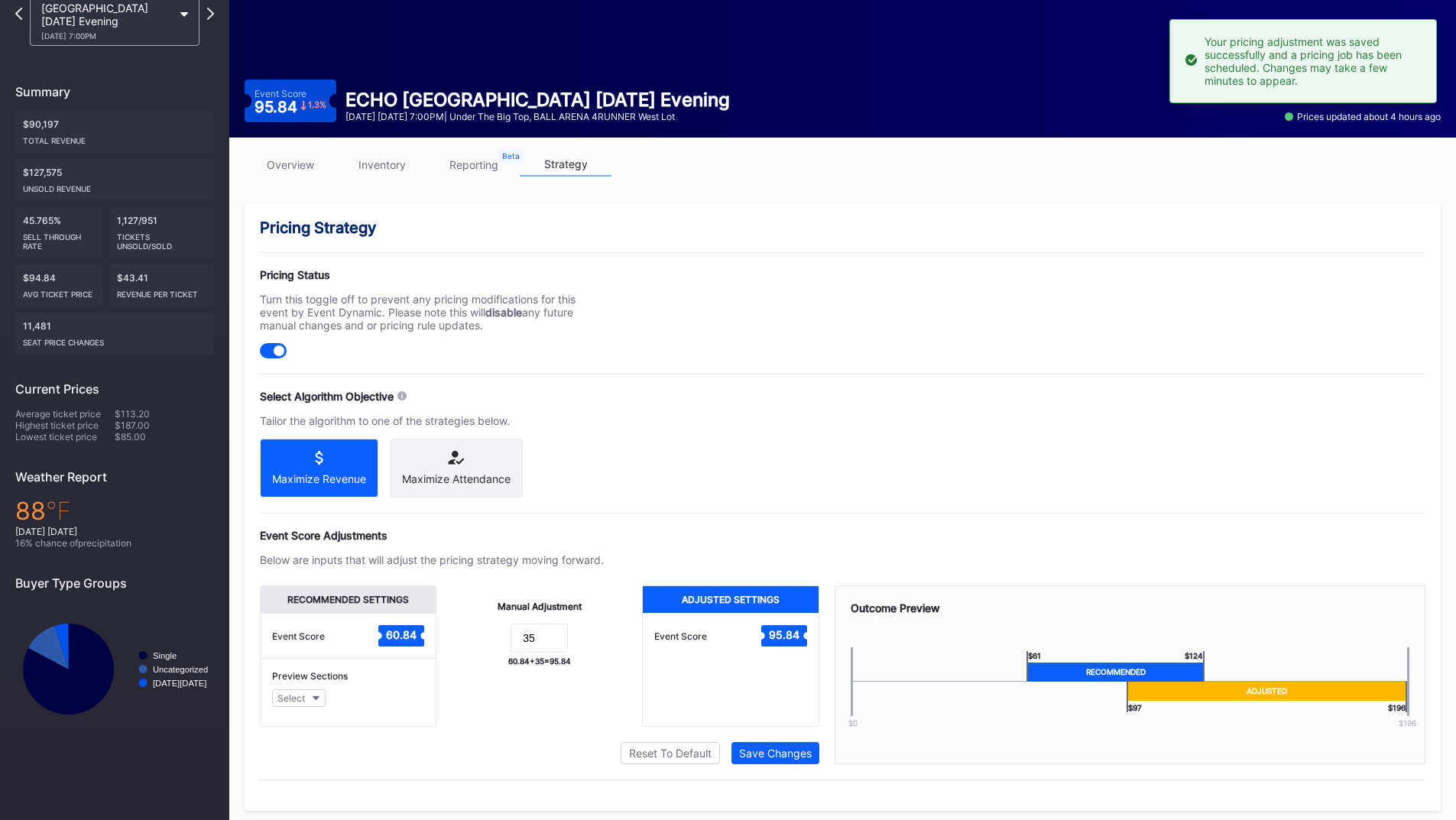
scroll to position [0, 0]
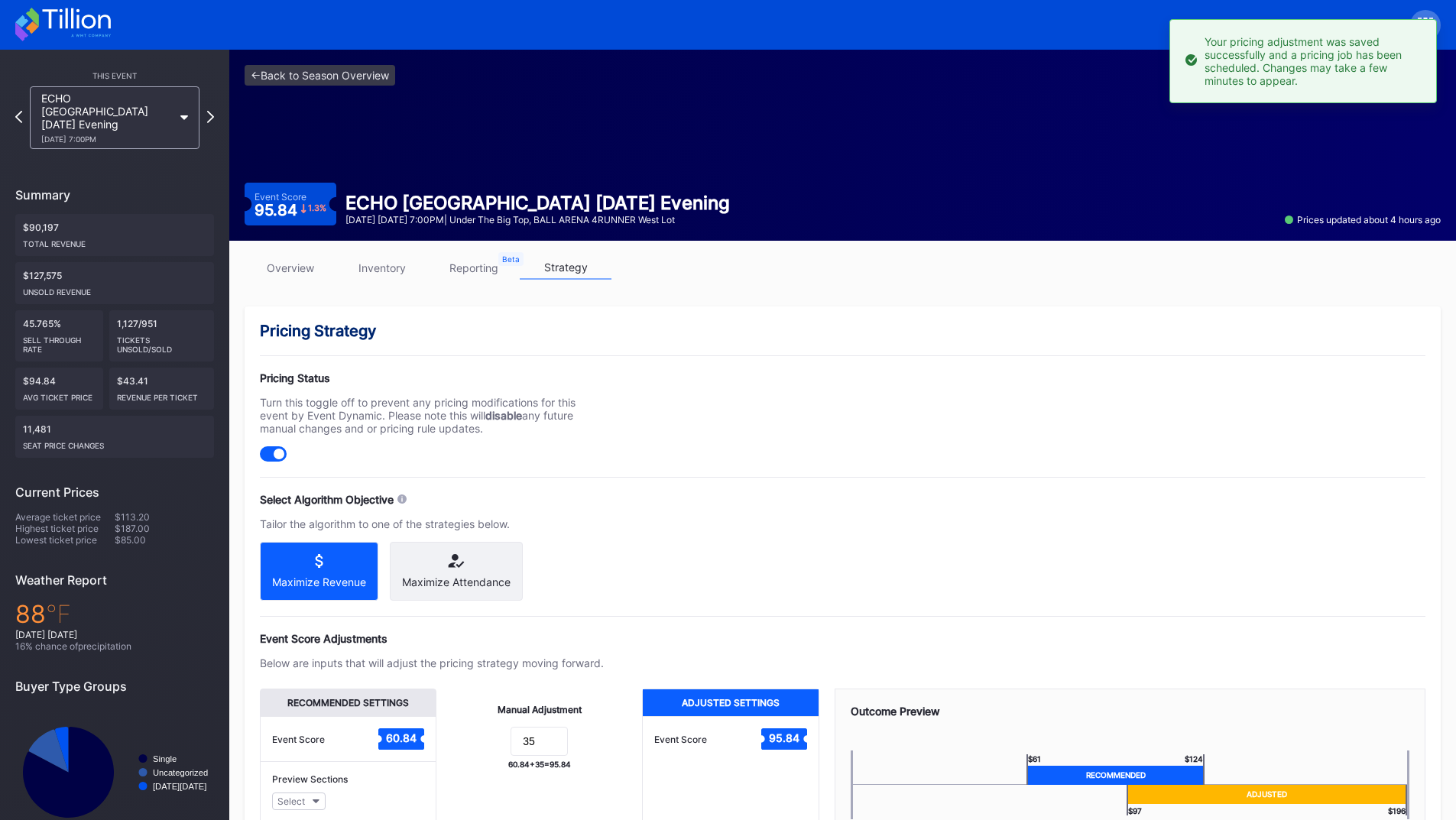
click at [56, 27] on icon at bounding box center [62, 24] width 96 height 33
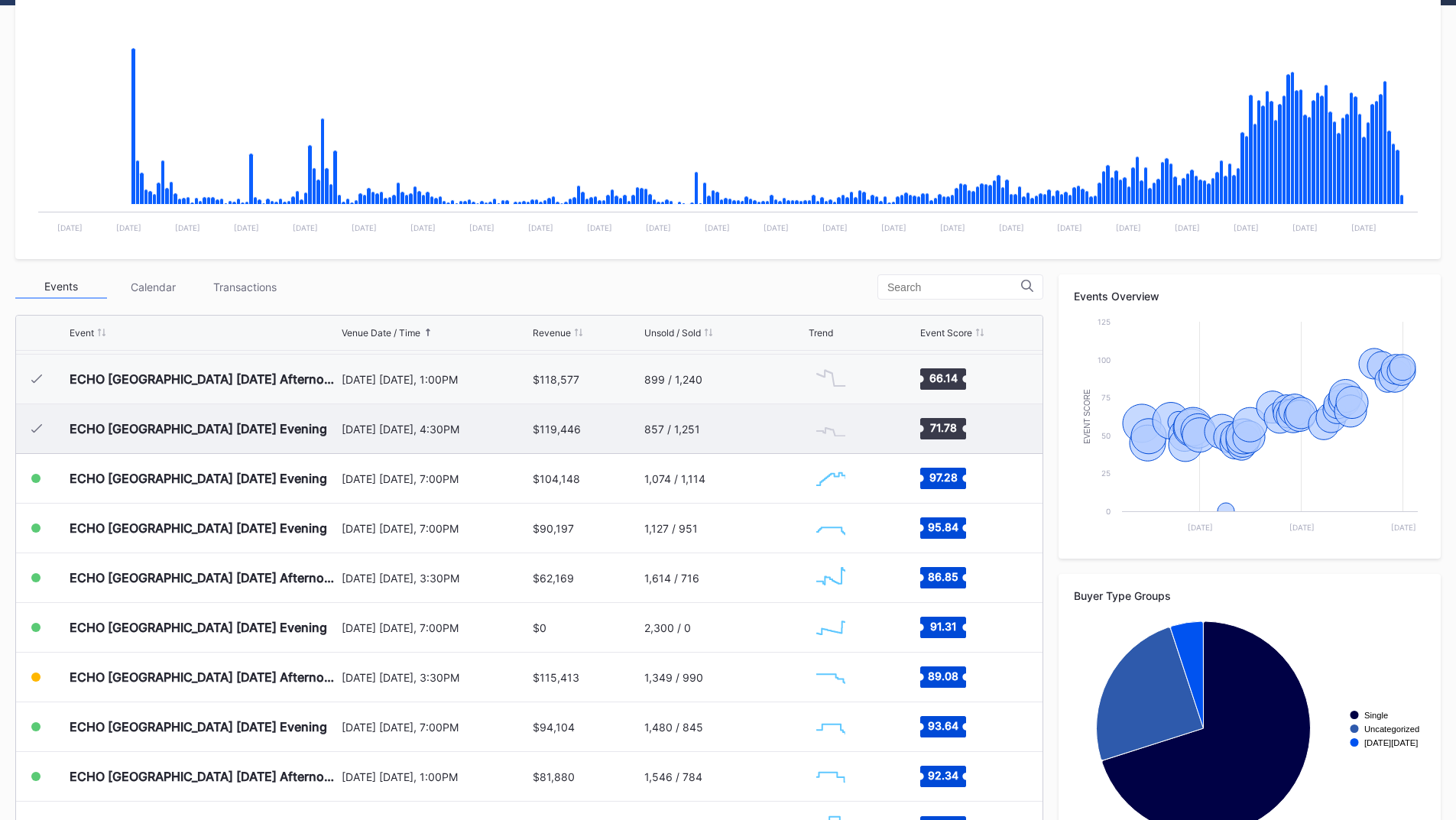
scroll to position [306, 0]
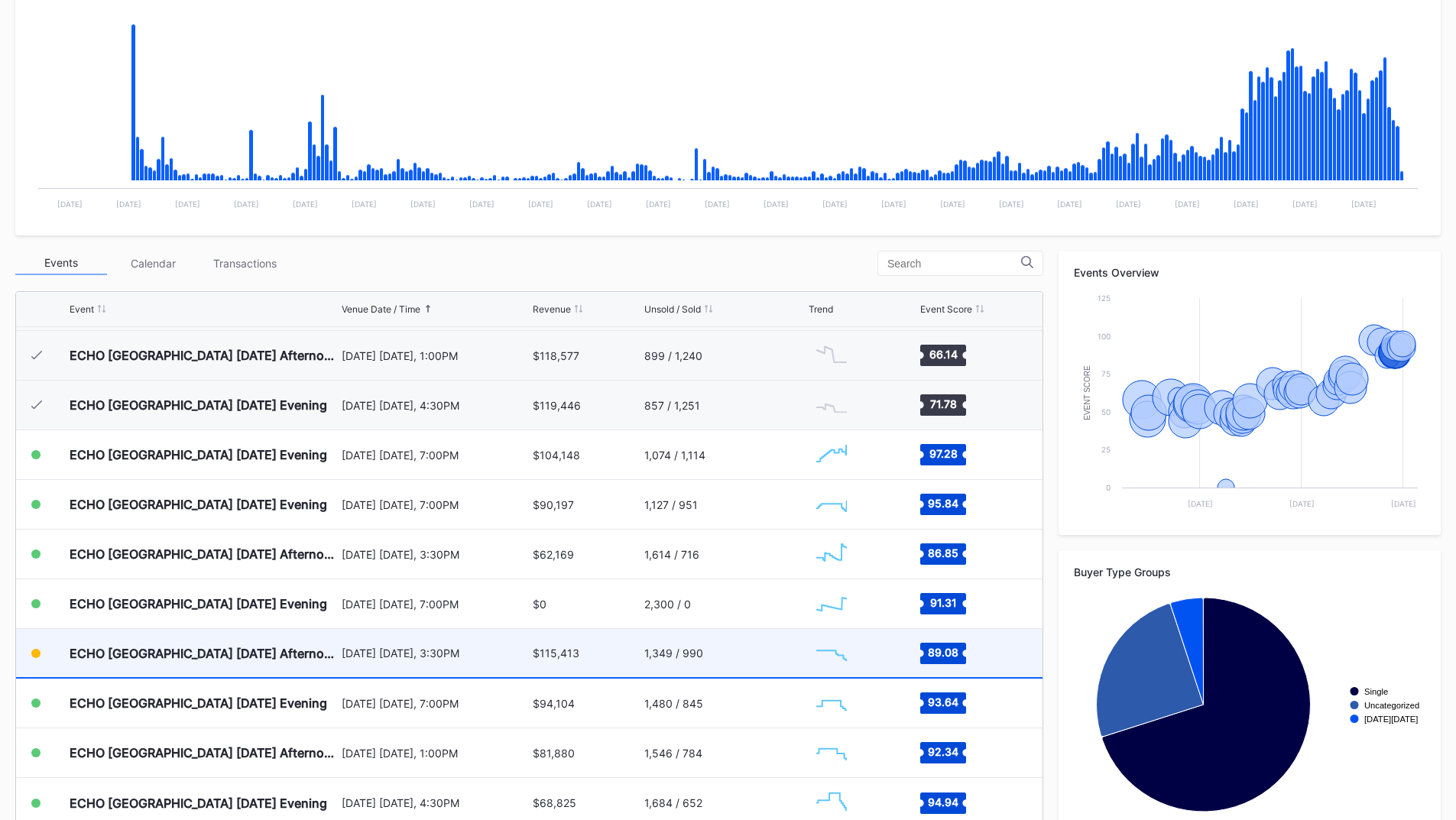
click at [863, 656] on div "Created with Highcharts 11.2.0 Chart title" at bounding box center [862, 654] width 107 height 48
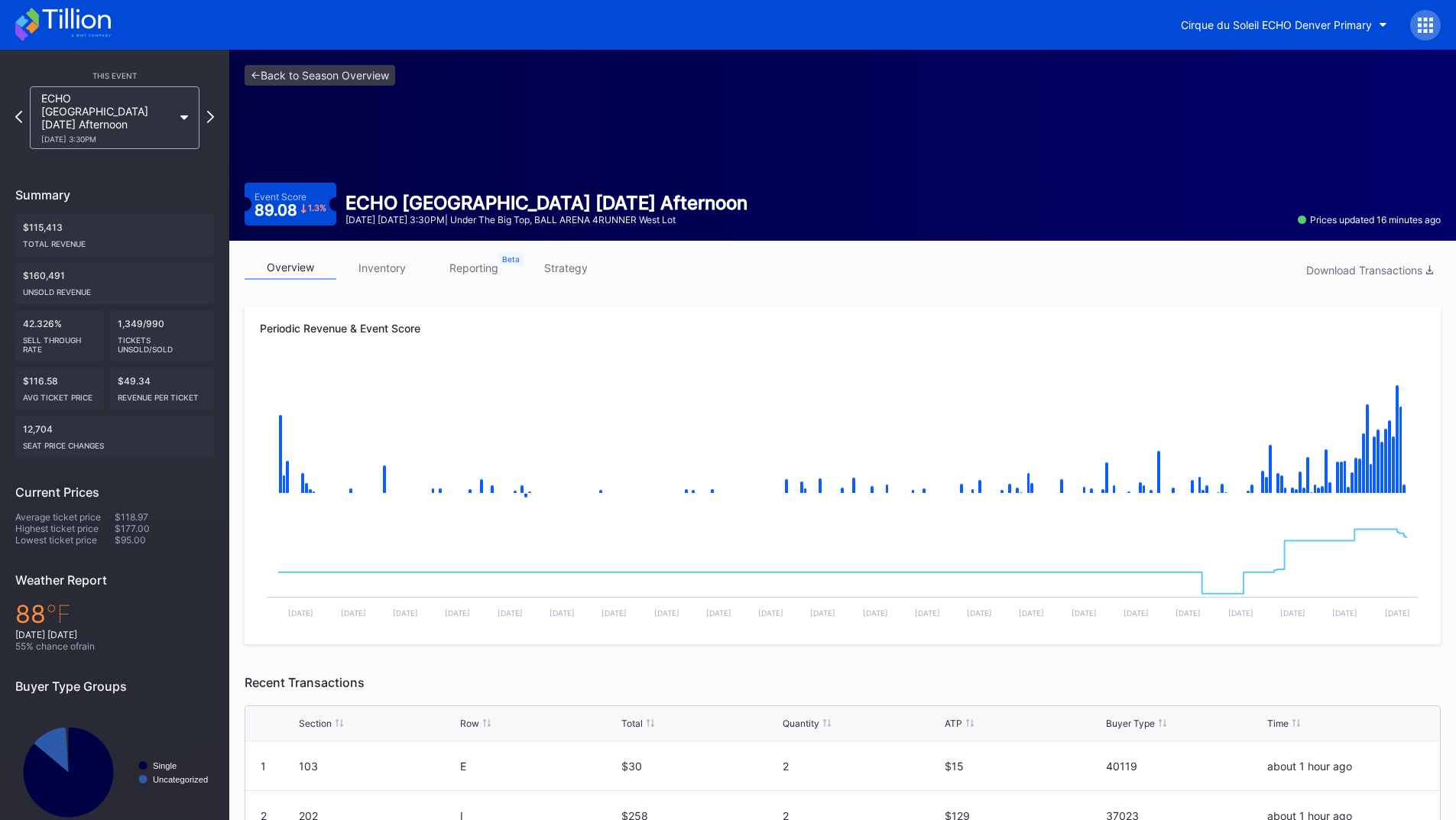
click at [486, 271] on link "reporting" at bounding box center [473, 267] width 92 height 23
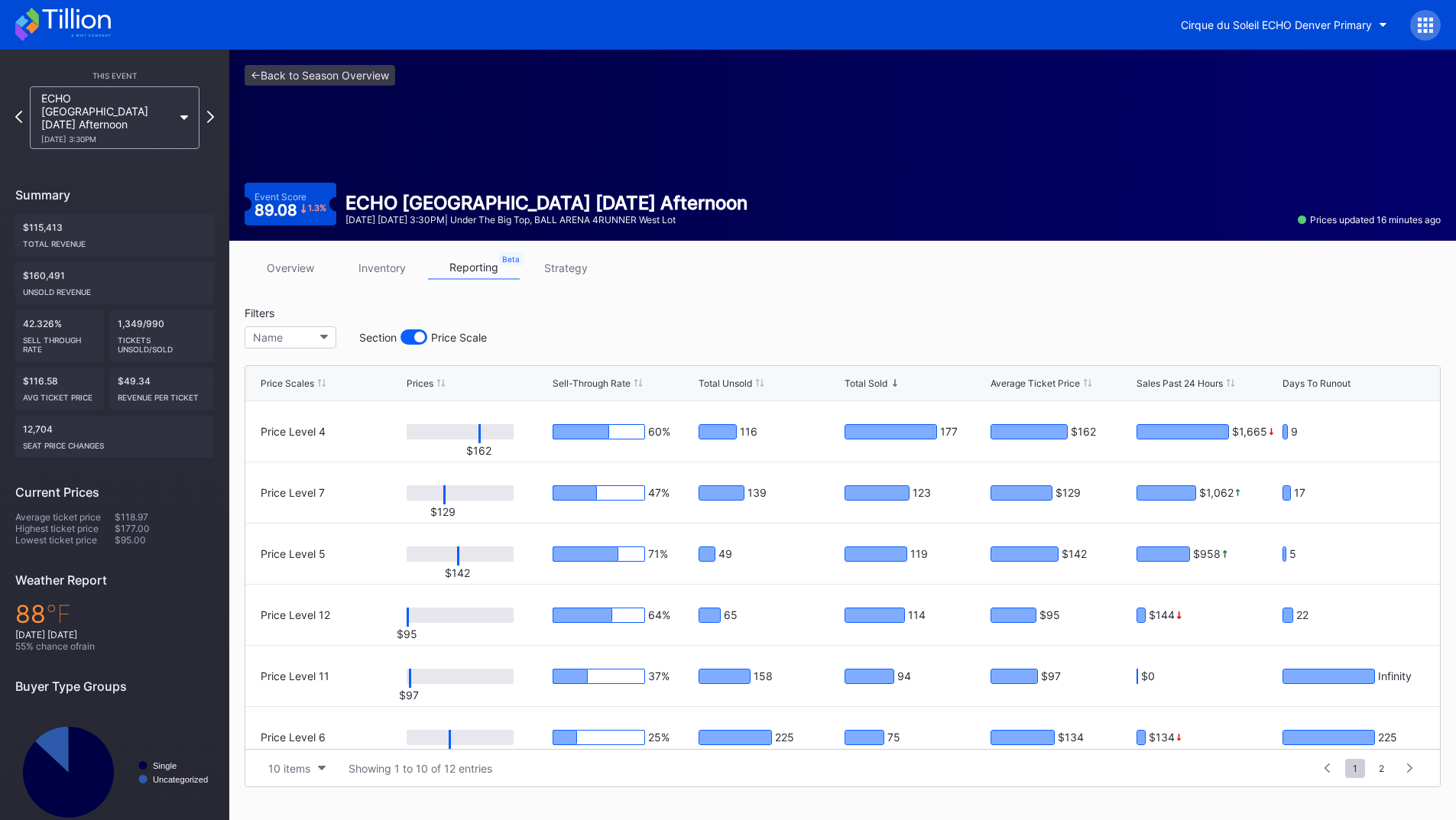
click at [563, 268] on link "strategy" at bounding box center [565, 267] width 92 height 23
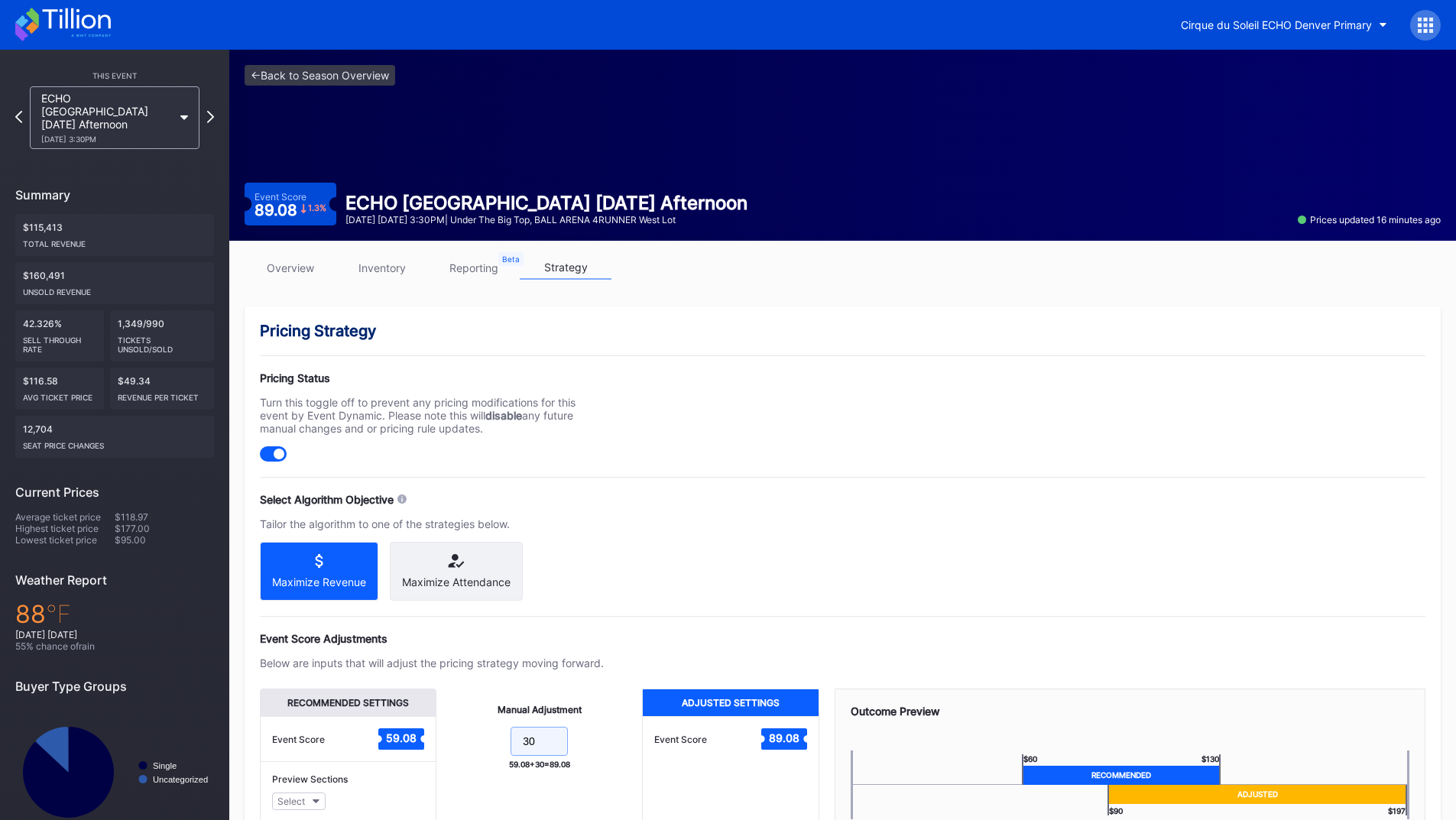
drag, startPoint x: 549, startPoint y: 759, endPoint x: 481, endPoint y: 755, distance: 68.1
click at [485, 755] on form "30" at bounding box center [539, 743] width 175 height 33
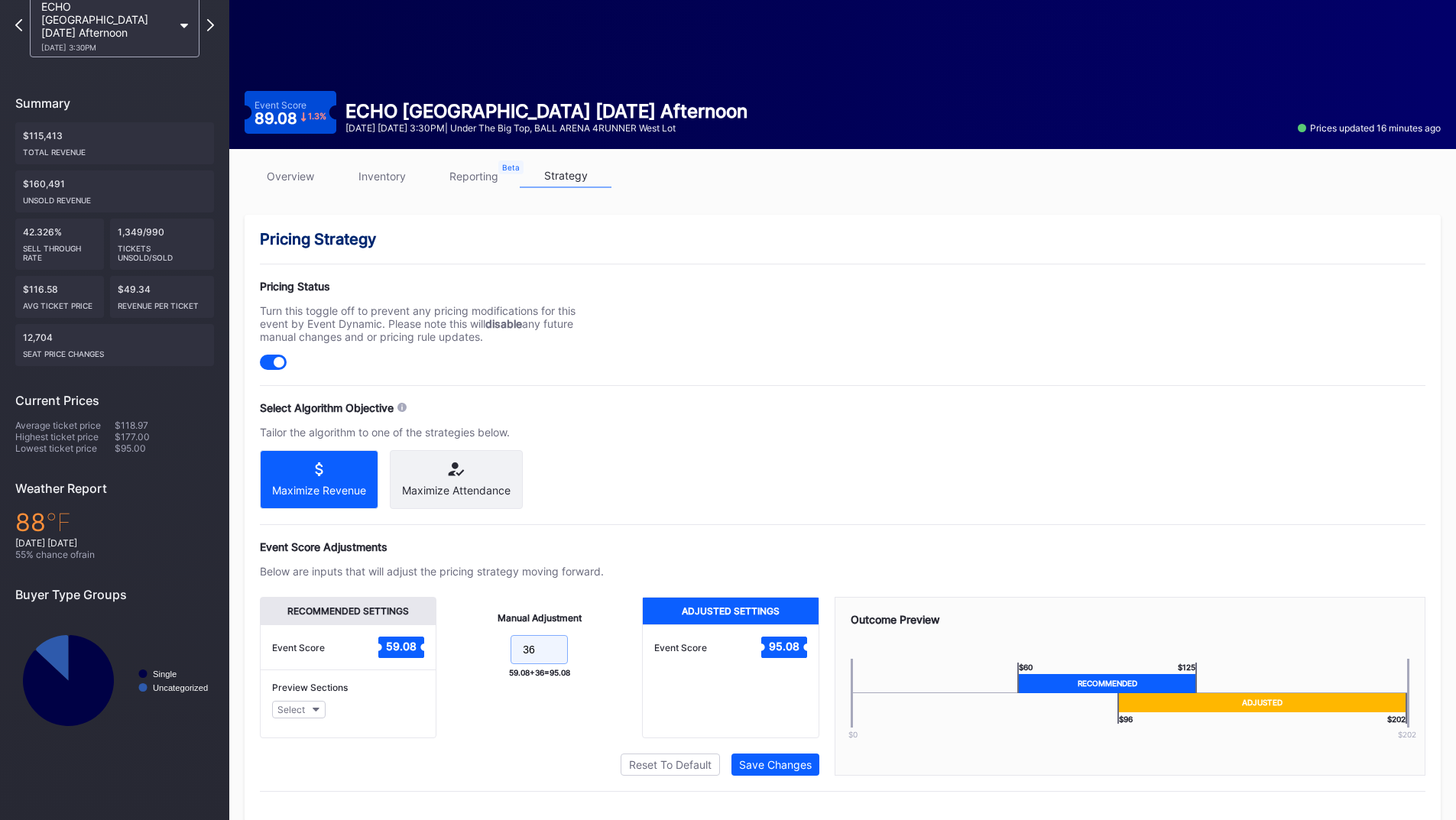
scroll to position [123, 0]
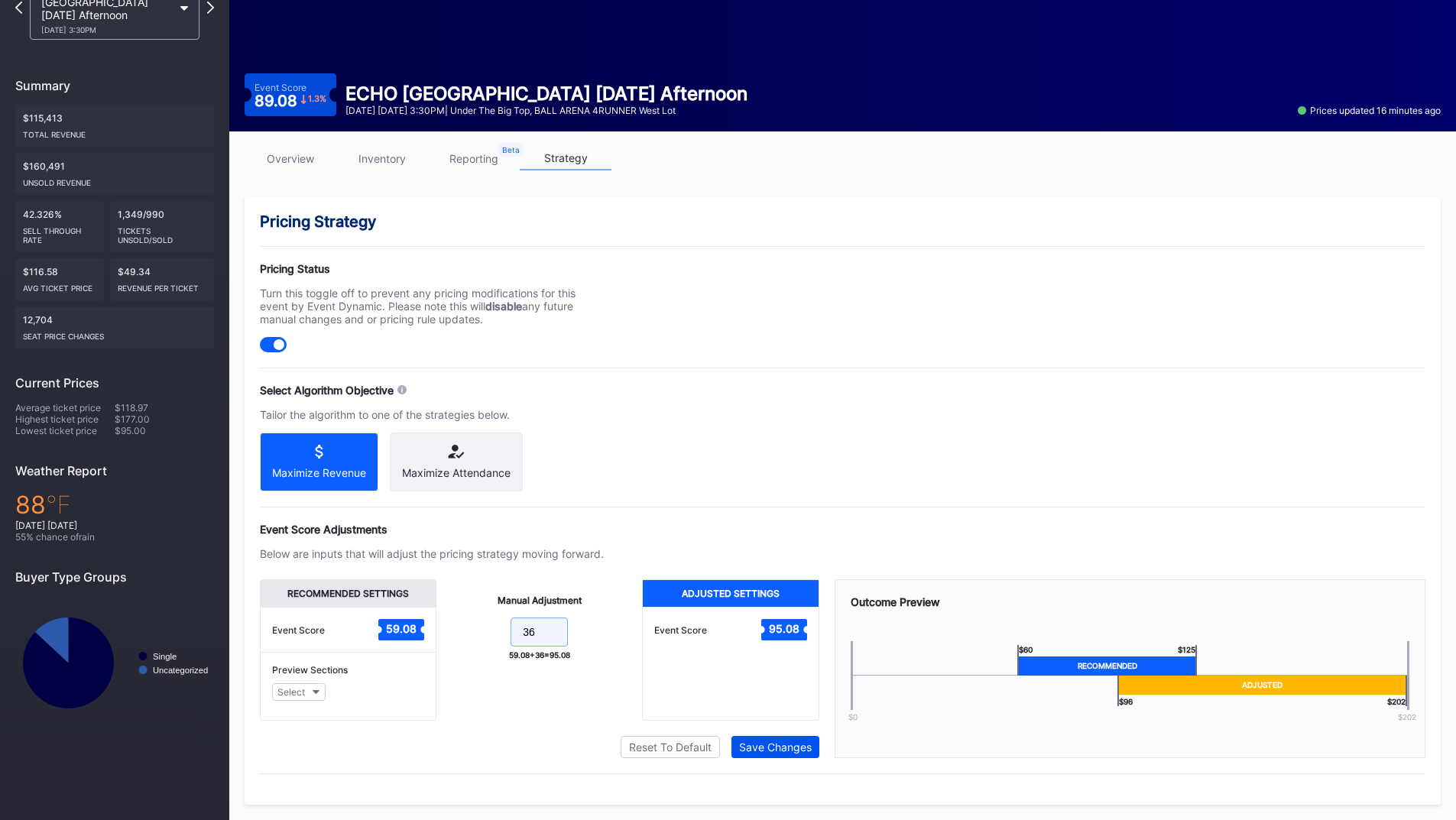
type input "36"
click at [769, 743] on div "Save Changes" at bounding box center [775, 747] width 73 height 13
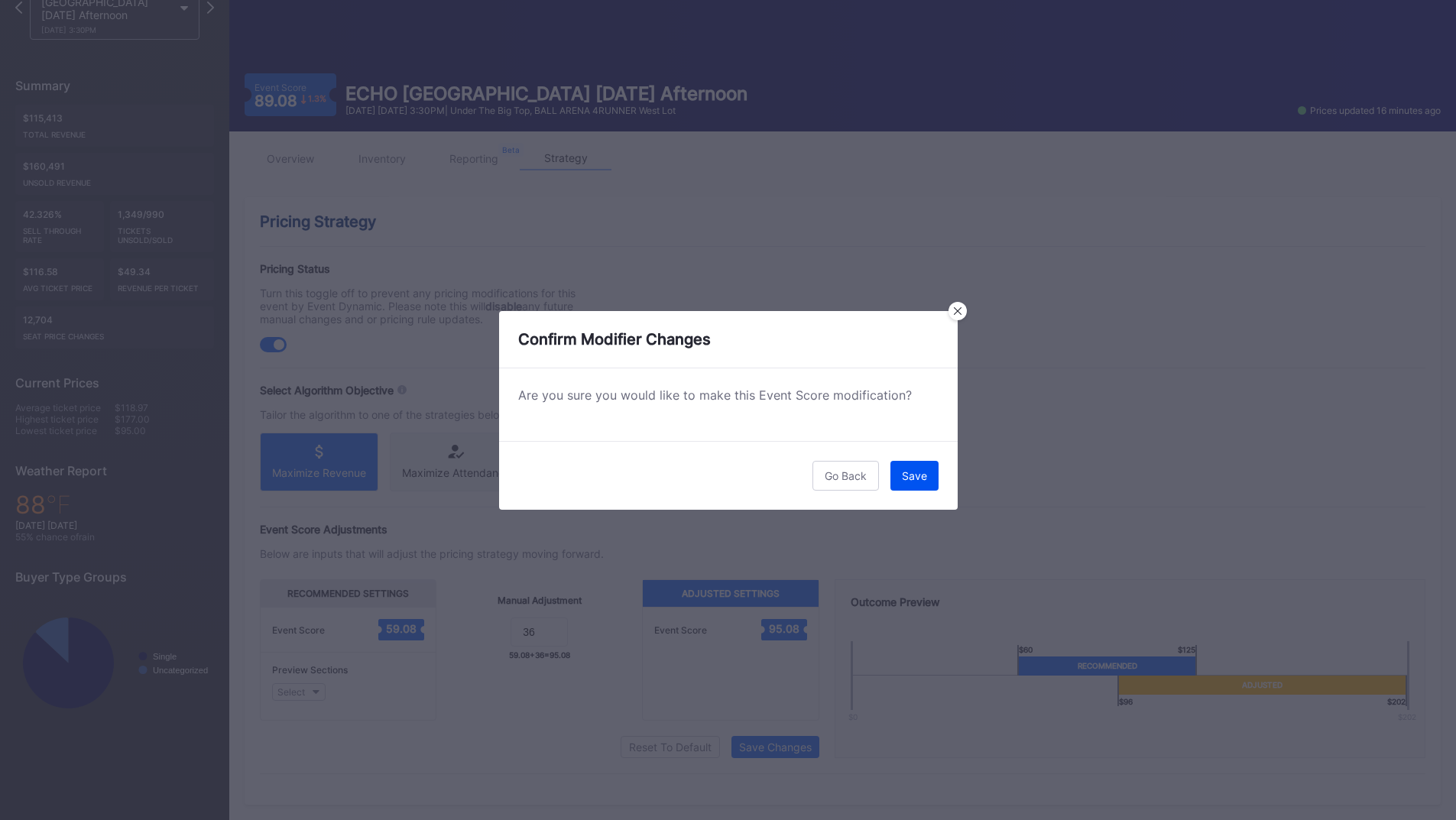
click at [907, 479] on div "Save" at bounding box center [914, 476] width 25 height 13
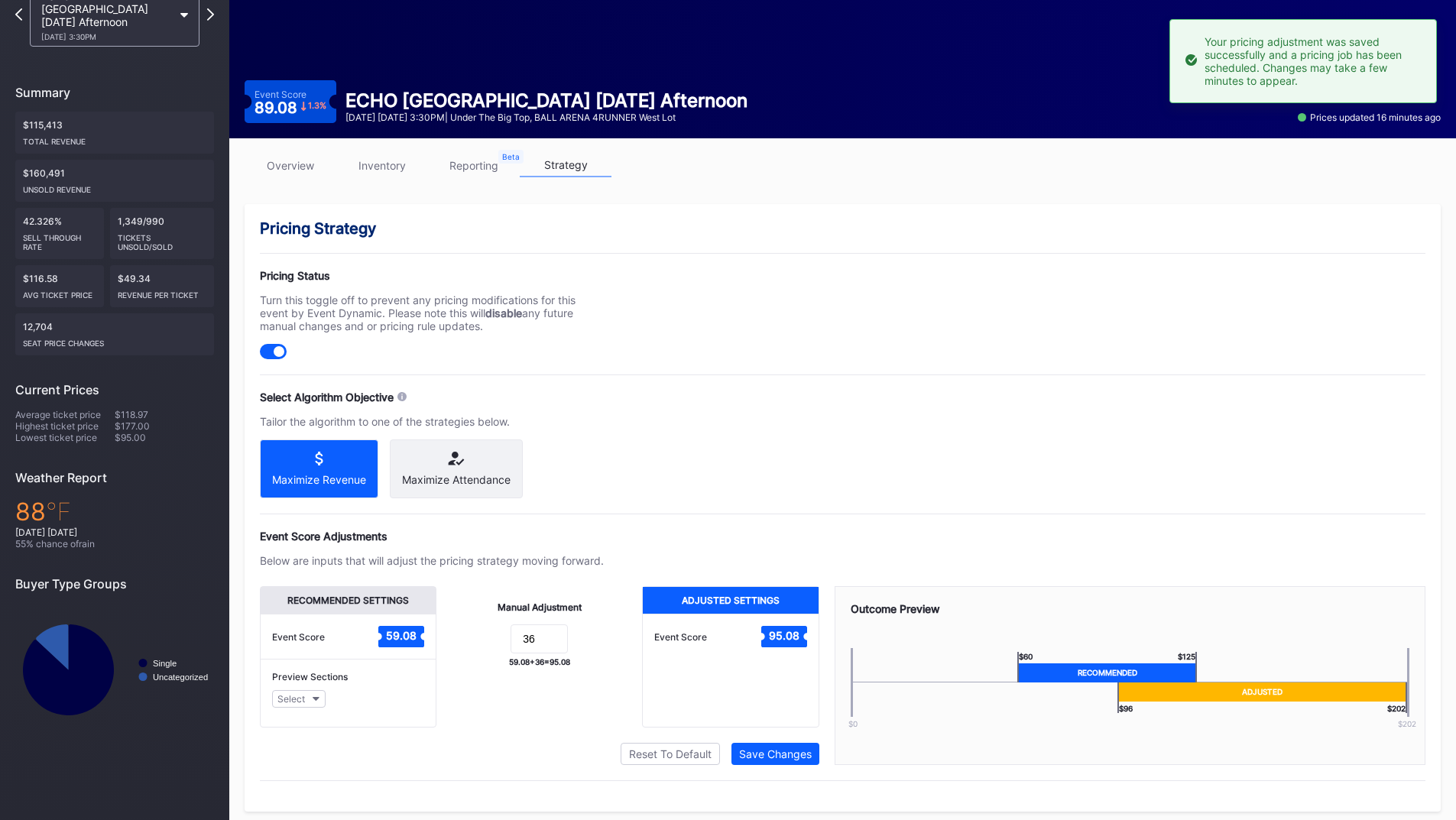
scroll to position [0, 0]
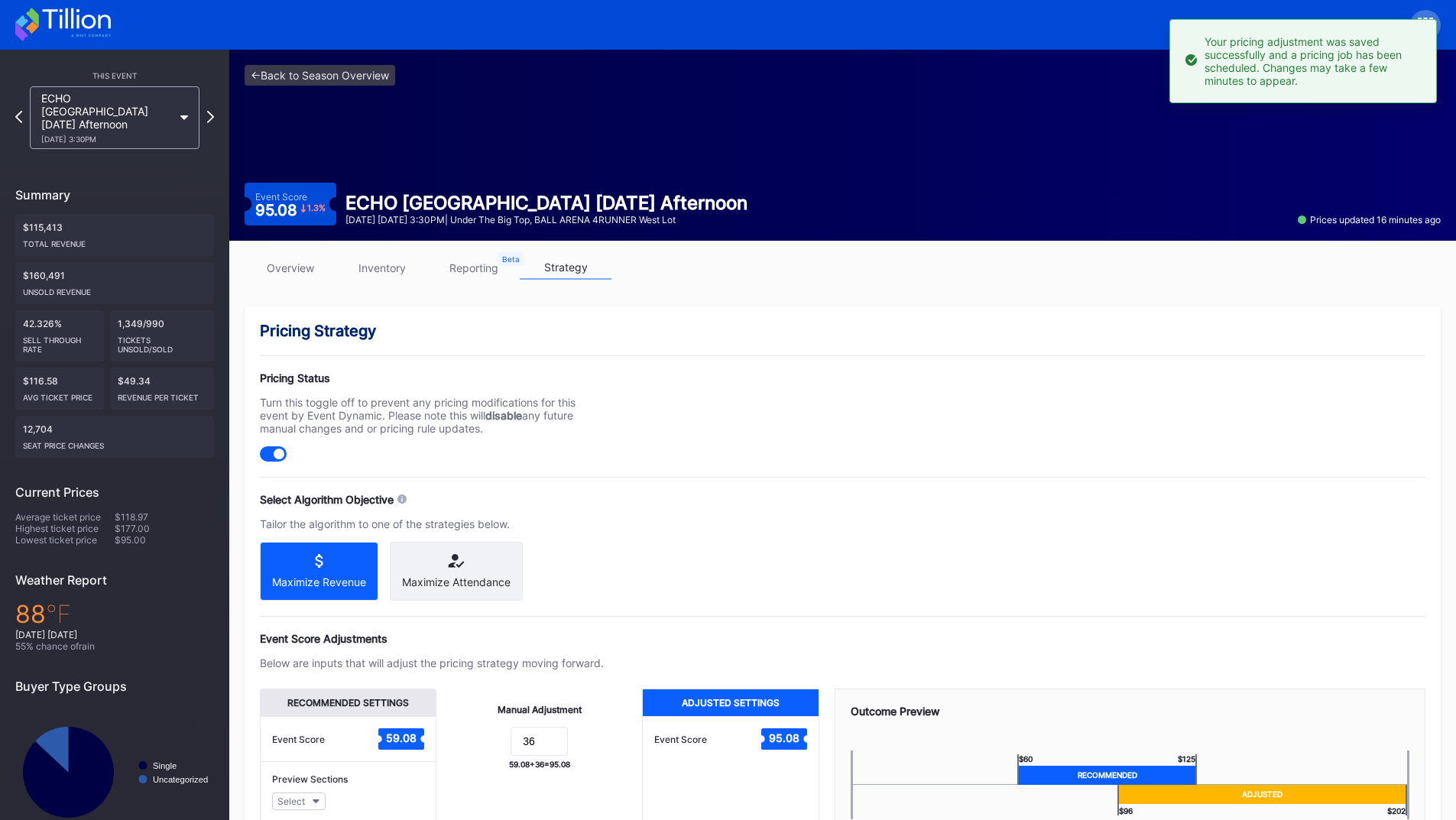
click at [84, 29] on icon at bounding box center [62, 24] width 96 height 33
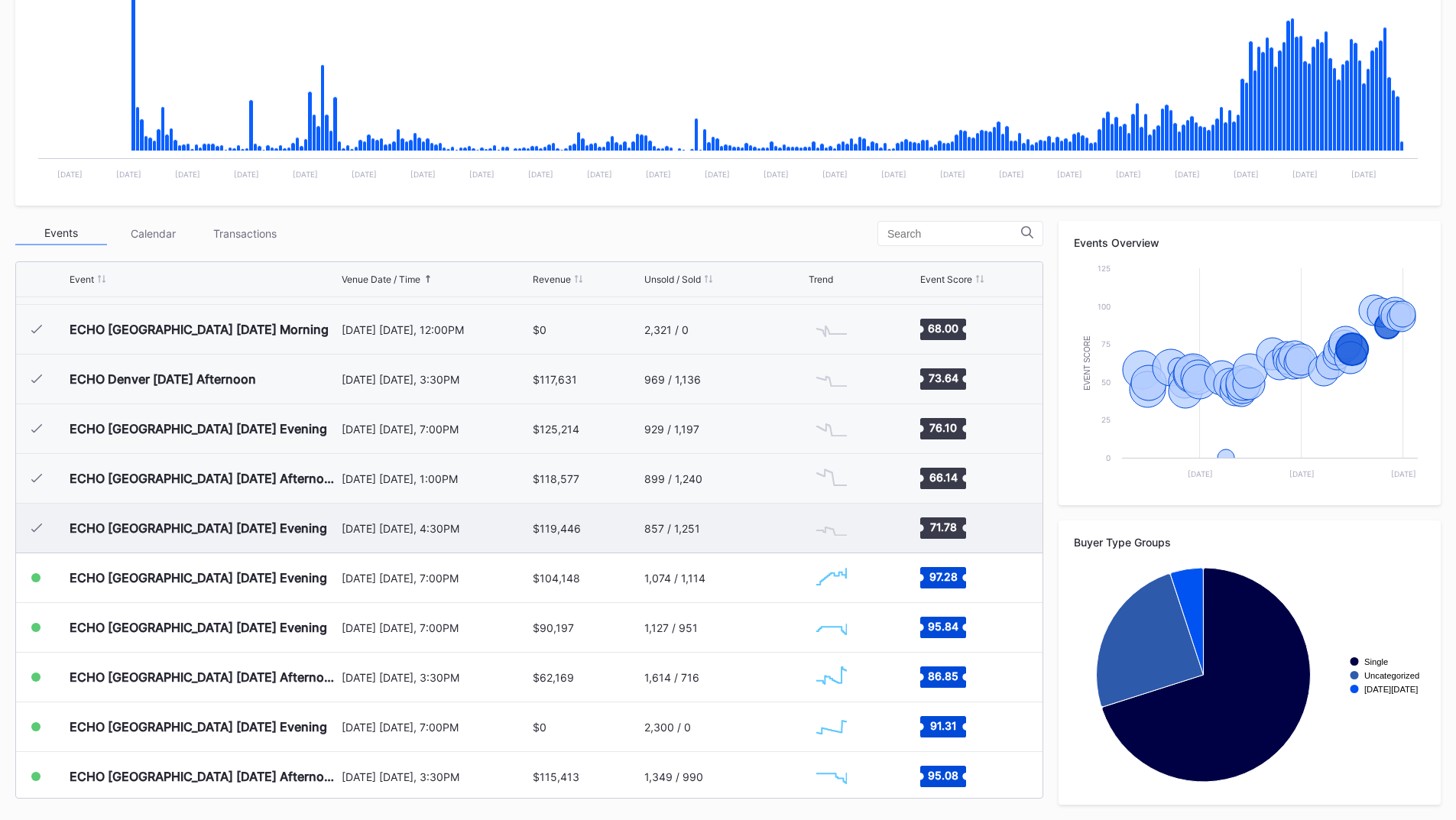
scroll to position [1834, 0]
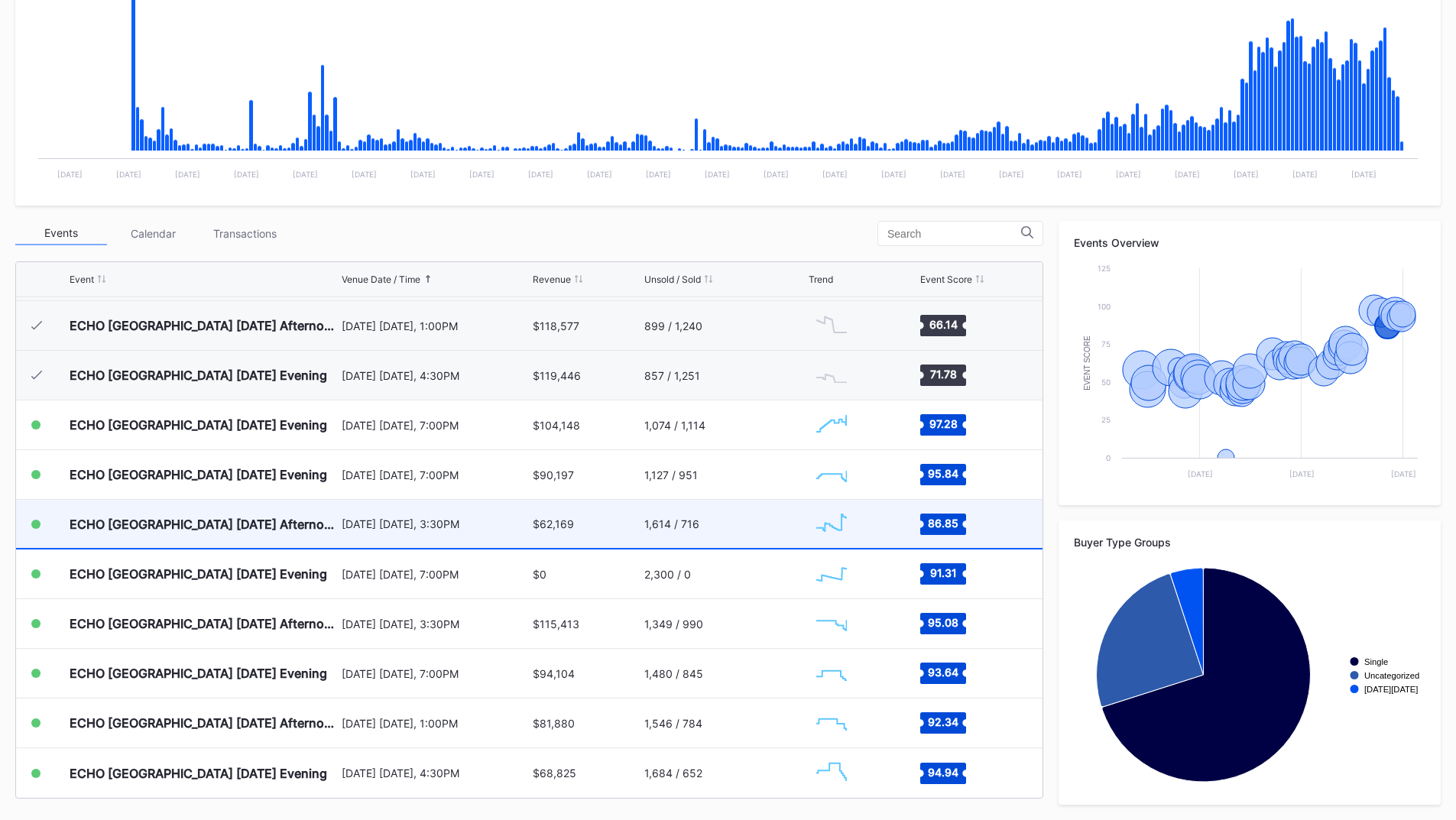
click at [727, 517] on div "1,614 / 716" at bounding box center [724, 524] width 161 height 48
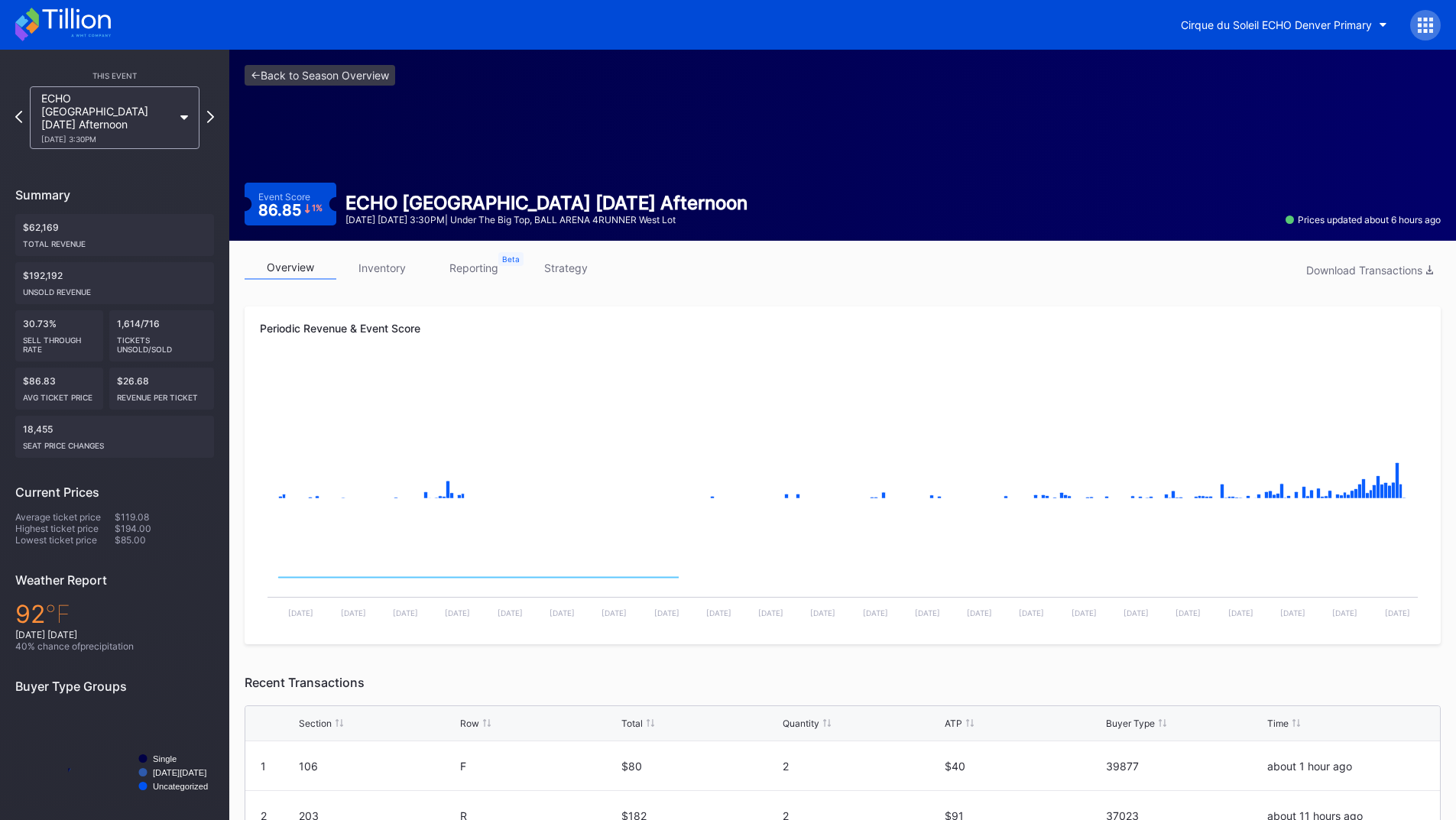
click at [486, 268] on link "reporting" at bounding box center [473, 267] width 92 height 23
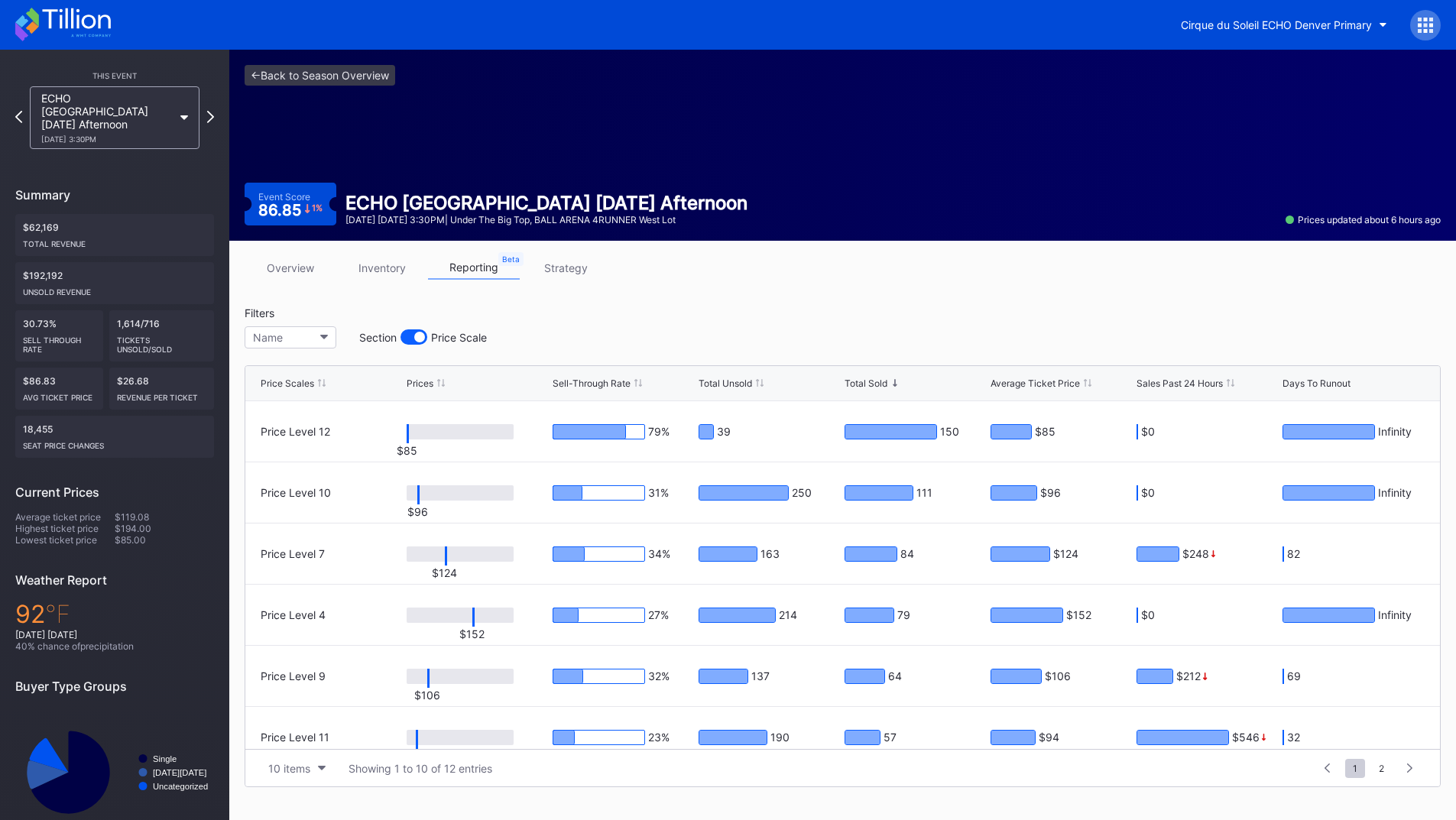
click at [557, 271] on link "strategy" at bounding box center [565, 267] width 92 height 23
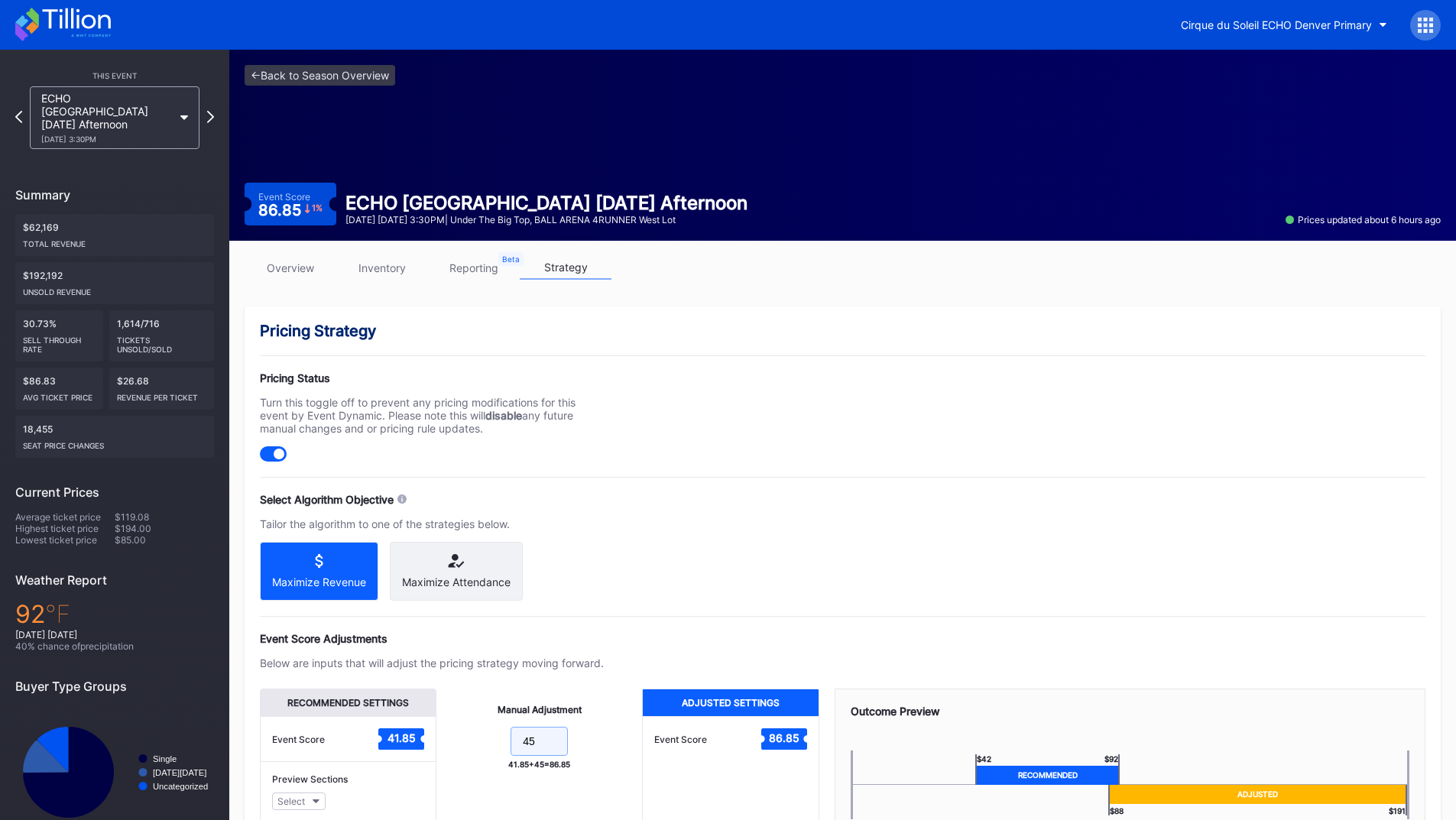
drag, startPoint x: 541, startPoint y: 754, endPoint x: 512, endPoint y: 681, distance: 78.5
click at [491, 749] on form "45" at bounding box center [539, 743] width 175 height 33
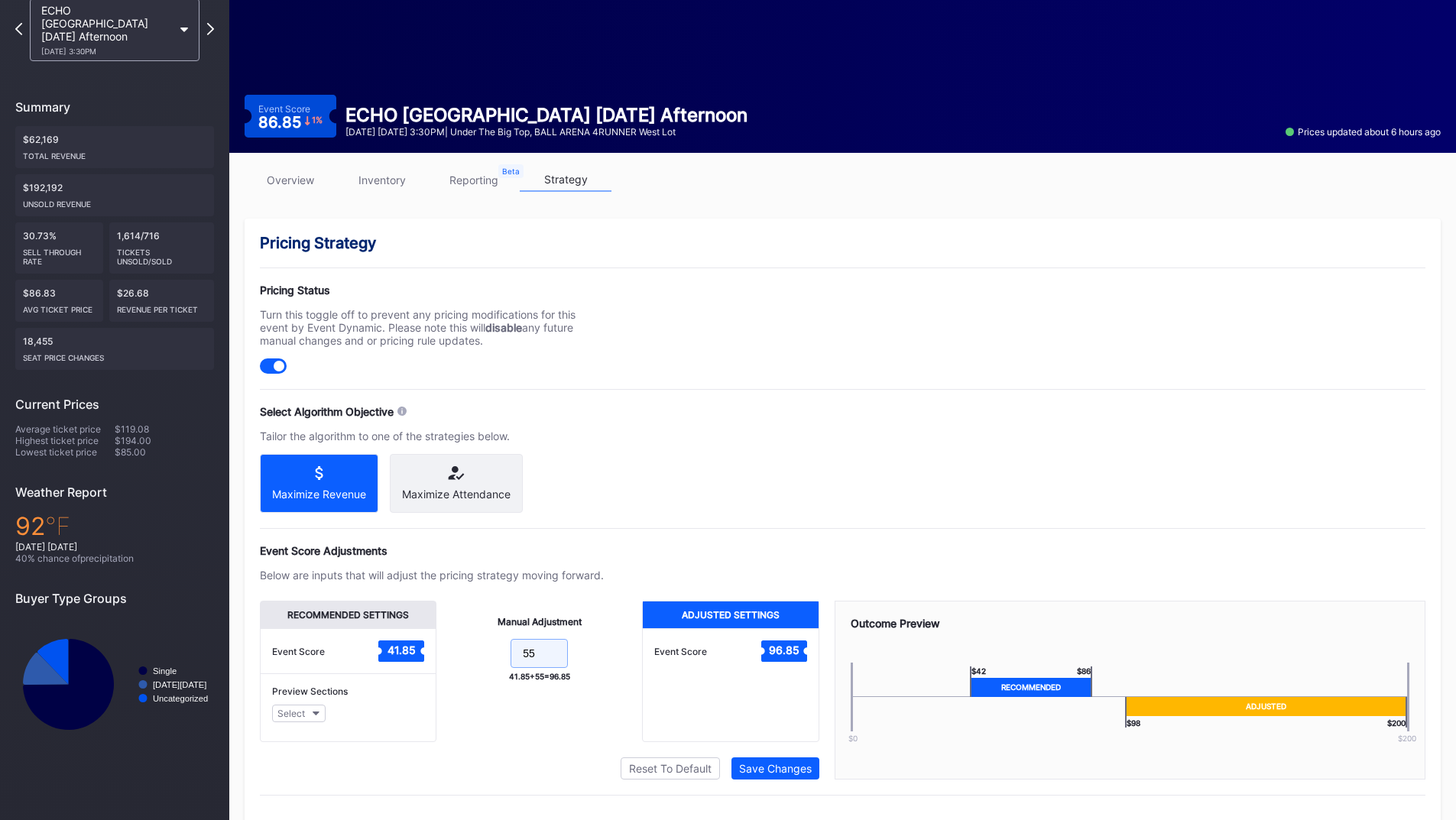
scroll to position [123, 0]
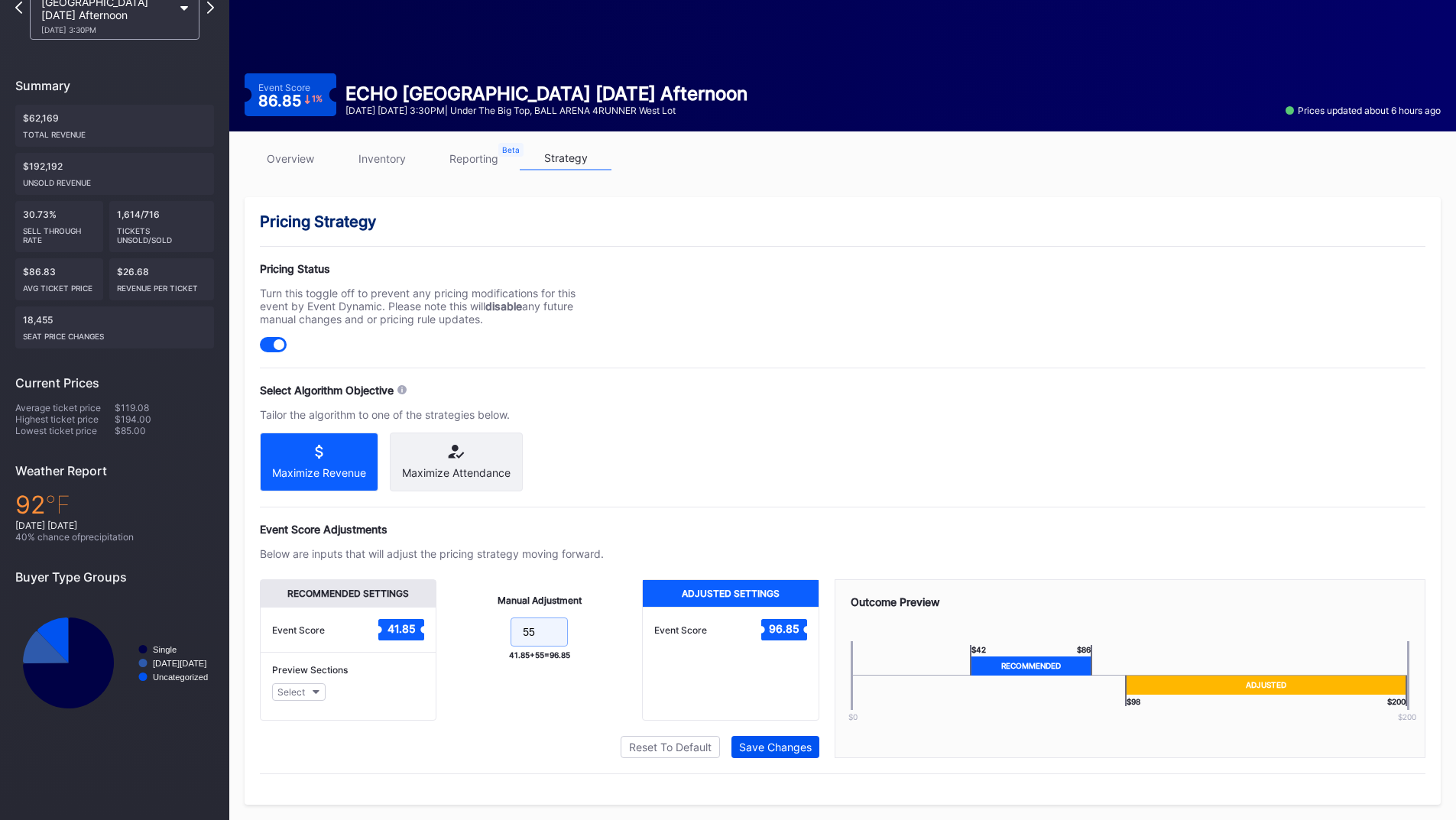
type input "55"
click at [756, 749] on div "Save Changes" at bounding box center [775, 747] width 73 height 13
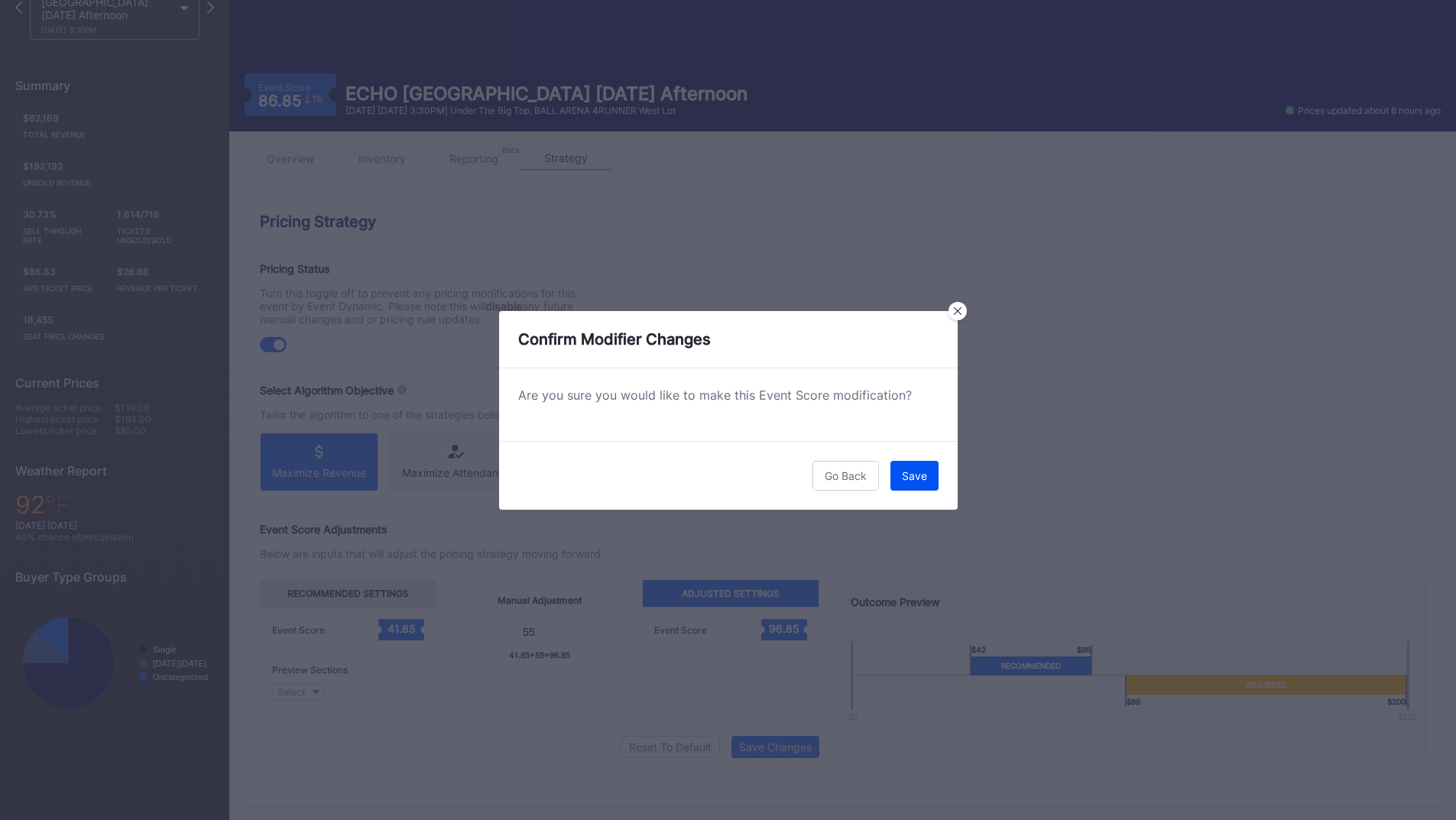
click at [901, 484] on button "Save" at bounding box center [915, 476] width 48 height 30
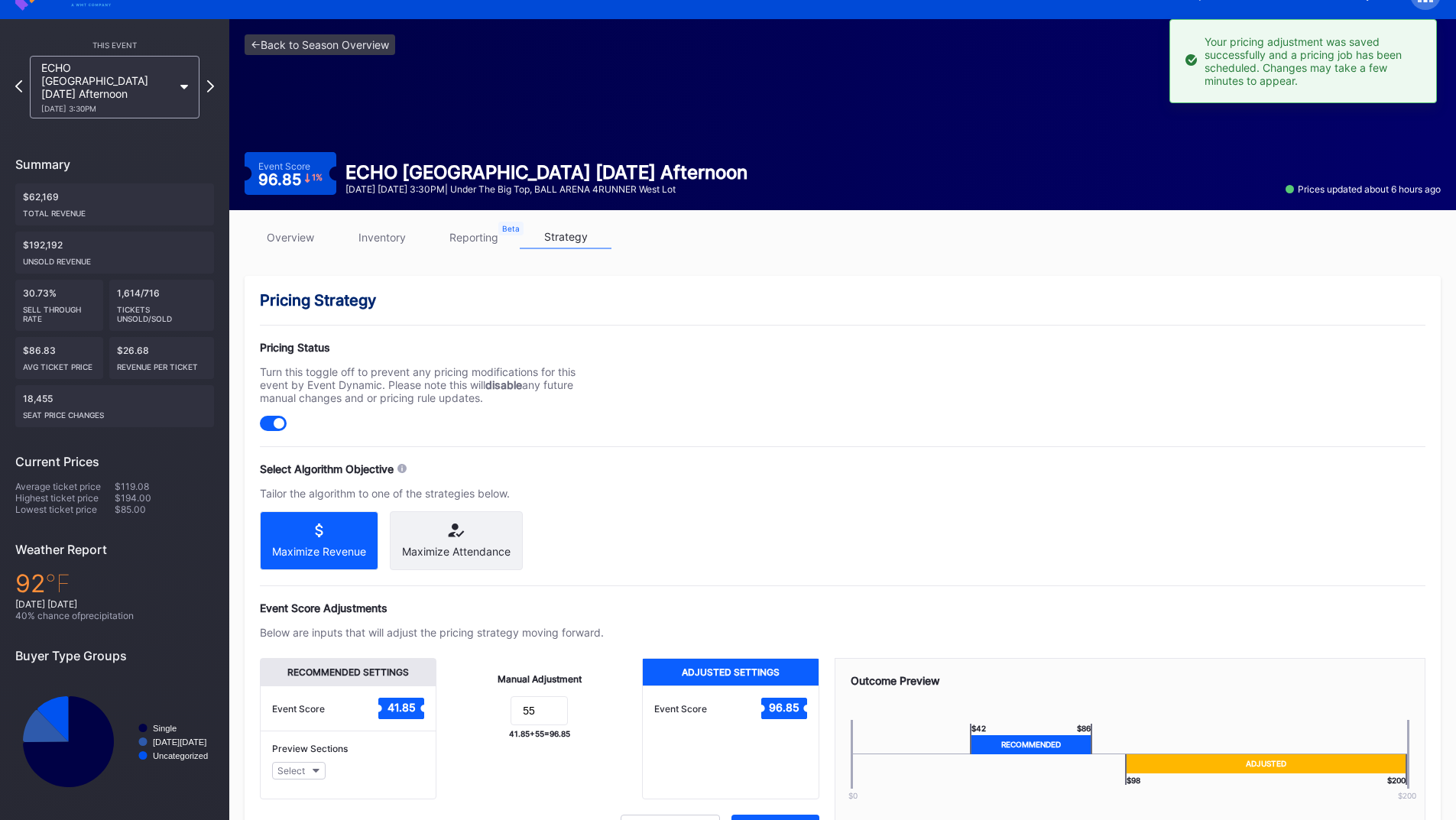
scroll to position [0, 0]
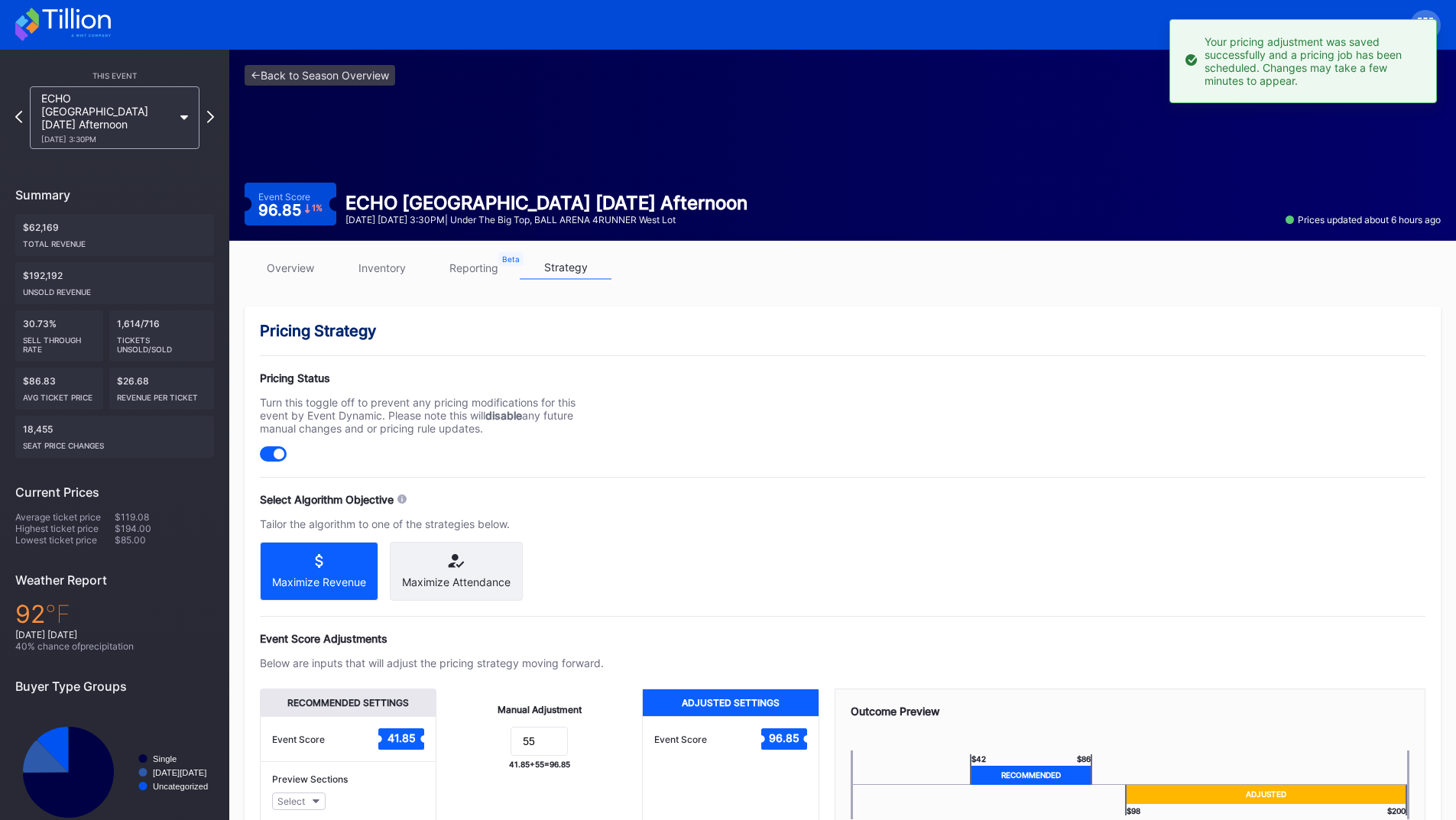
click at [59, 20] on icon at bounding box center [62, 24] width 96 height 33
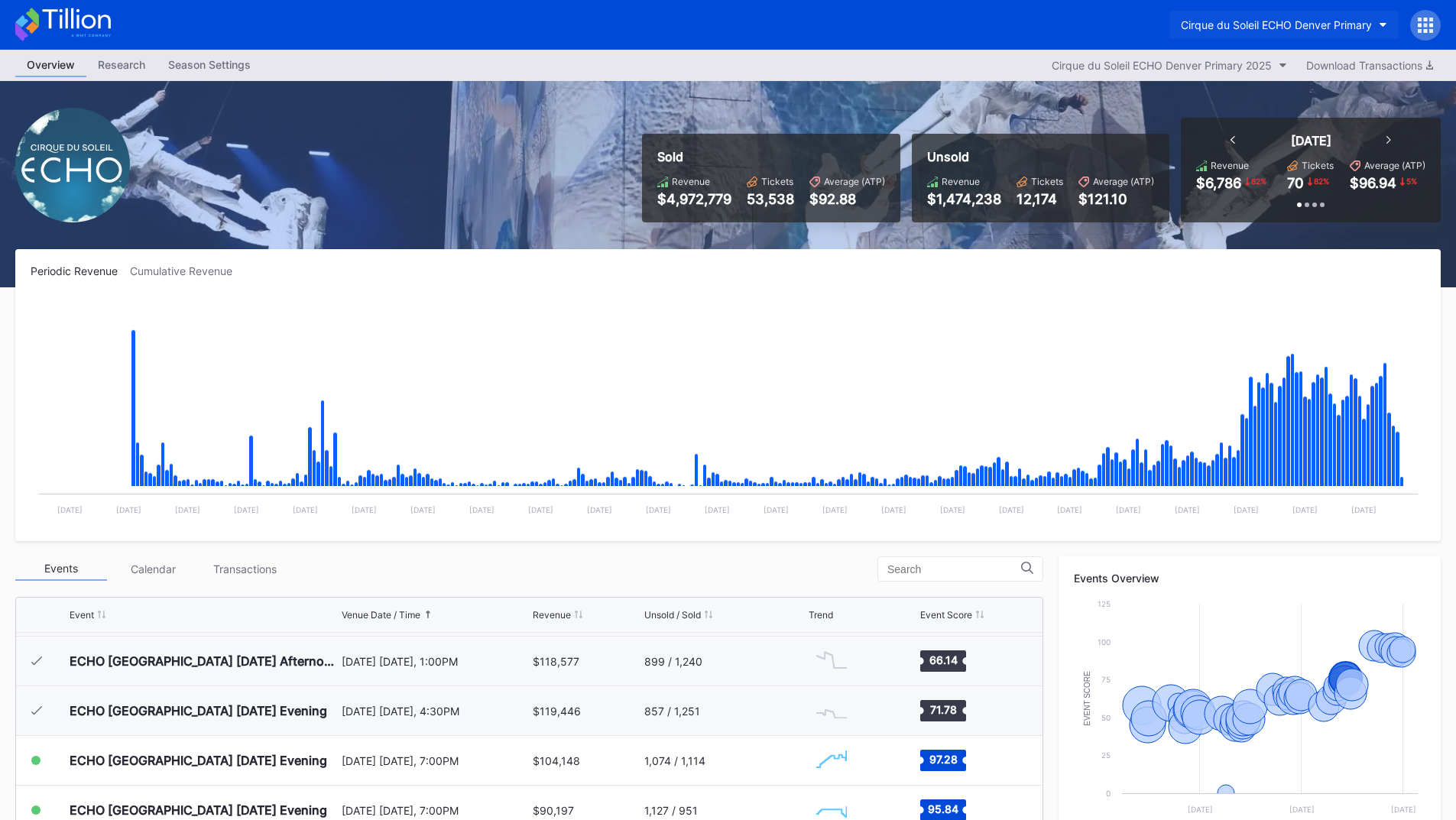
click at [1224, 14] on button "Cirque du Soleil ECHO Denver Primary" at bounding box center [1284, 25] width 230 height 28
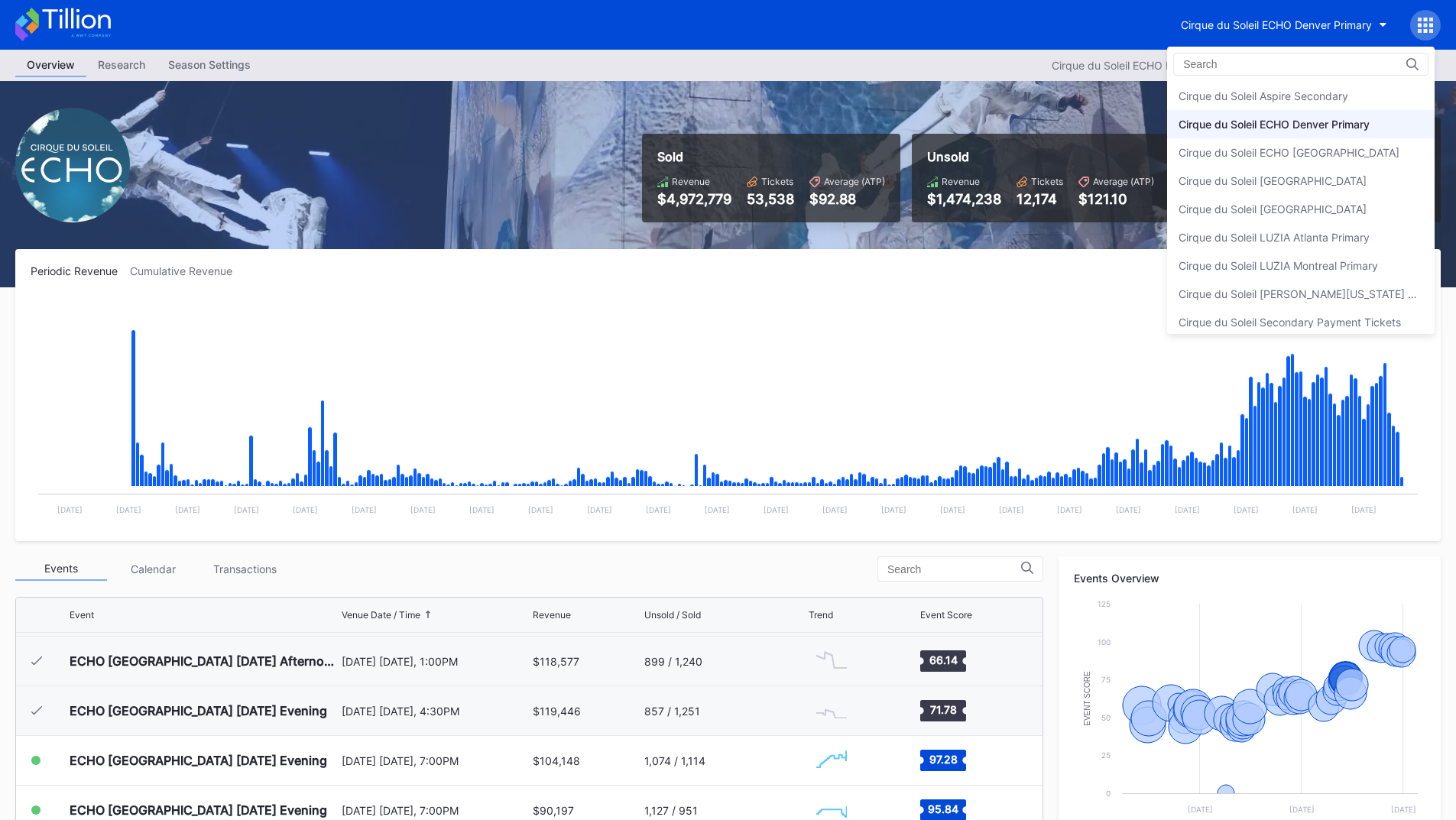
scroll to position [8, 0]
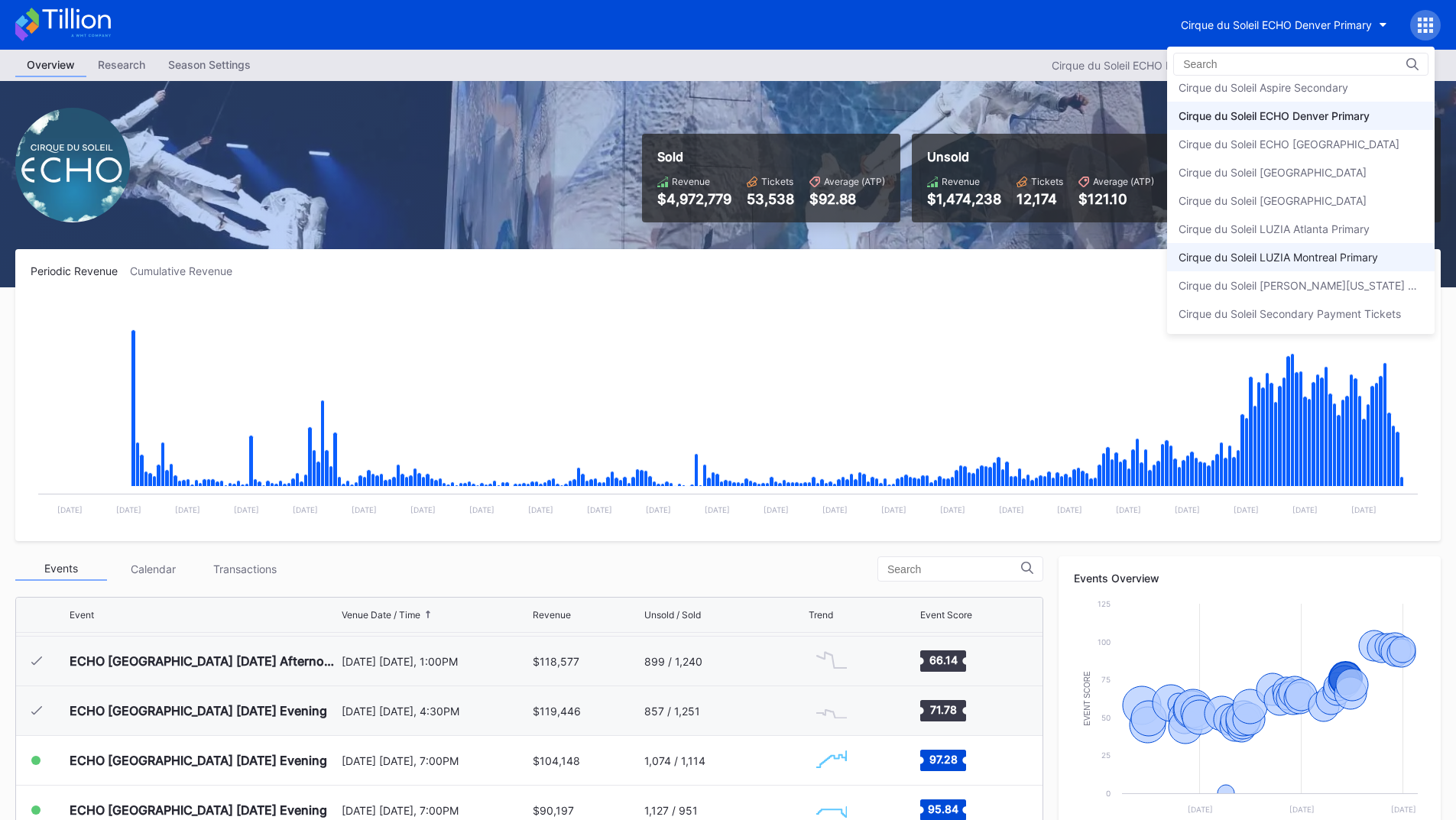
click at [1365, 245] on div "Cirque du Soleil LUZIA Montreal Primary" at bounding box center [1302, 257] width 268 height 28
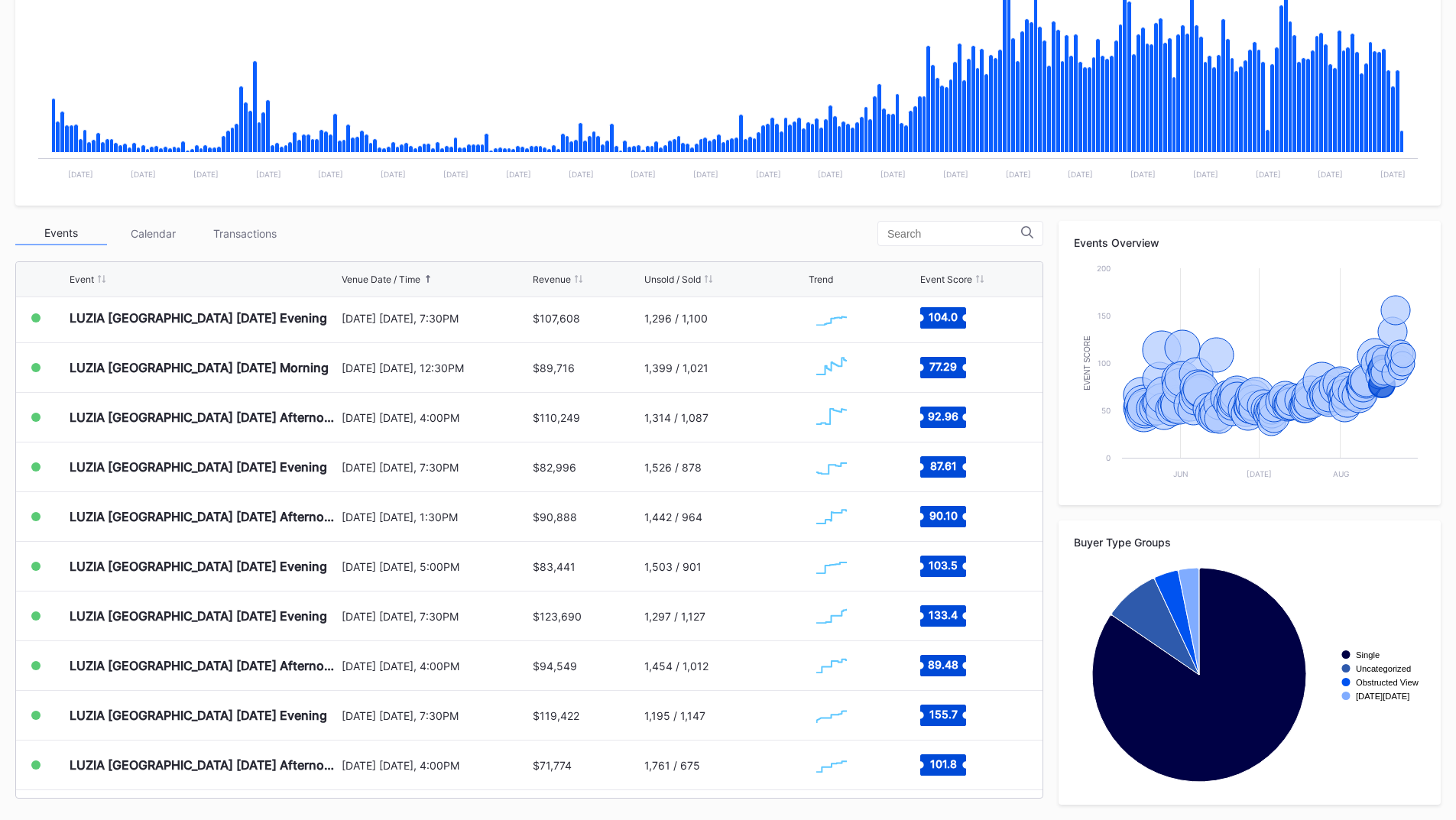
scroll to position [5515, 0]
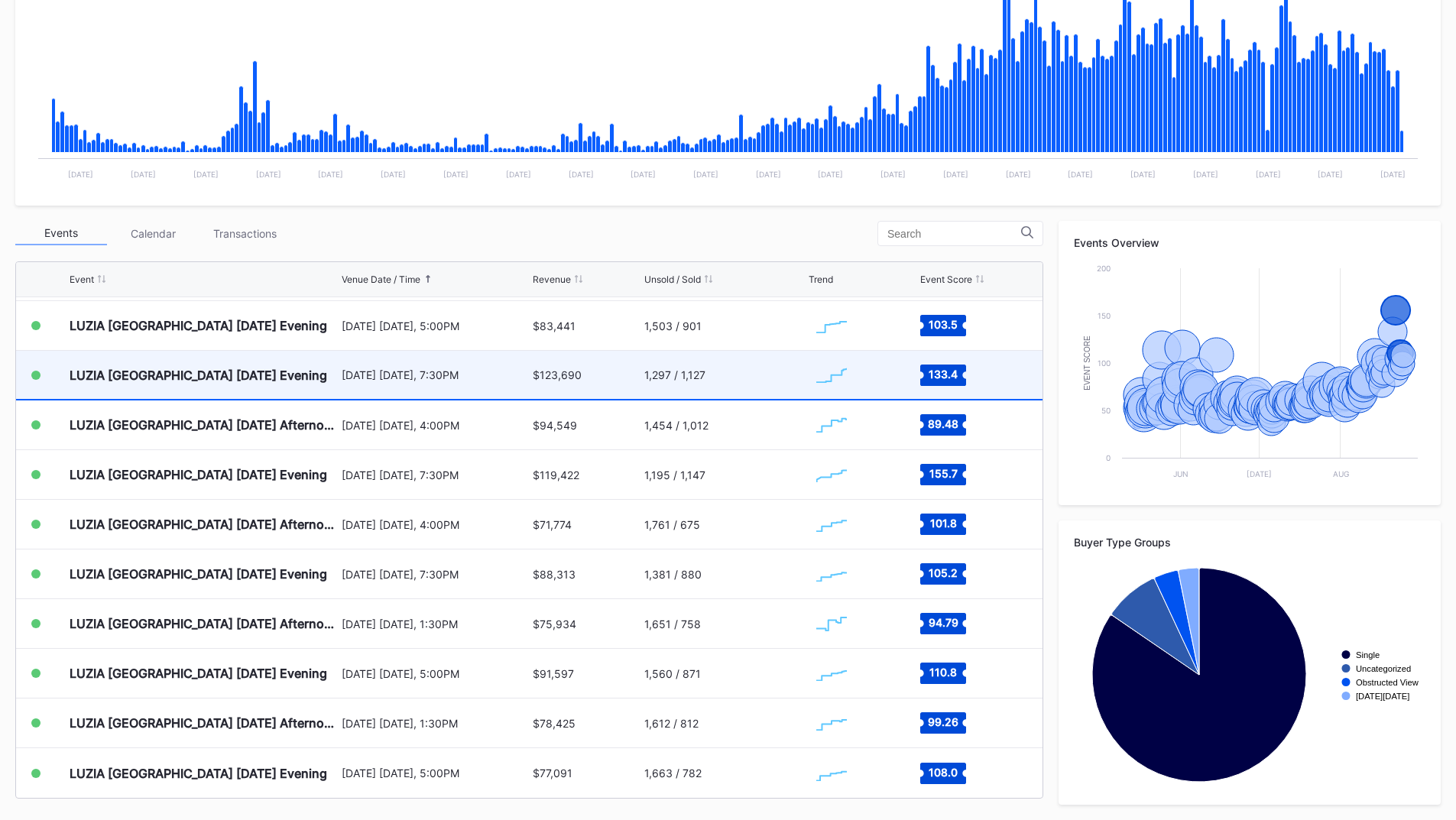
scroll to position [5306, 0]
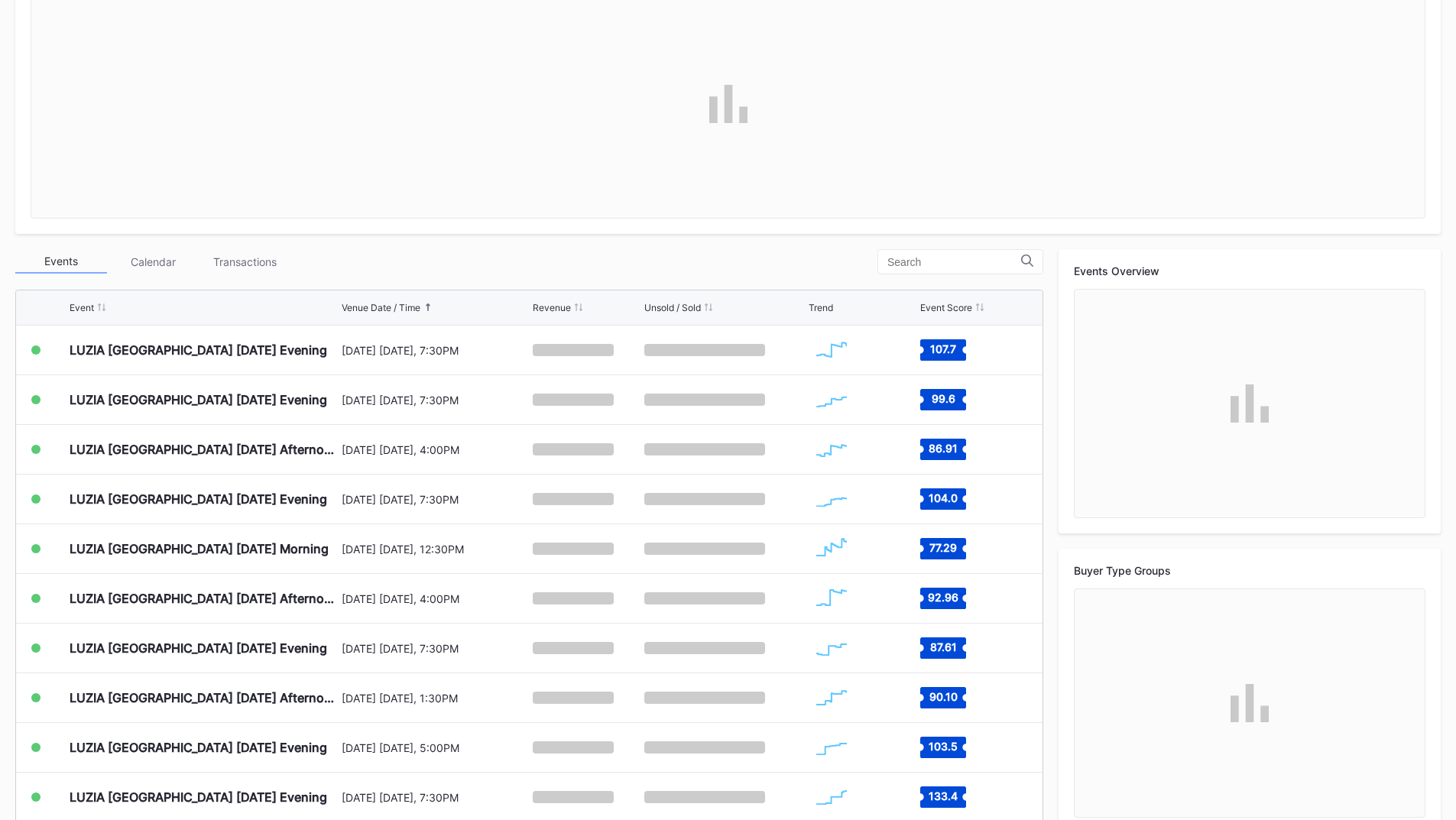
scroll to position [5057, 0]
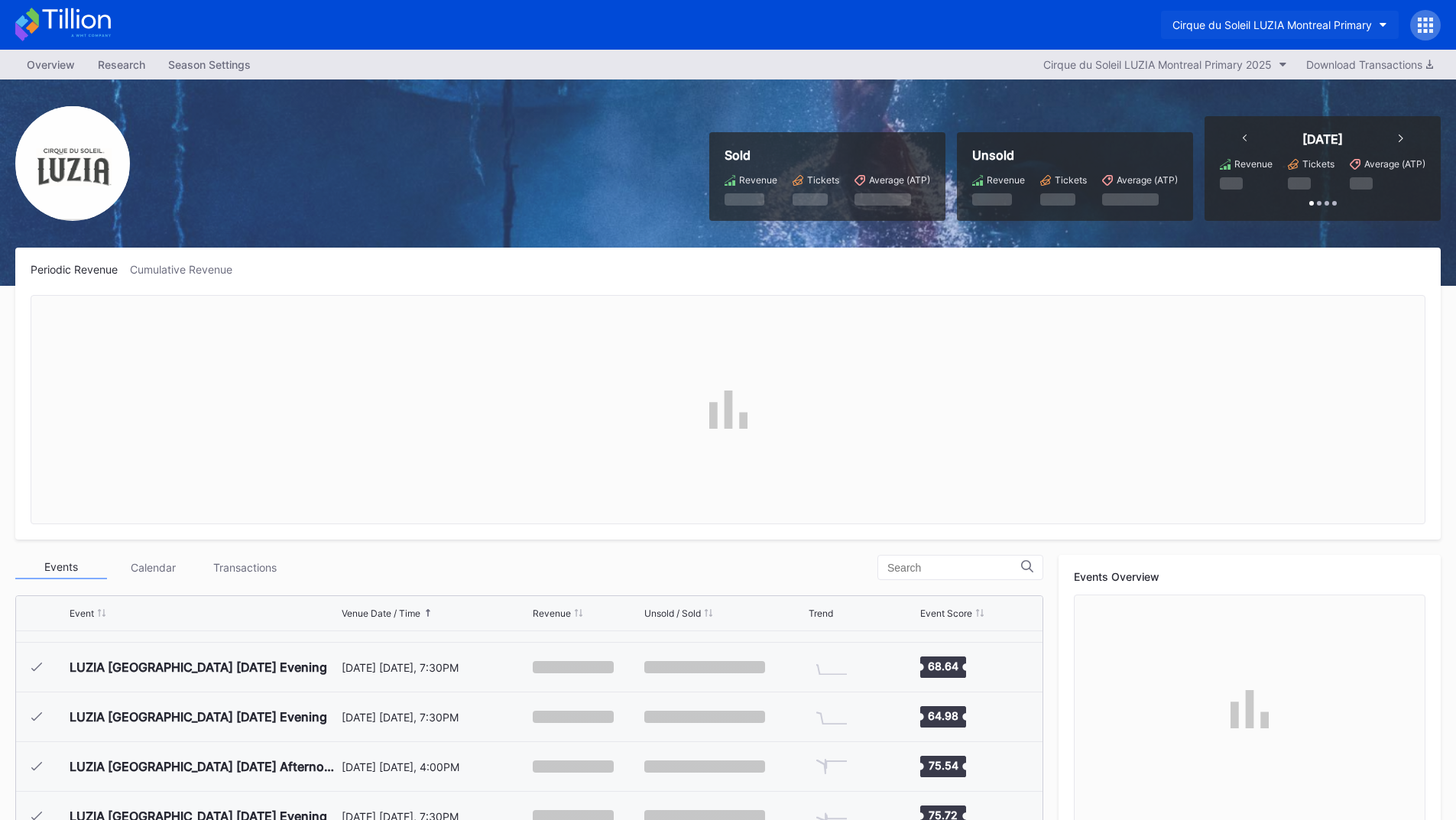
click at [1306, 15] on button "Cirque du Soleil LUZIA Montreal Primary" at bounding box center [1280, 25] width 238 height 28
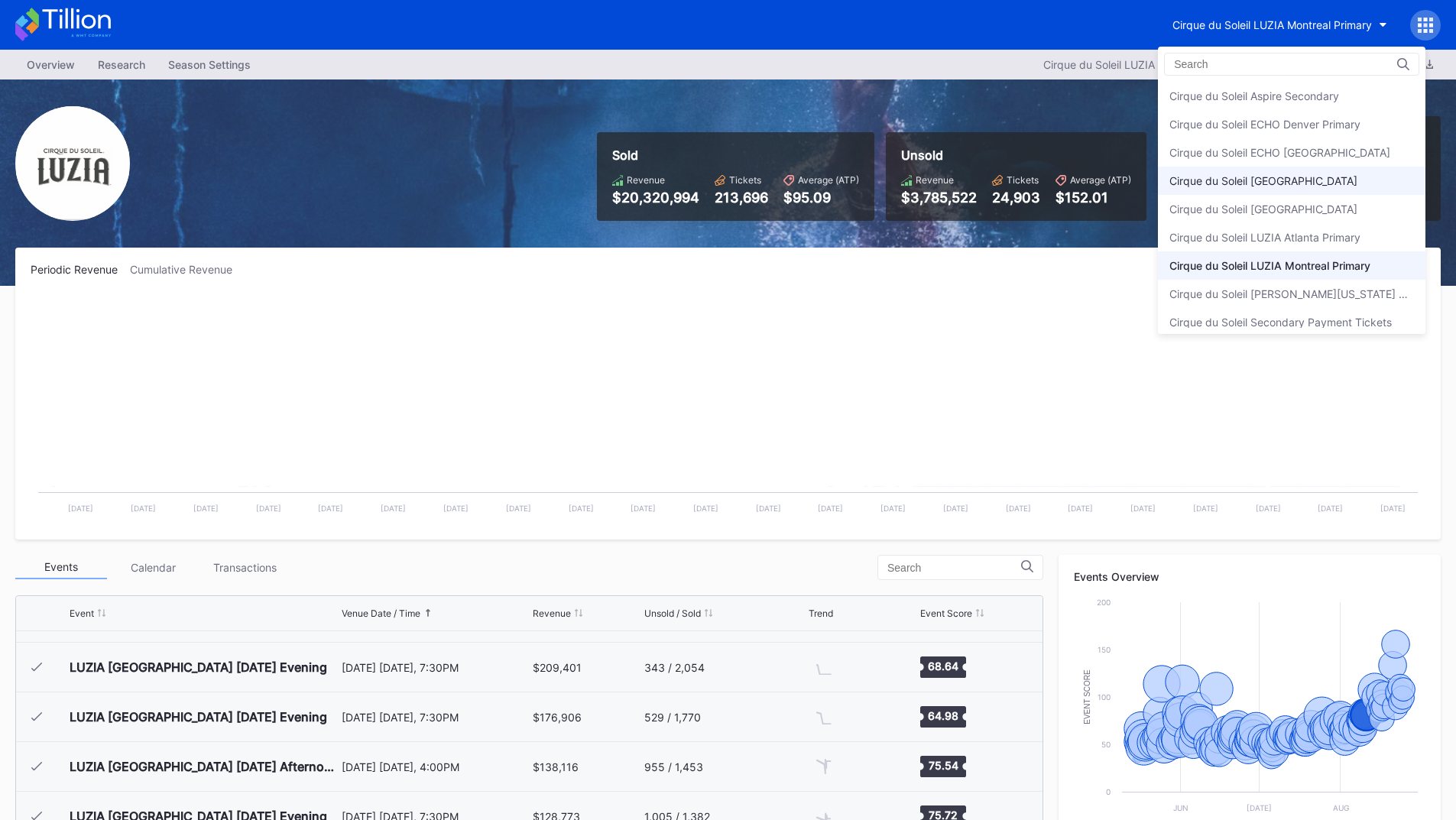
scroll to position [8, 0]
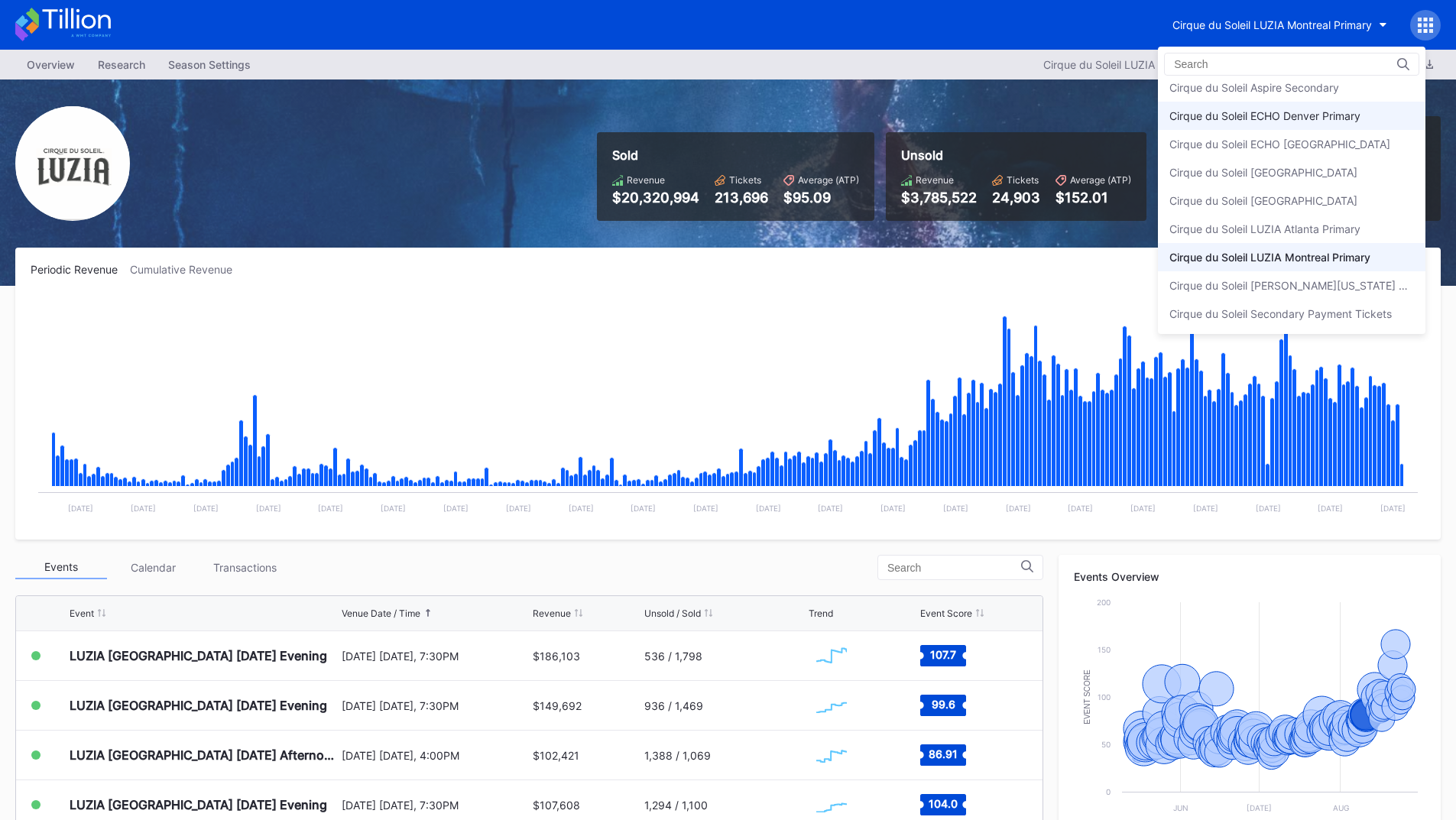
click at [1319, 109] on div "Cirque du Soleil ECHO Denver Primary" at bounding box center [1292, 115] width 268 height 28
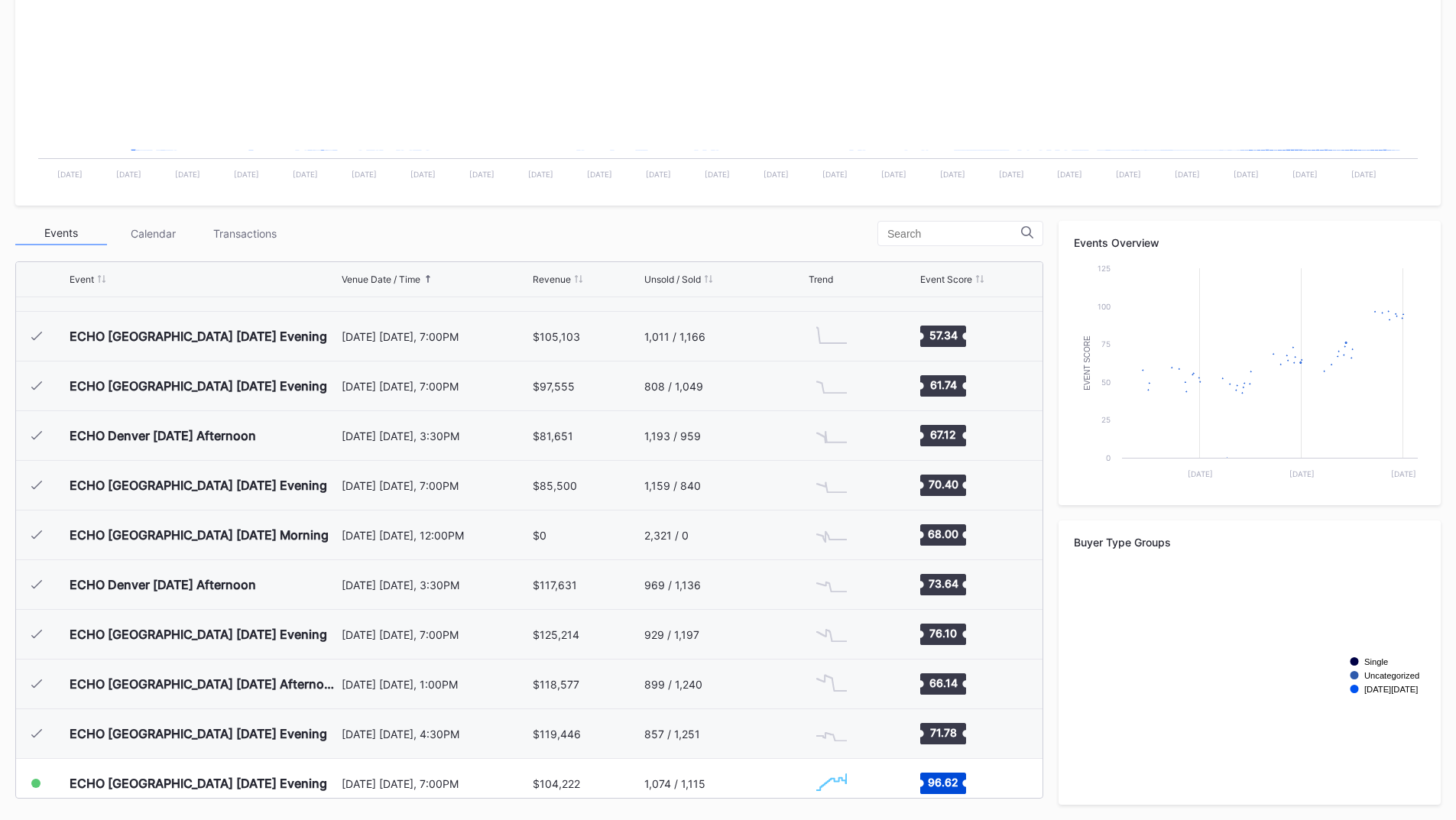
scroll to position [1834, 0]
